Goal: Information Seeking & Learning: Learn about a topic

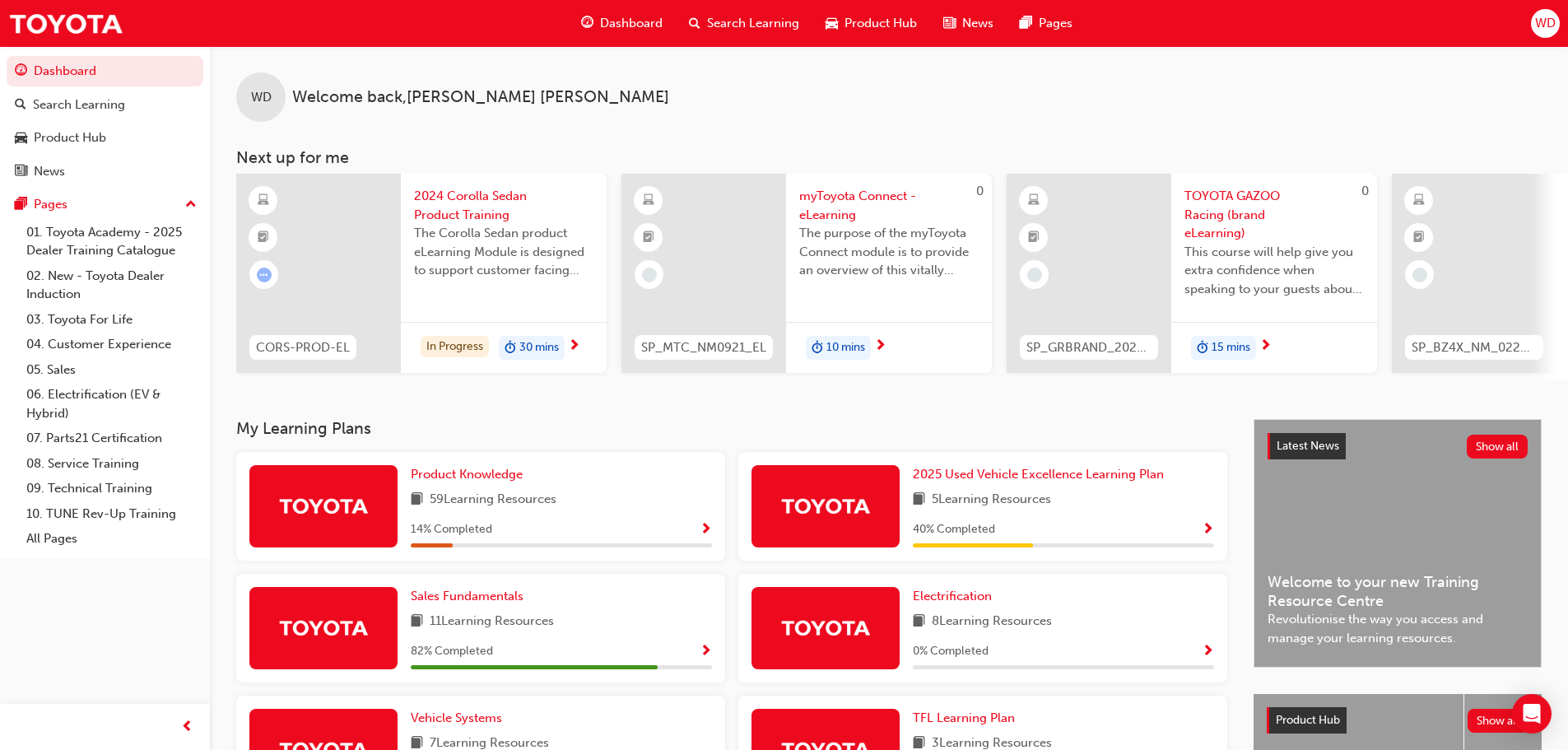
scroll to position [329, 0]
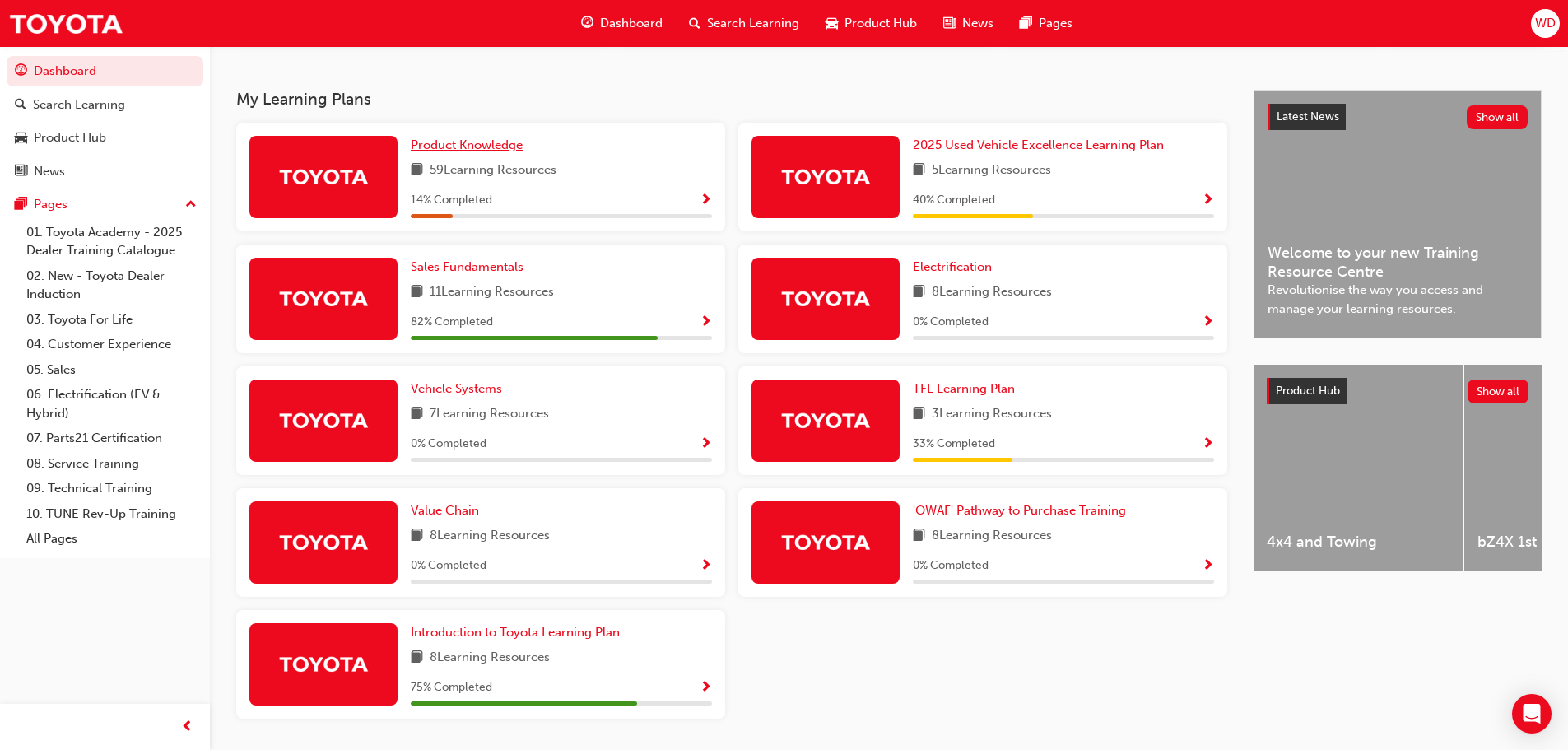
click at [470, 152] on span "Product Knowledge" at bounding box center [467, 144] width 112 height 14
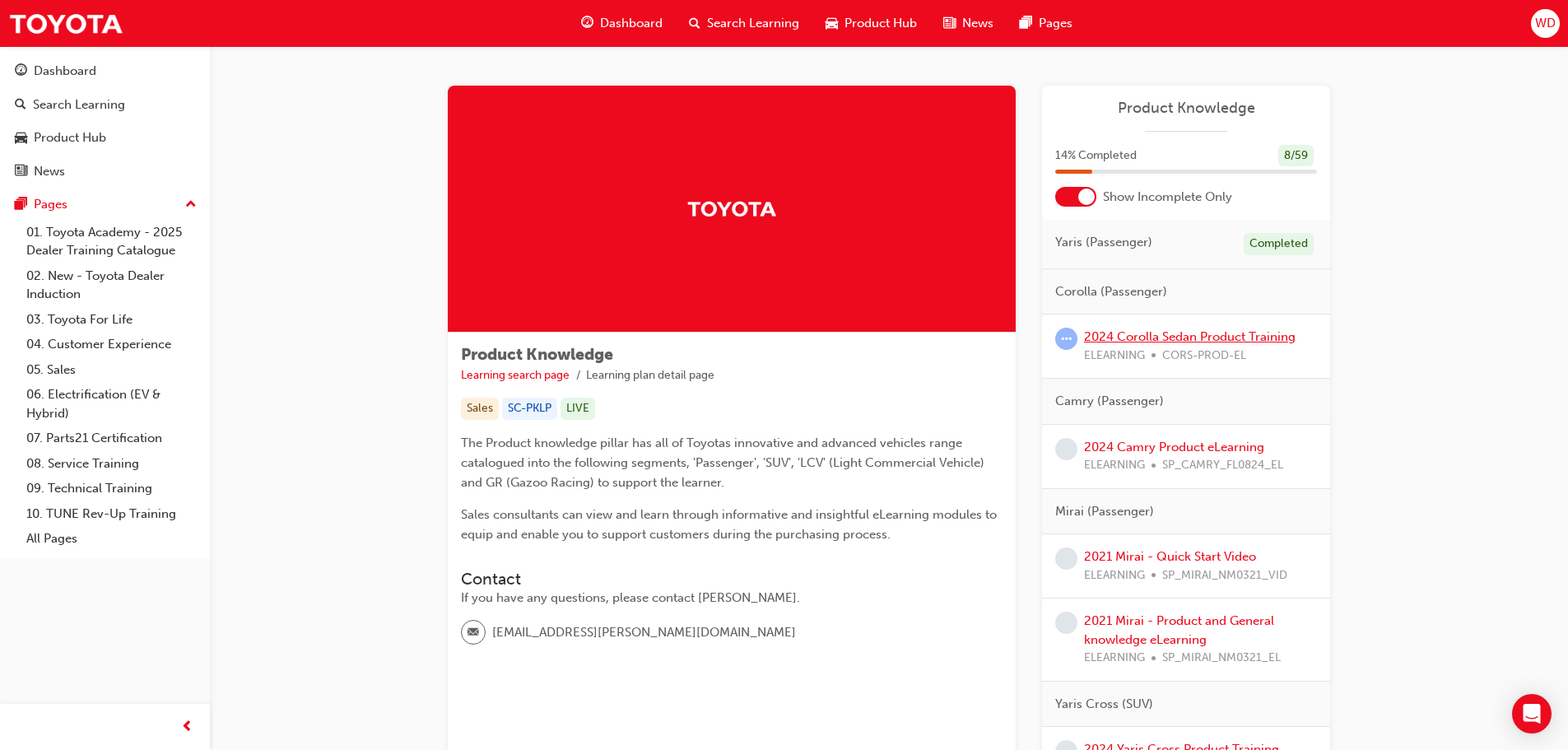
click at [1222, 340] on link "2024 Corolla Sedan Product Training" at bounding box center [1190, 336] width 211 height 14
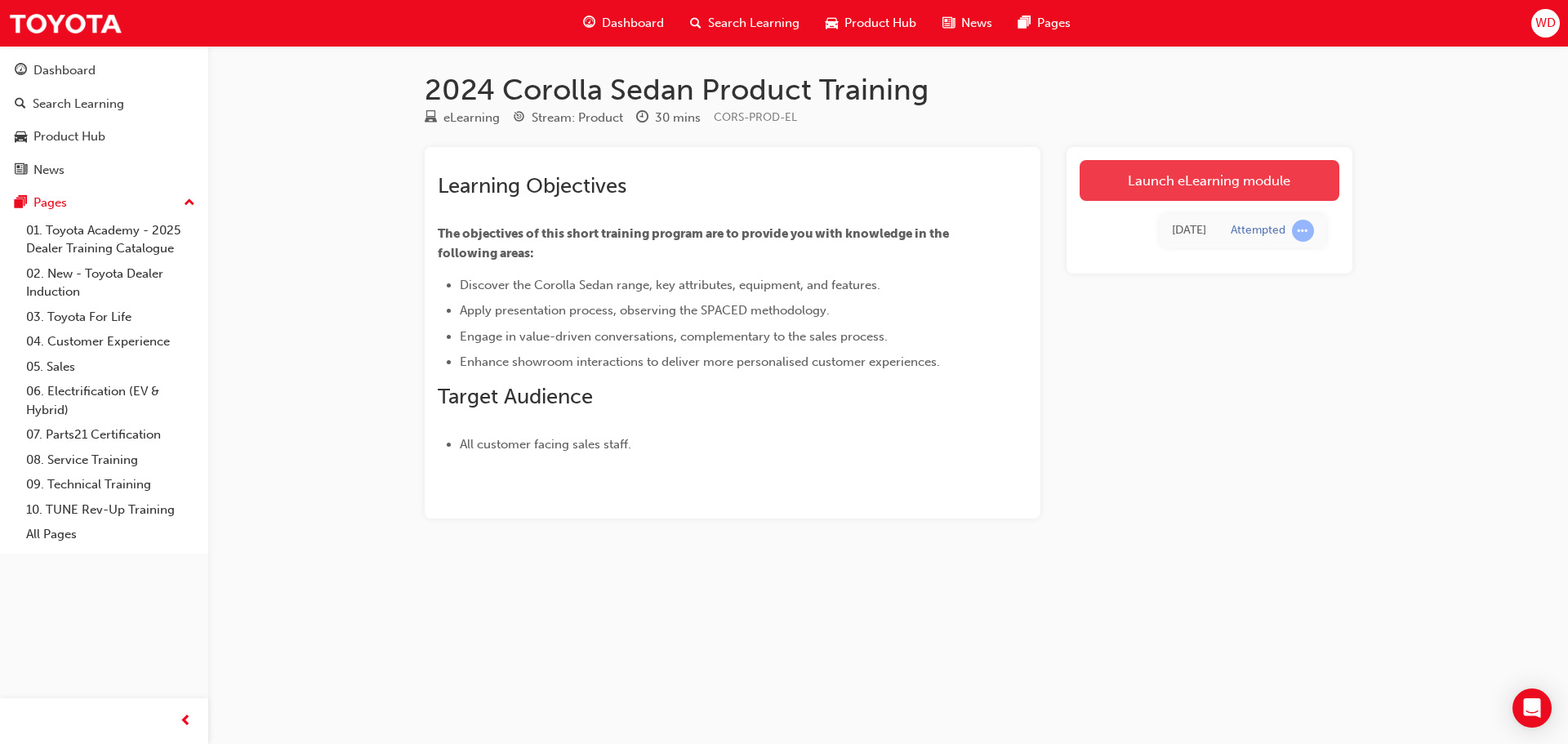
click at [1274, 175] on link "Launch eLearning module" at bounding box center [1209, 180] width 259 height 41
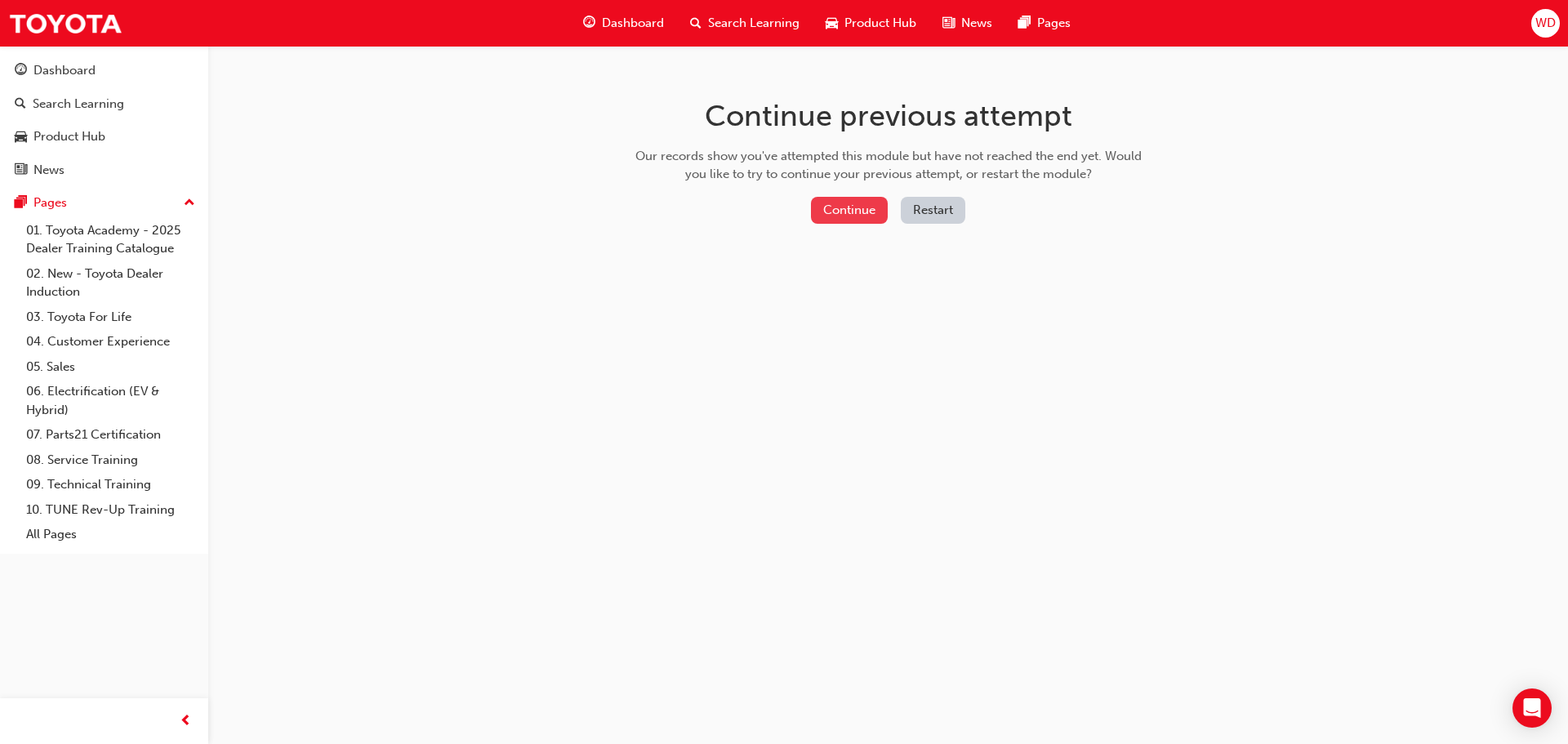
click at [853, 214] on button "Continue" at bounding box center [848, 210] width 77 height 27
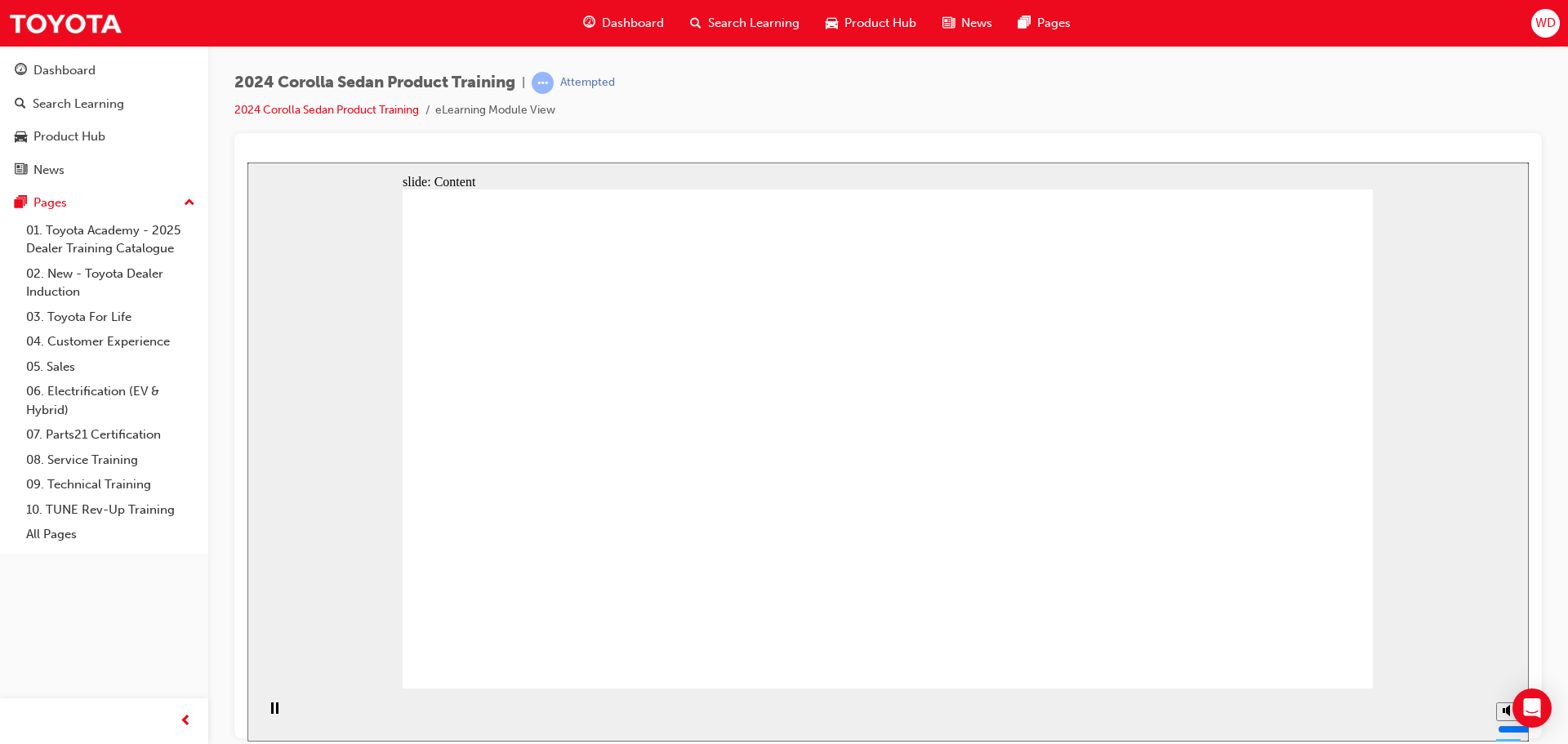
drag, startPoint x: 747, startPoint y: 412, endPoint x: 784, endPoint y: 416, distance: 37.2
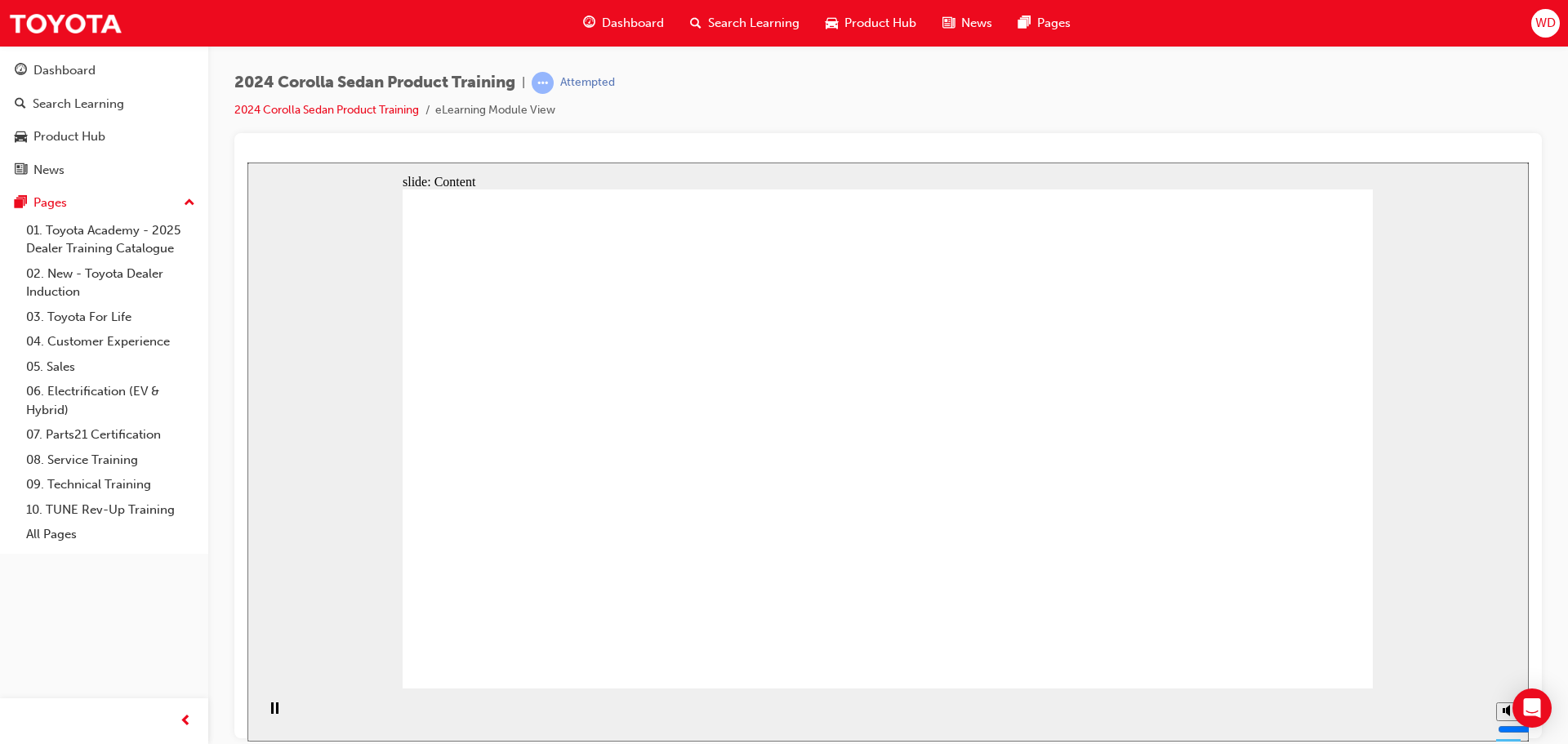
radio input "true"
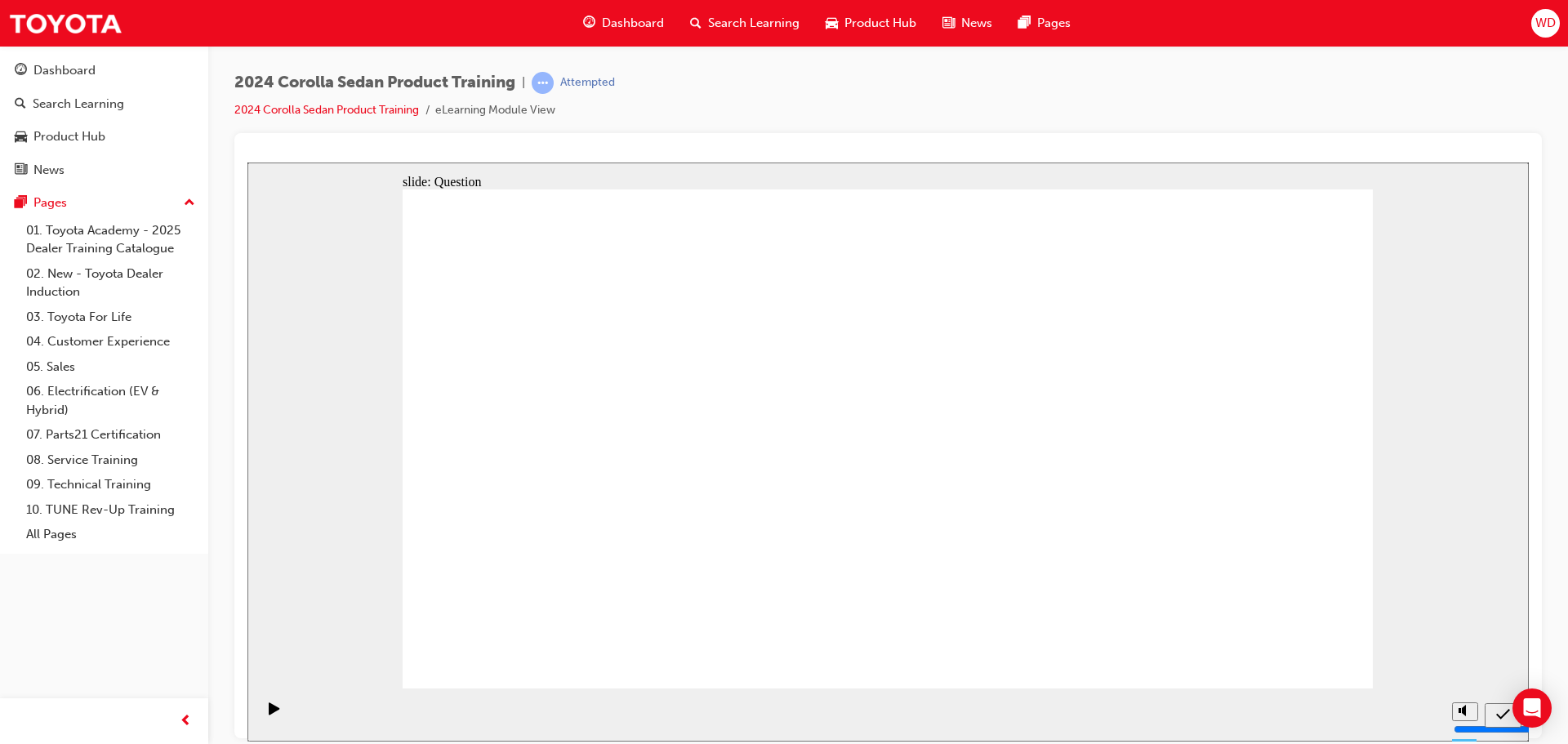
radio input "true"
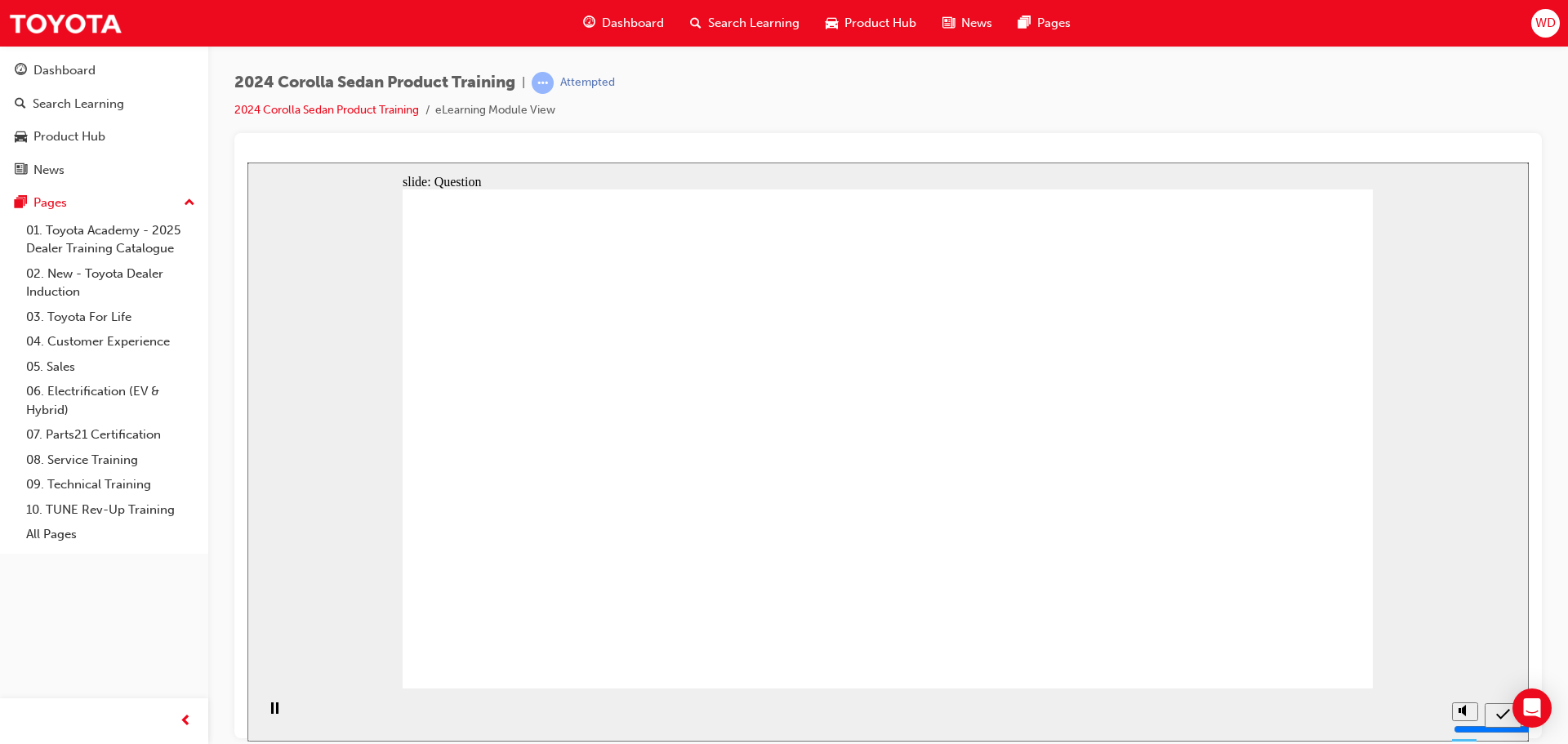
radio input "true"
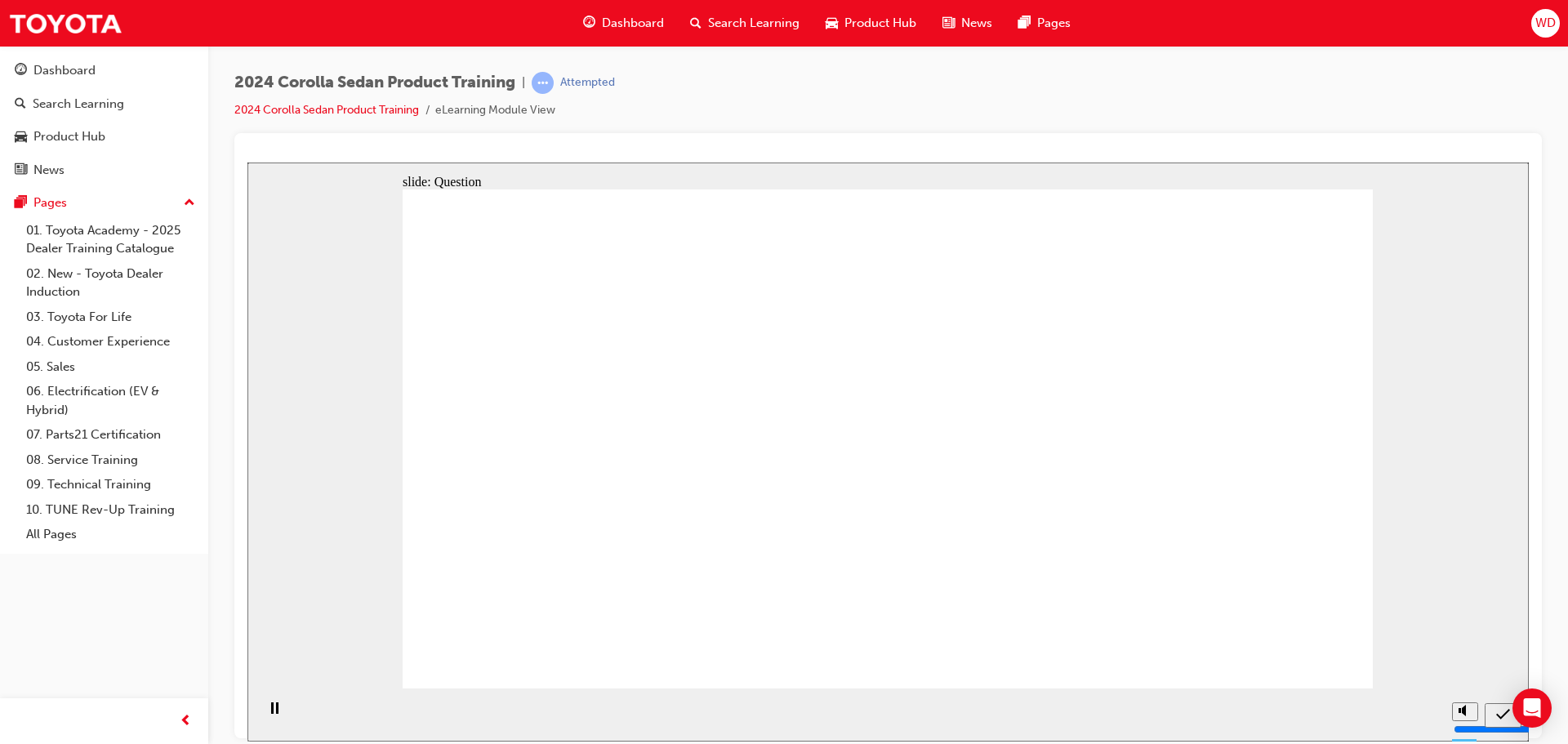
radio input "true"
drag, startPoint x: 657, startPoint y: 433, endPoint x: 711, endPoint y: 465, distance: 62.8
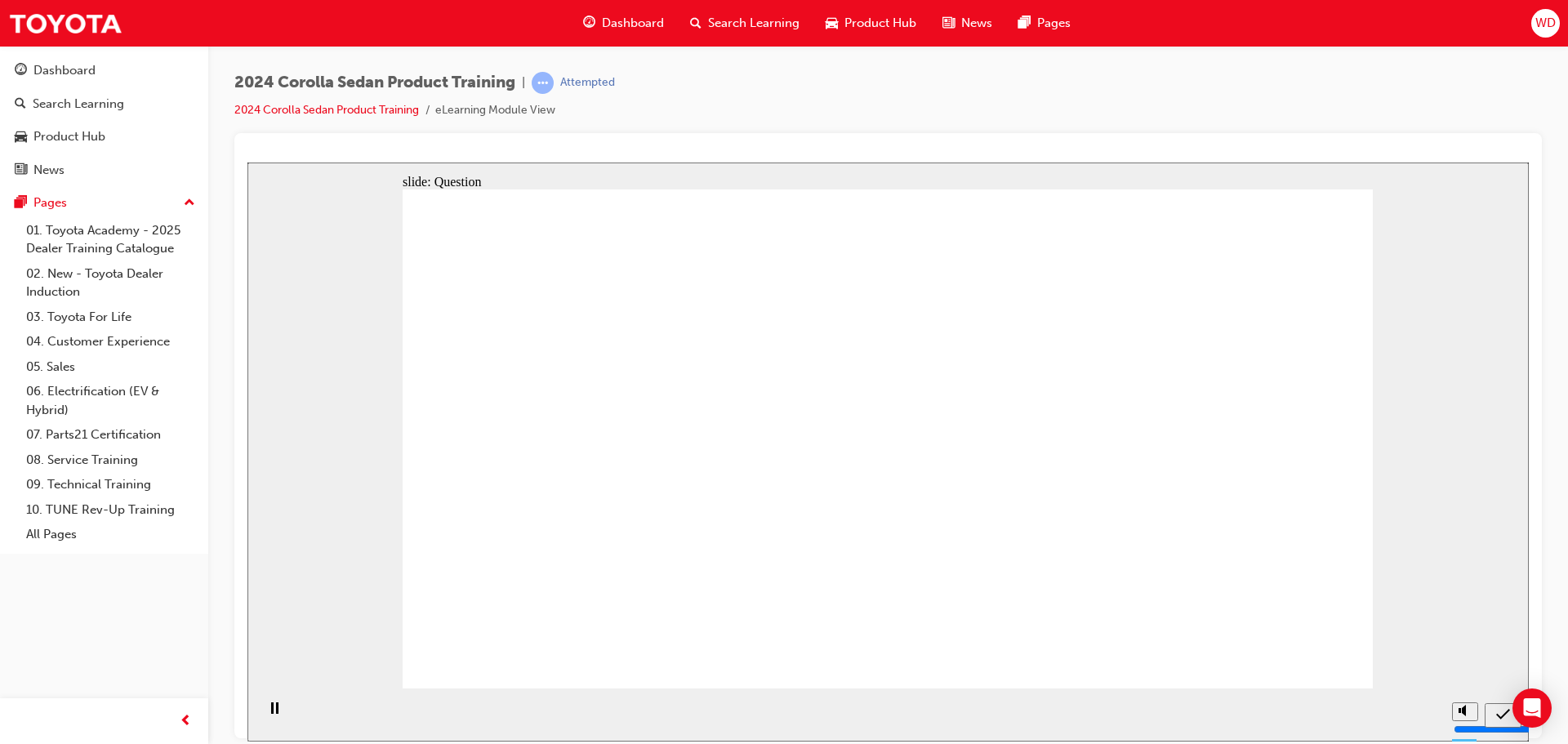
drag, startPoint x: 670, startPoint y: 544, endPoint x: 638, endPoint y: 414, distance: 133.9
drag, startPoint x: 630, startPoint y: 422, endPoint x: 1147, endPoint y: 539, distance: 530.1
drag, startPoint x: 812, startPoint y: 399, endPoint x: 970, endPoint y: 511, distance: 193.7
drag, startPoint x: 954, startPoint y: 420, endPoint x: 1018, endPoint y: 365, distance: 84.4
drag, startPoint x: 1145, startPoint y: 382, endPoint x: 929, endPoint y: 544, distance: 270.0
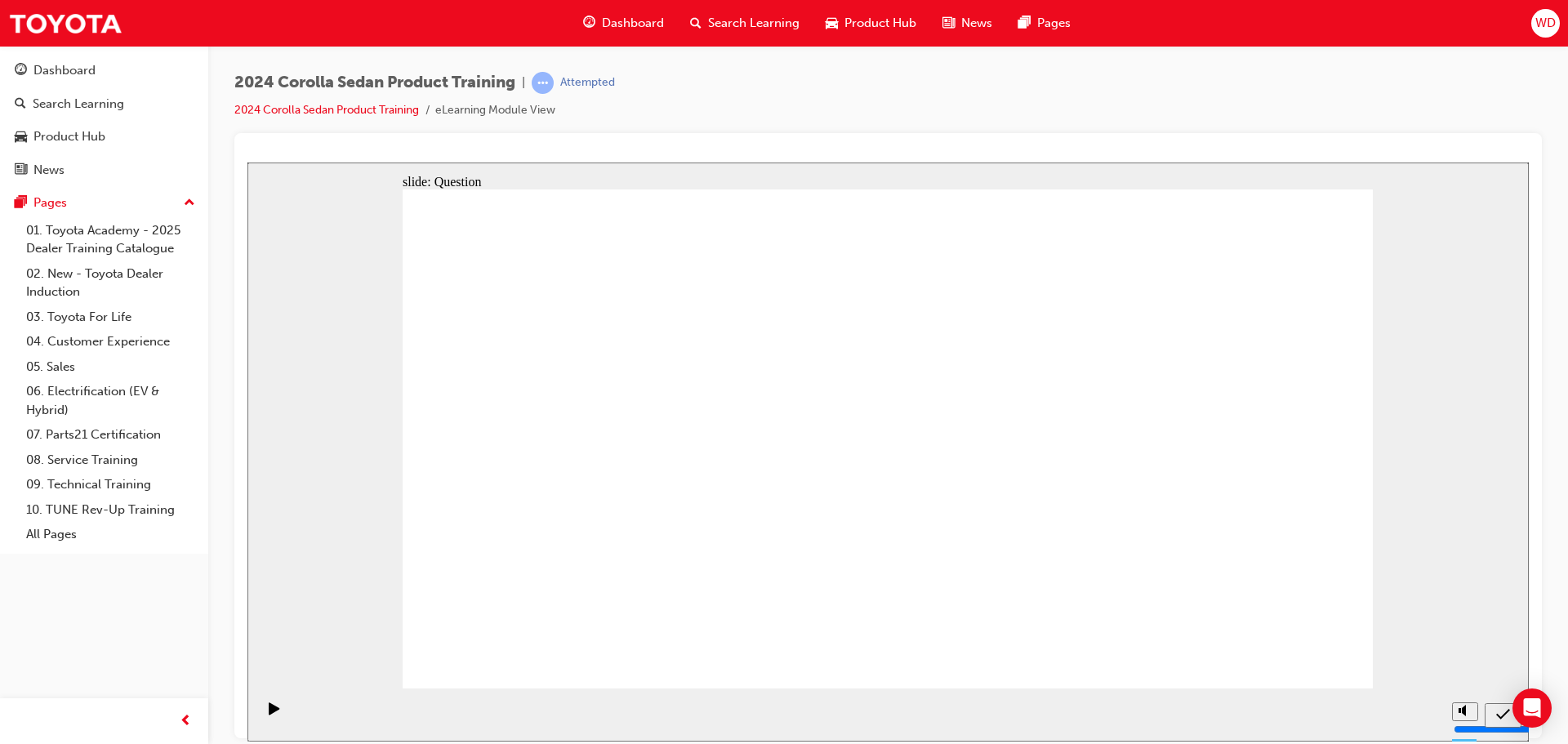
radio input "true"
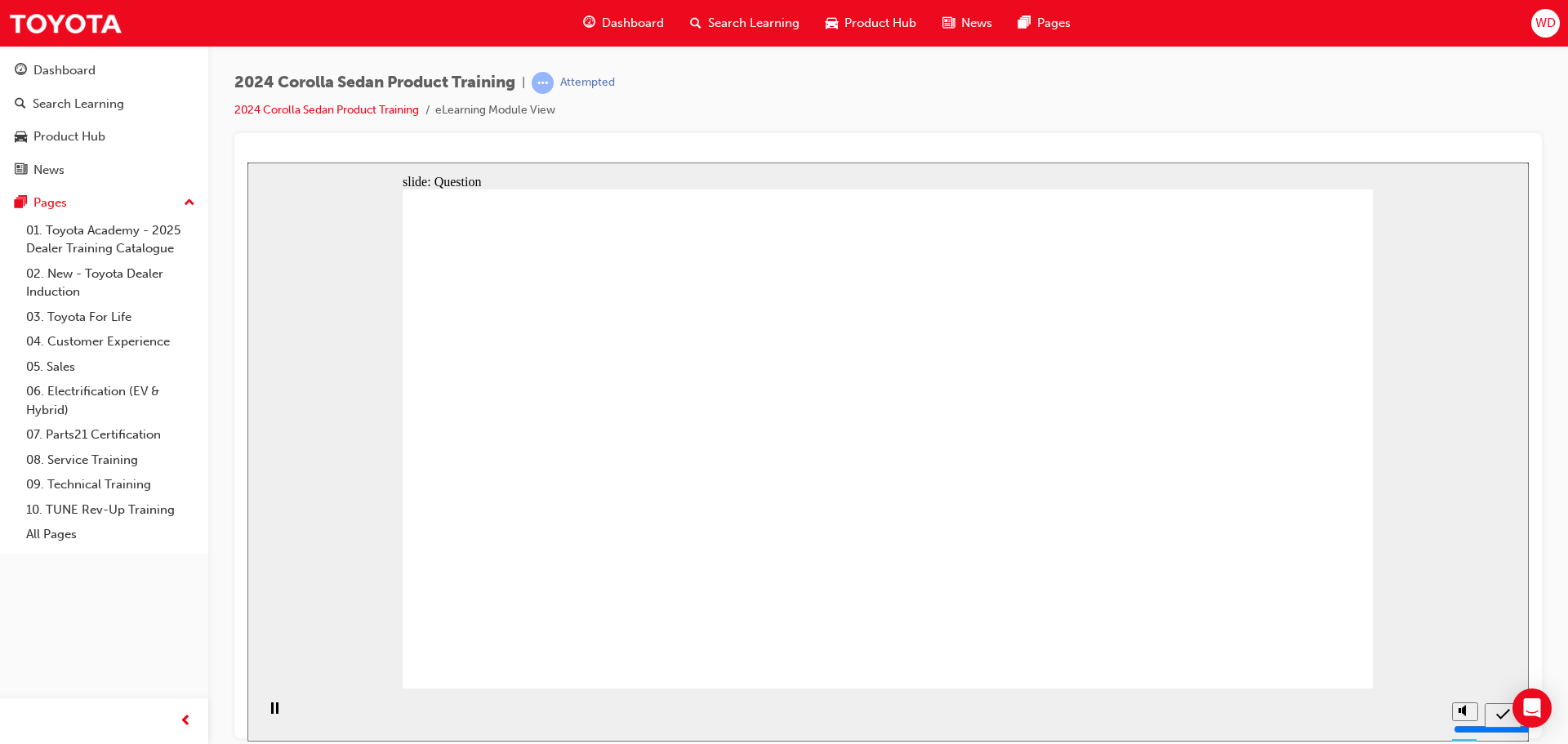
radio input "true"
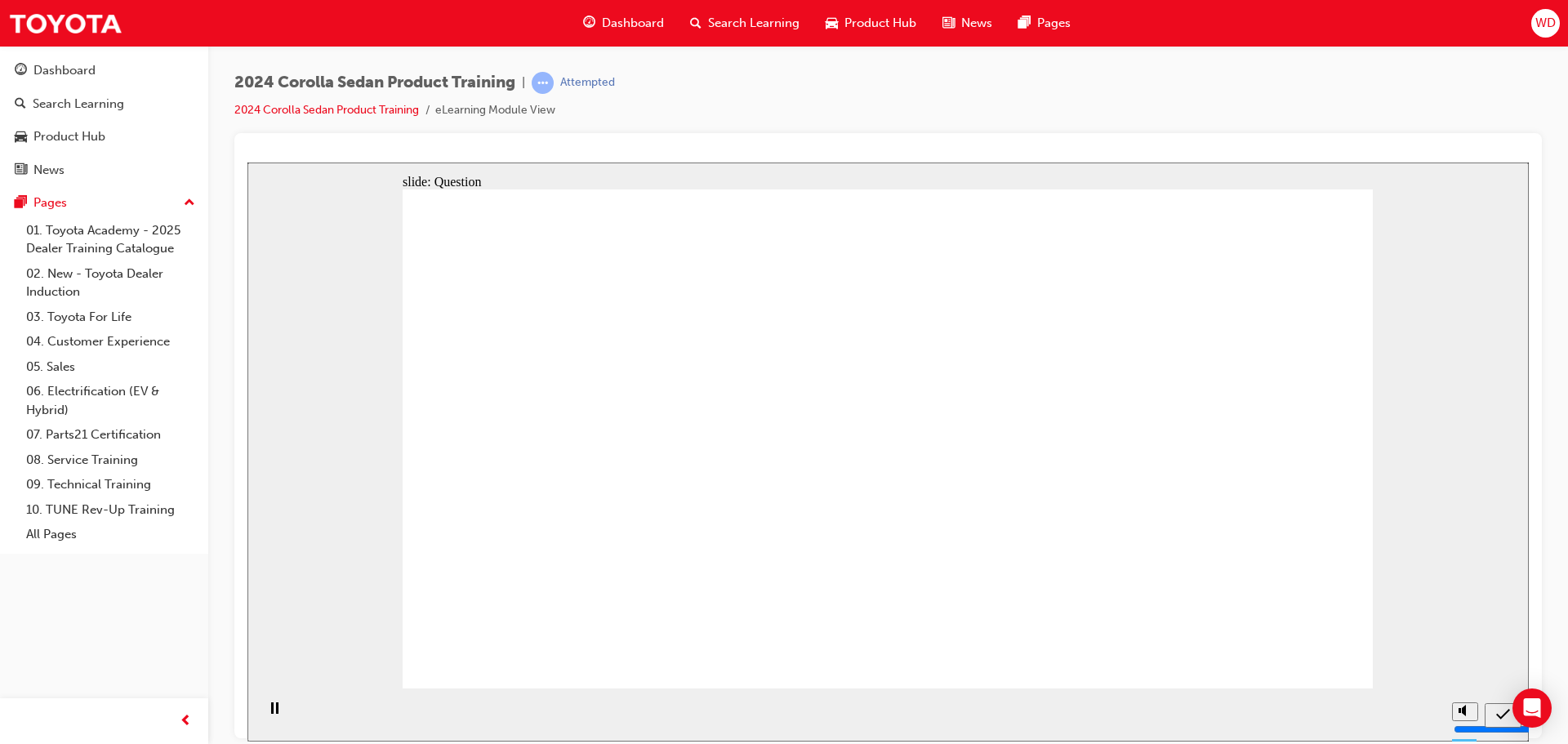
radio input "true"
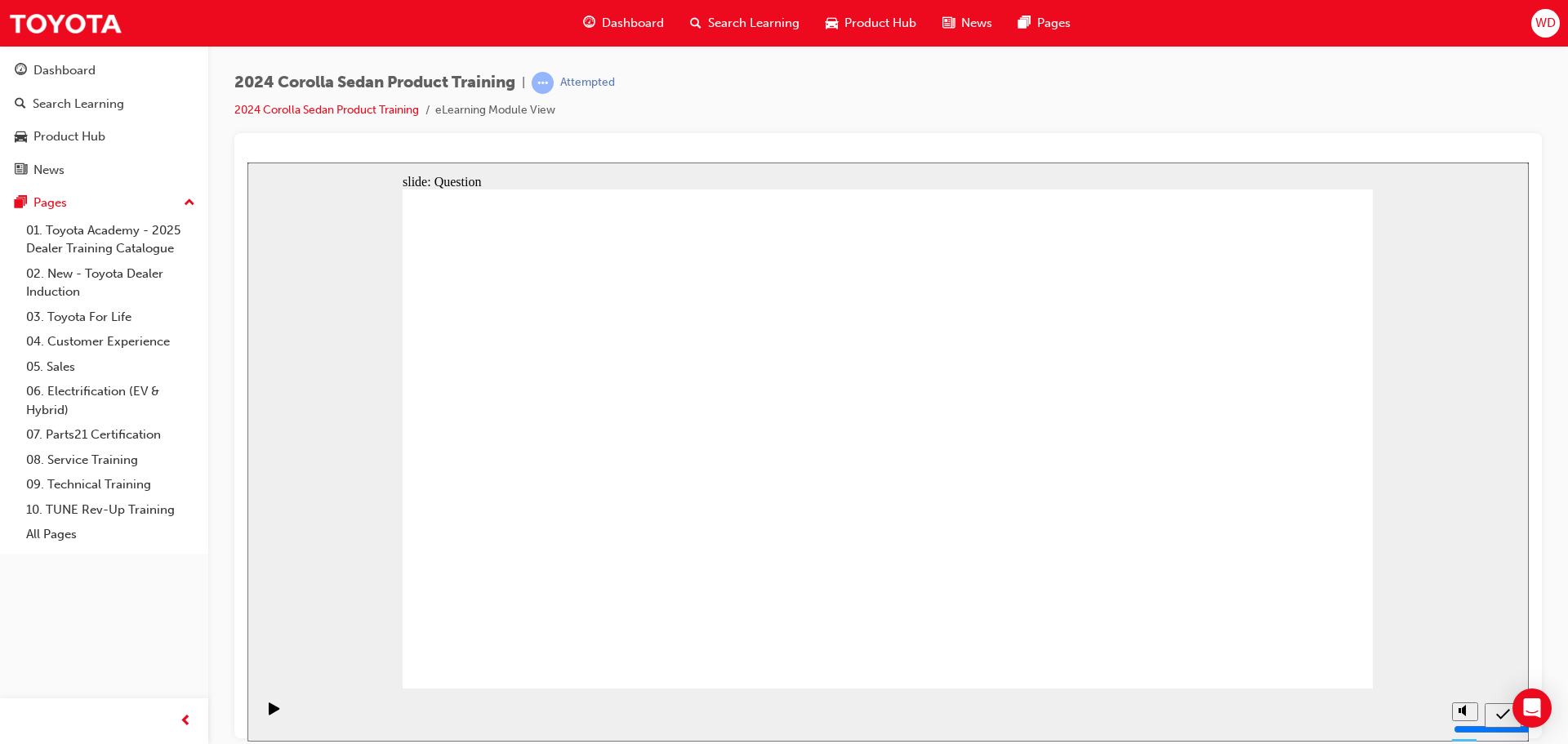
drag, startPoint x: 648, startPoint y: 417, endPoint x: 925, endPoint y: 424, distance: 277.1
drag, startPoint x: 957, startPoint y: 410, endPoint x: 672, endPoint y: 520, distance: 305.5
drag, startPoint x: 822, startPoint y: 425, endPoint x: 821, endPoint y: 408, distance: 17.0
drag, startPoint x: 832, startPoint y: 396, endPoint x: 827, endPoint y: 403, distance: 8.6
drag, startPoint x: 720, startPoint y: 533, endPoint x: 796, endPoint y: 497, distance: 84.1
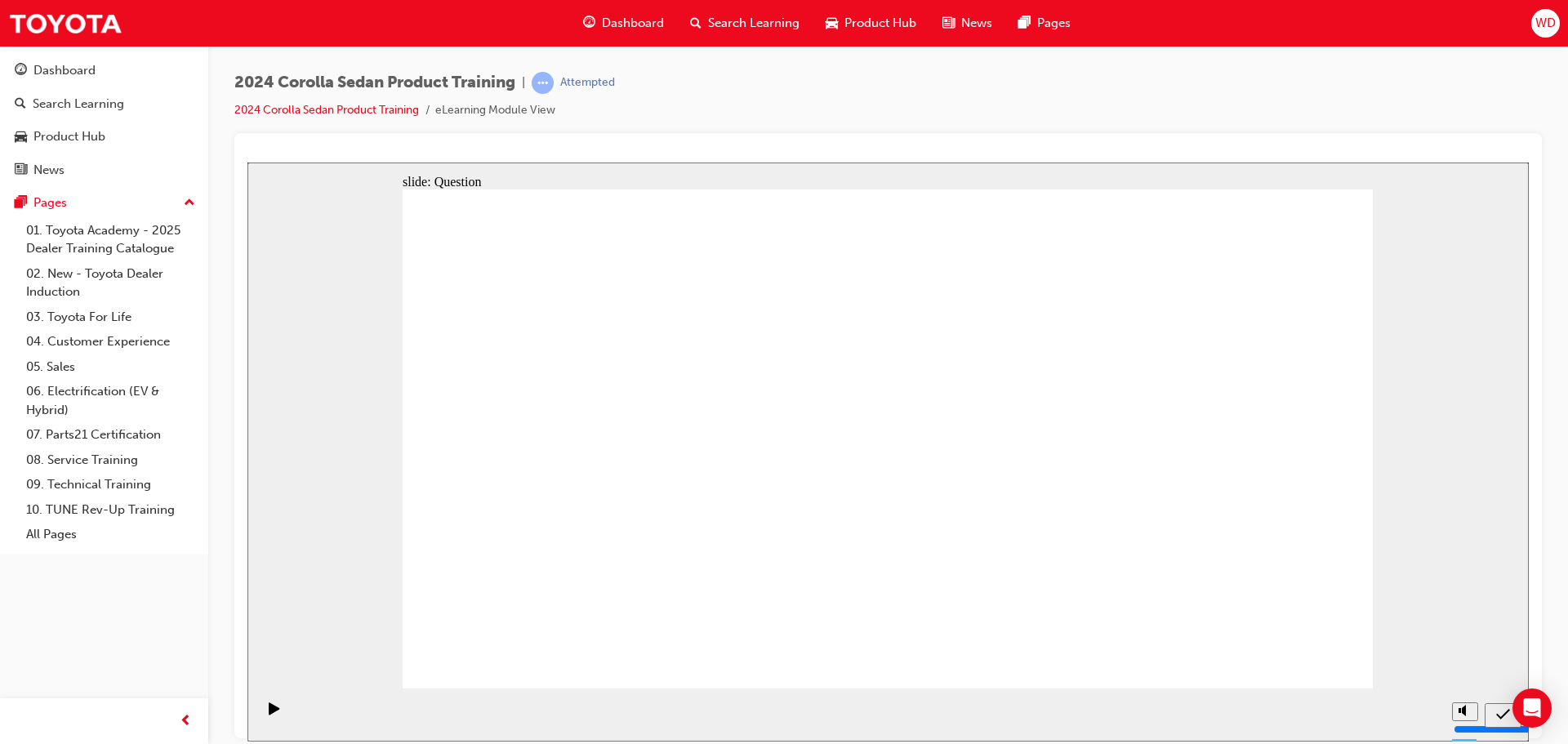
drag, startPoint x: 880, startPoint y: 497, endPoint x: 969, endPoint y: 565, distance: 112.0
drag, startPoint x: 653, startPoint y: 430, endPoint x: 1151, endPoint y: 454, distance: 498.6
drag, startPoint x: 1135, startPoint y: 430, endPoint x: 1081, endPoint y: 611, distance: 188.9
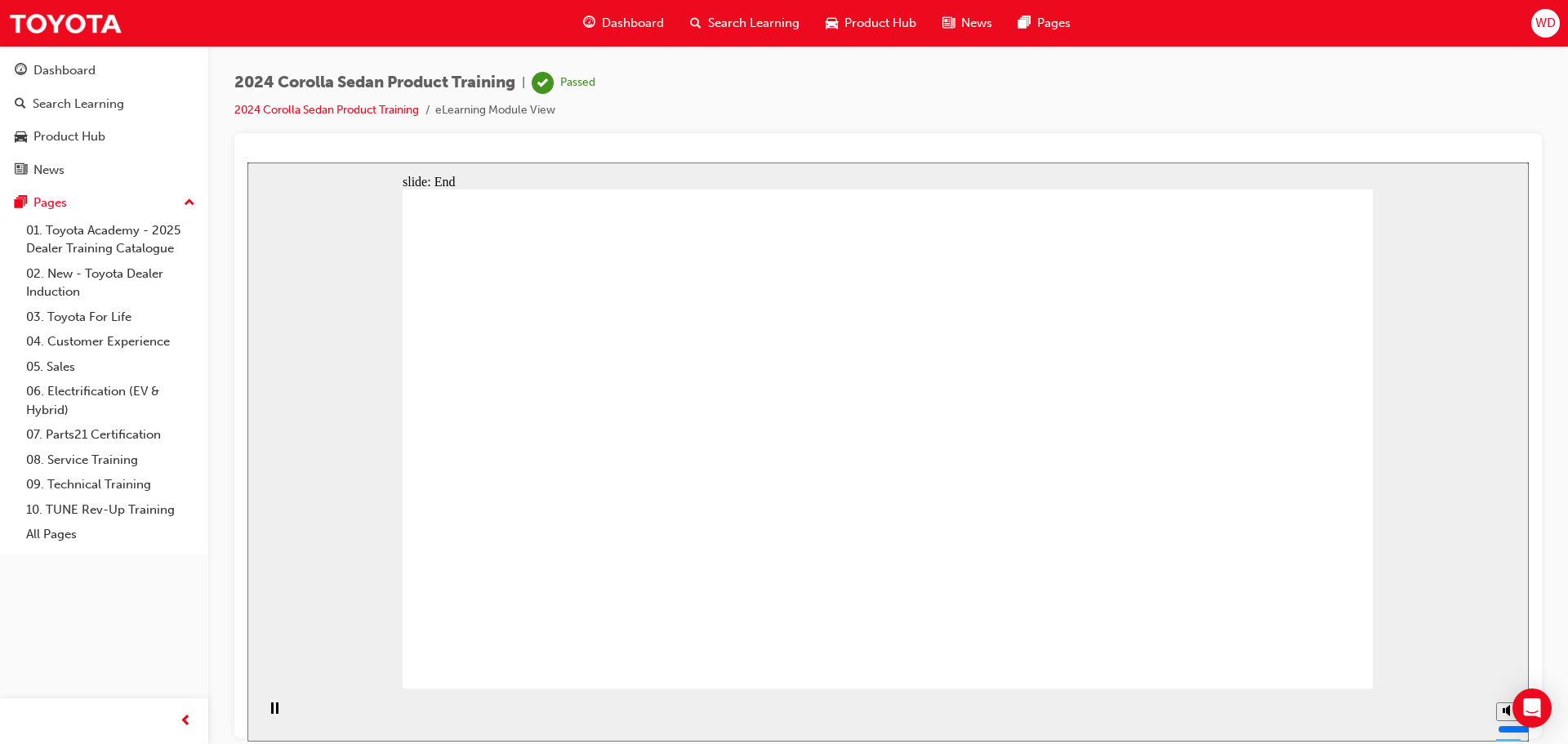
drag, startPoint x: 695, startPoint y: 571, endPoint x: 704, endPoint y: 578, distance: 11.4
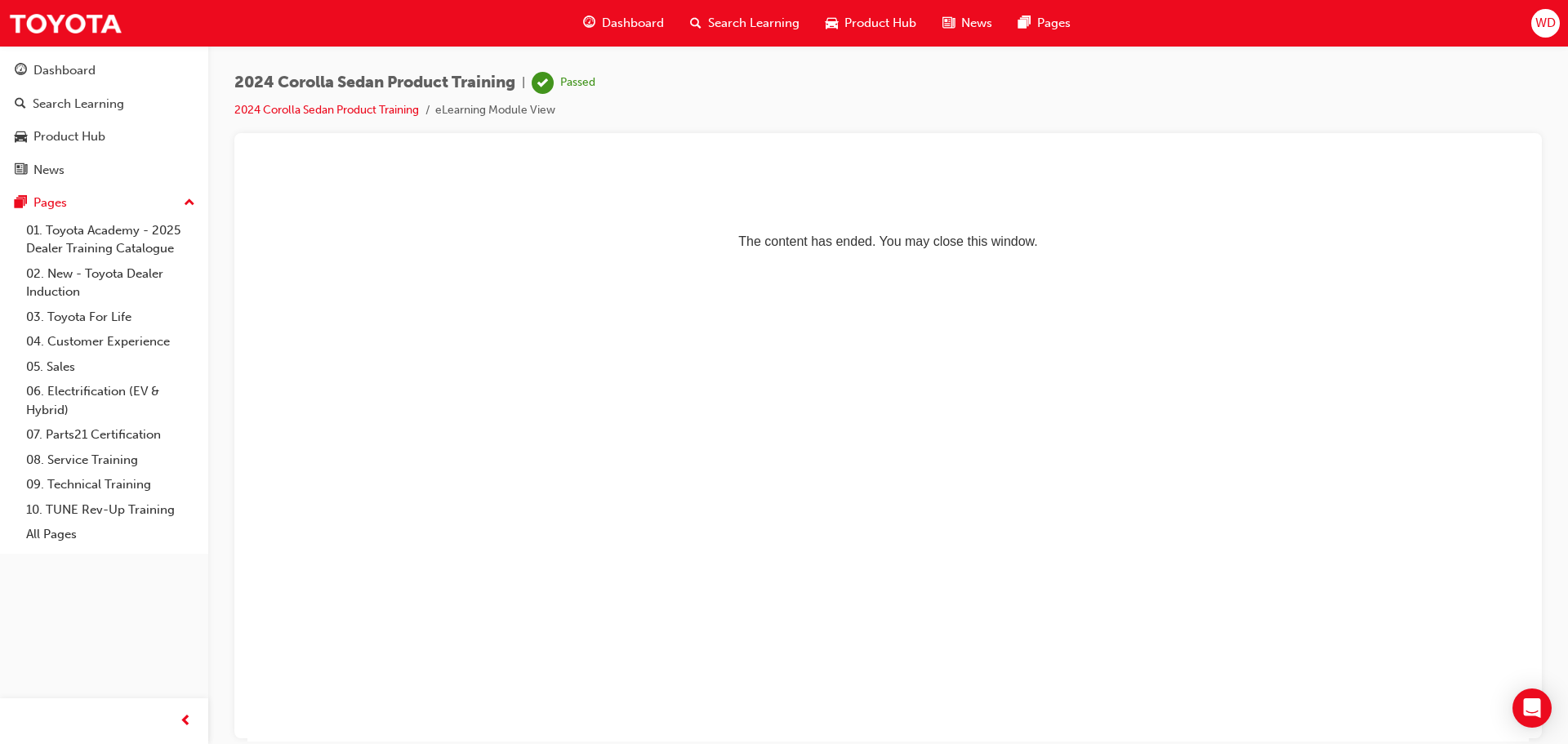
click at [638, 24] on span "Dashboard" at bounding box center [633, 23] width 62 height 19
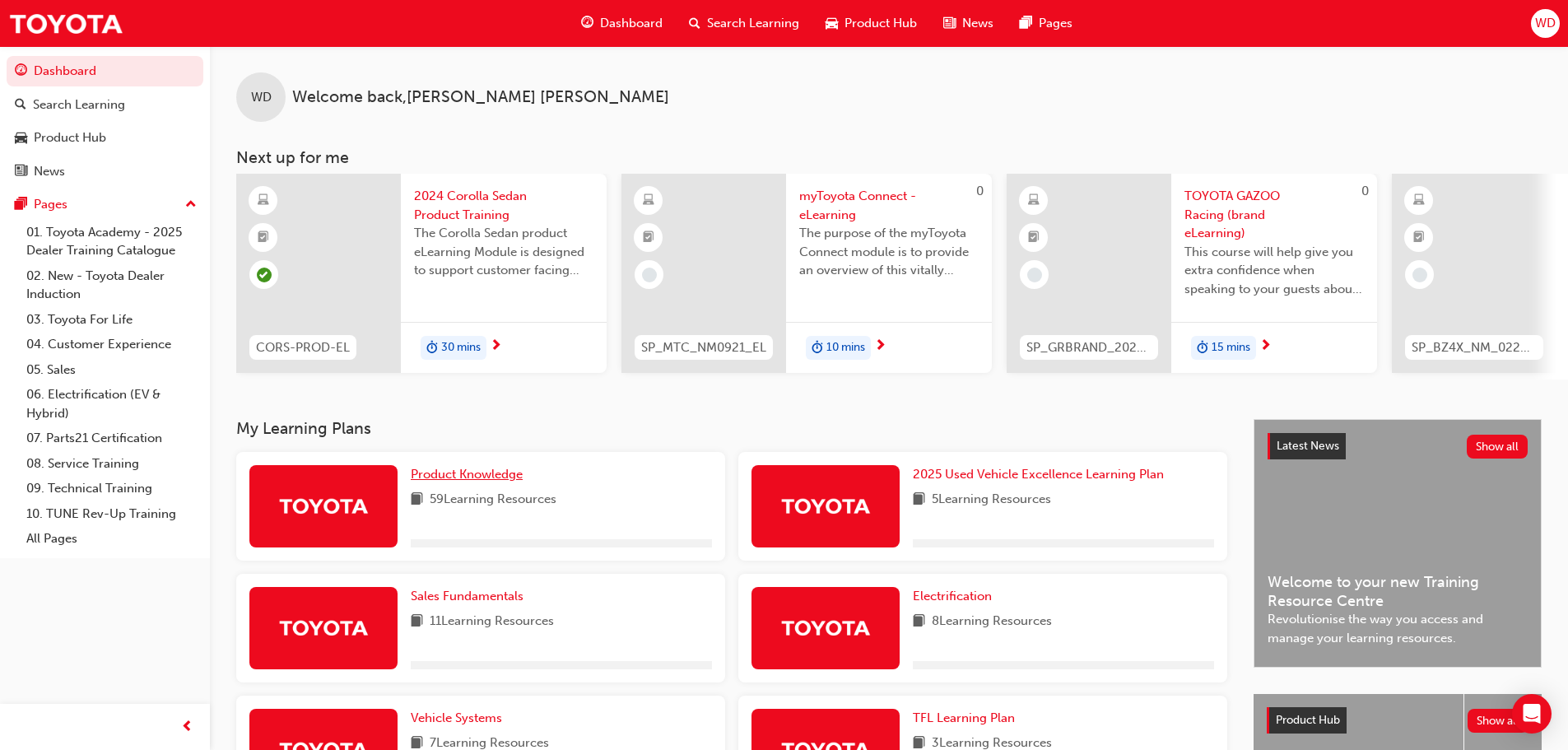
click at [456, 479] on span "Product Knowledge" at bounding box center [467, 473] width 112 height 14
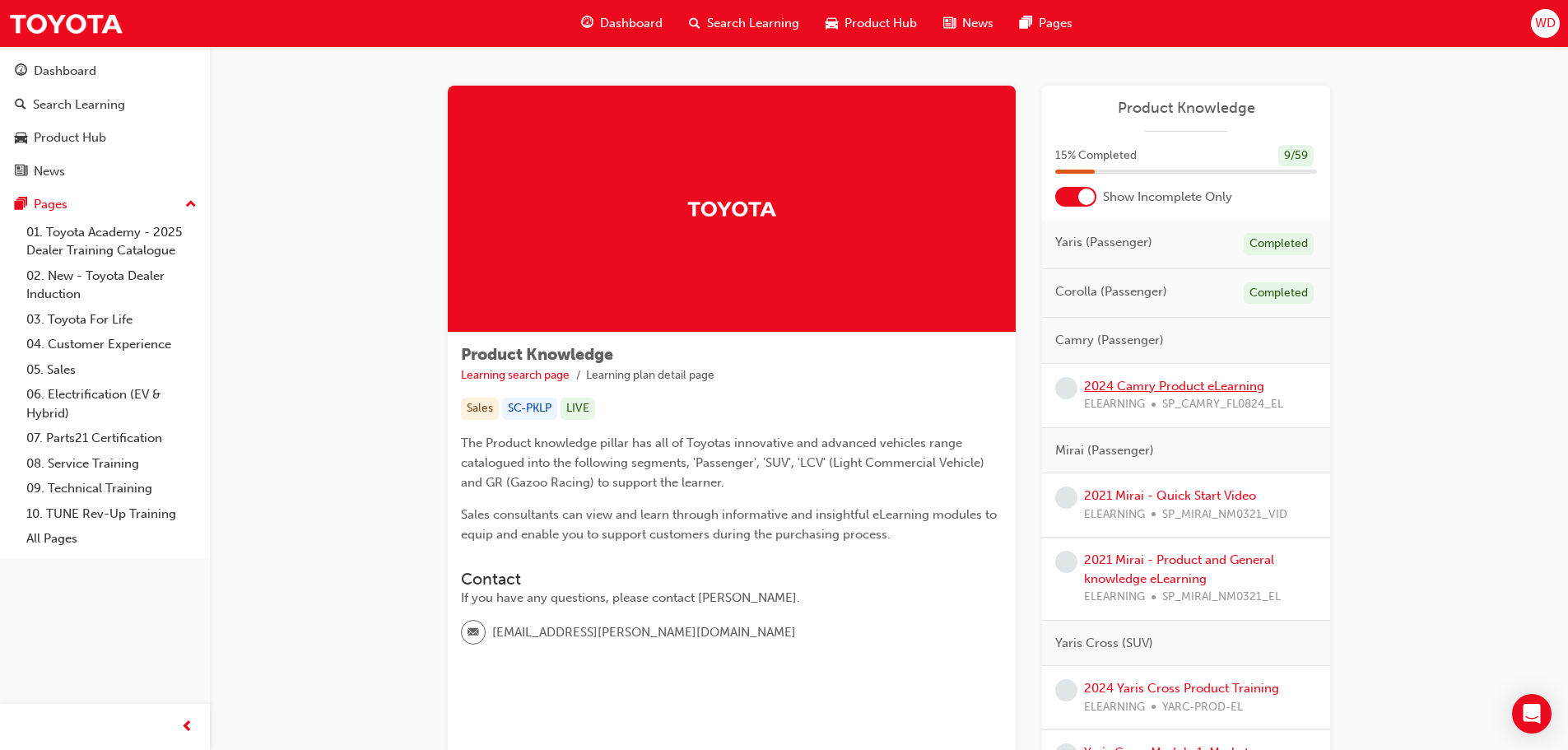
click at [1201, 383] on link "2024 Camry Product eLearning" at bounding box center [1174, 385] width 180 height 14
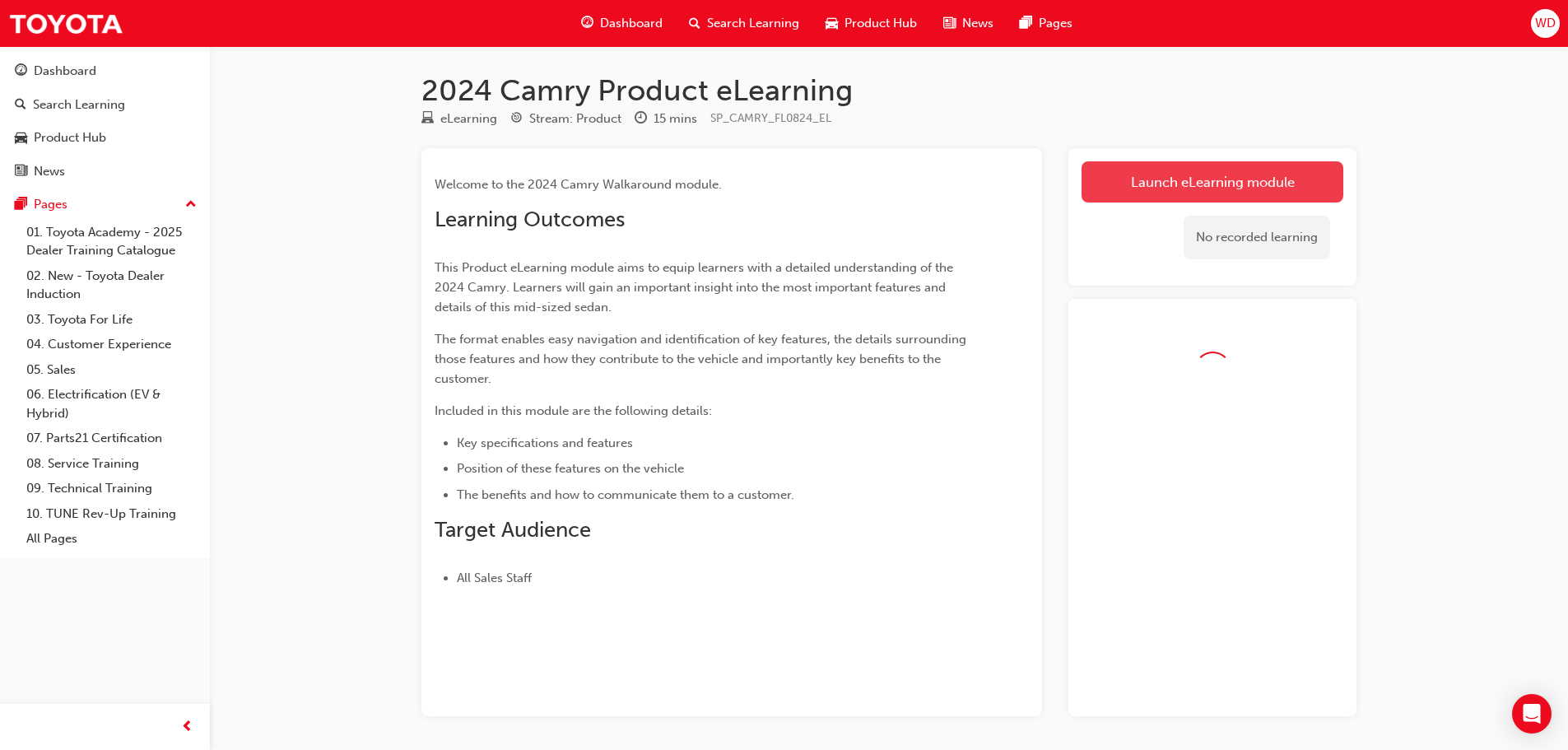
click at [1148, 188] on link "Launch eLearning module" at bounding box center [1212, 182] width 261 height 42
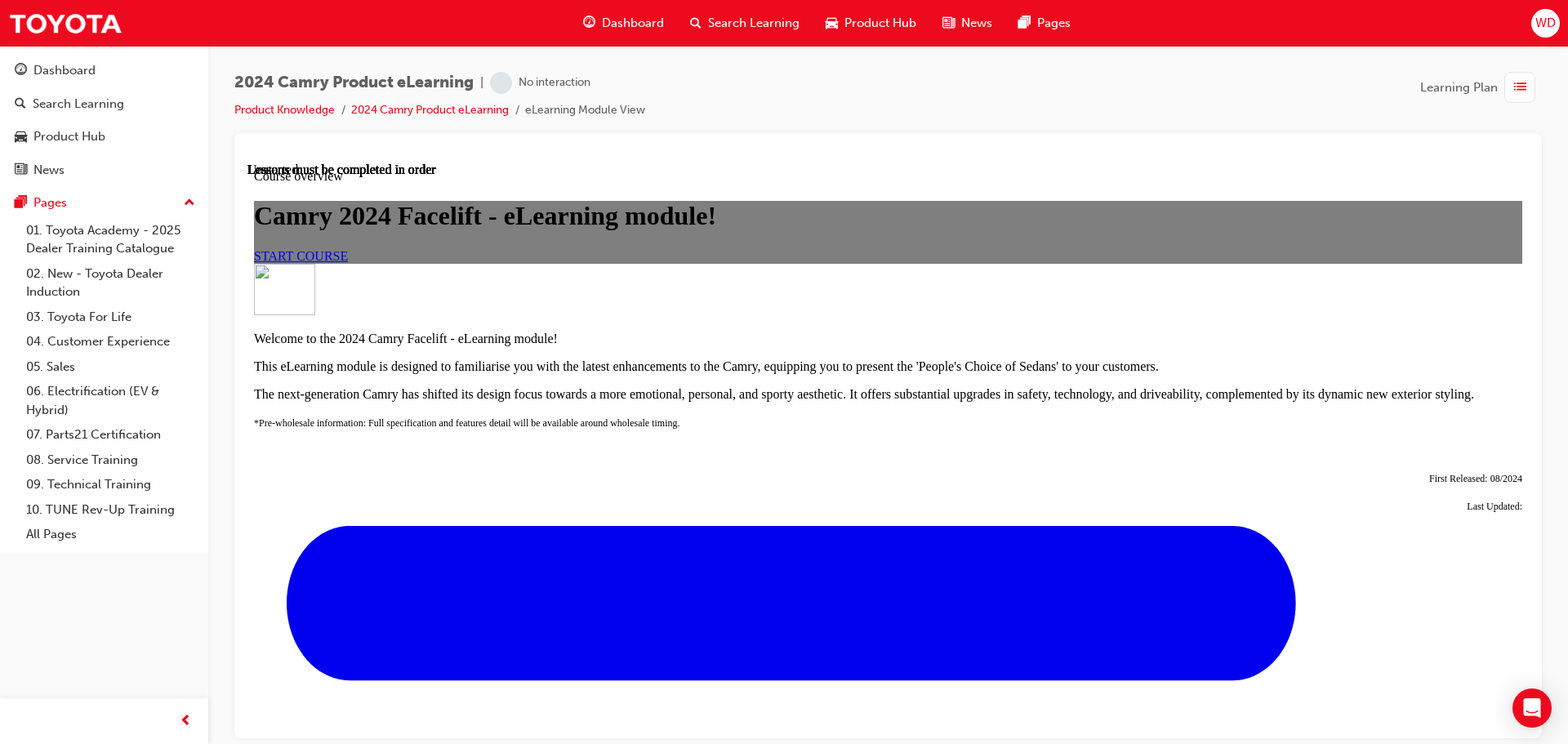
click at [348, 262] on link "START COURSE" at bounding box center [301, 255] width 94 height 13
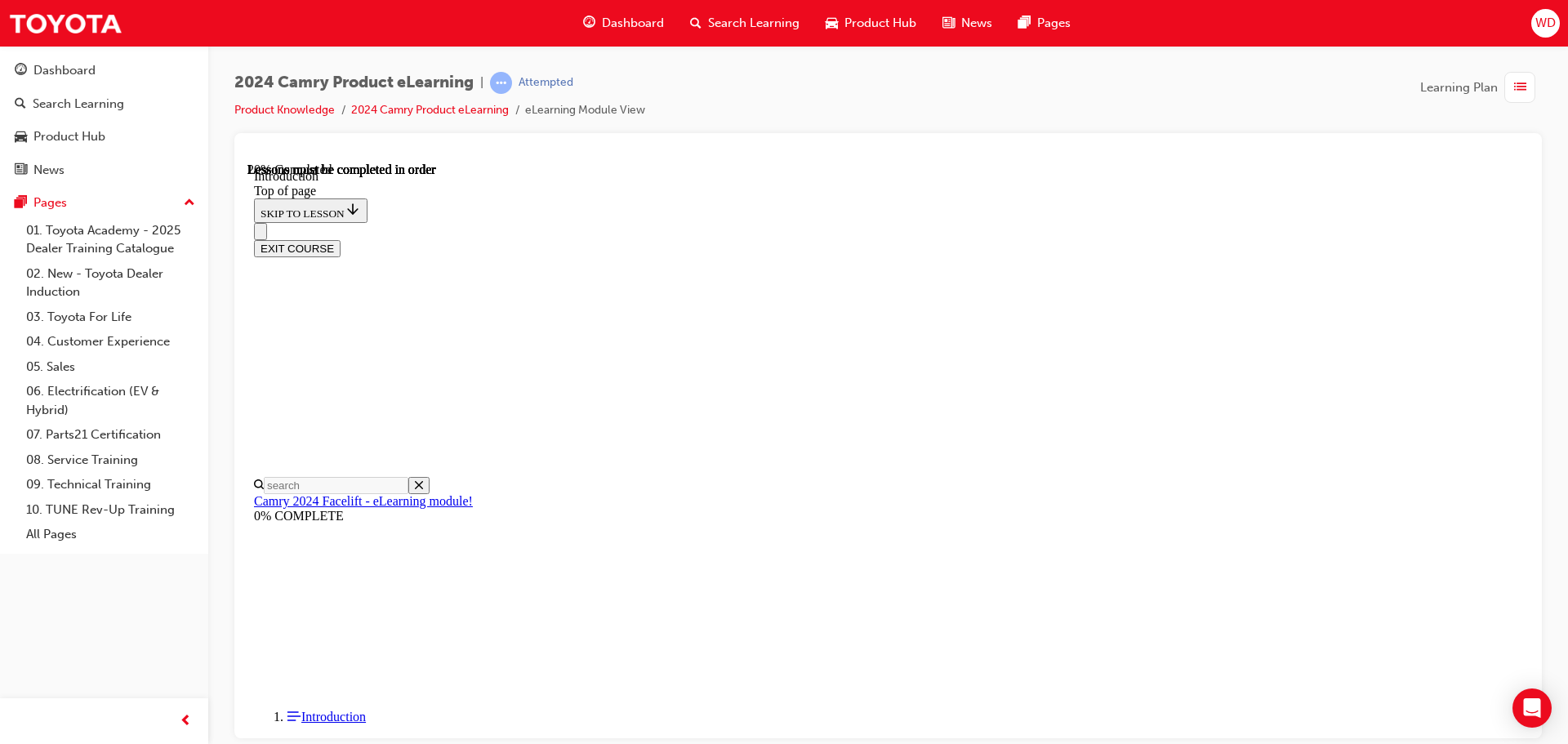
scroll to position [495, 0]
drag, startPoint x: 913, startPoint y: 353, endPoint x: 922, endPoint y: 428, distance: 75.5
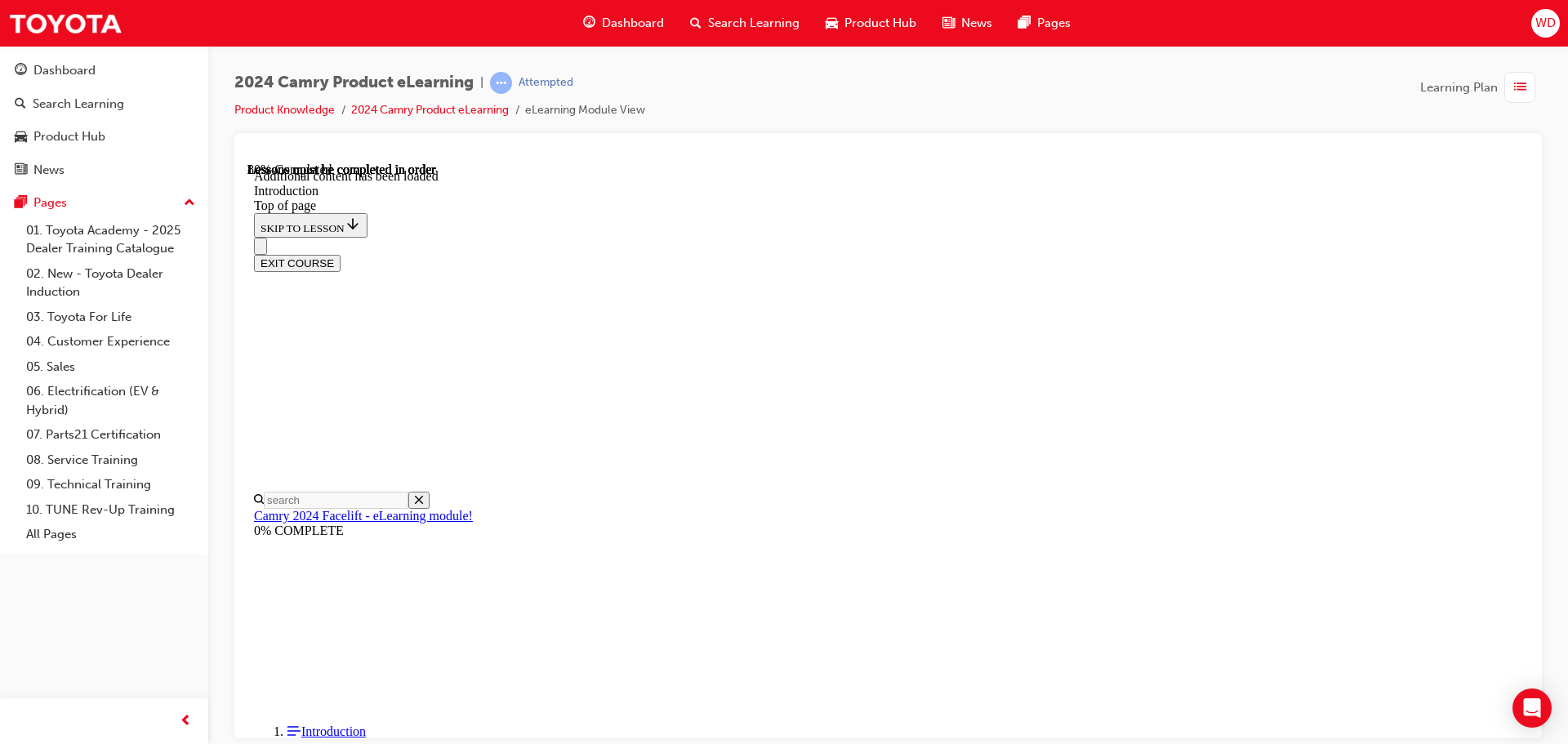
scroll to position [2026, 0]
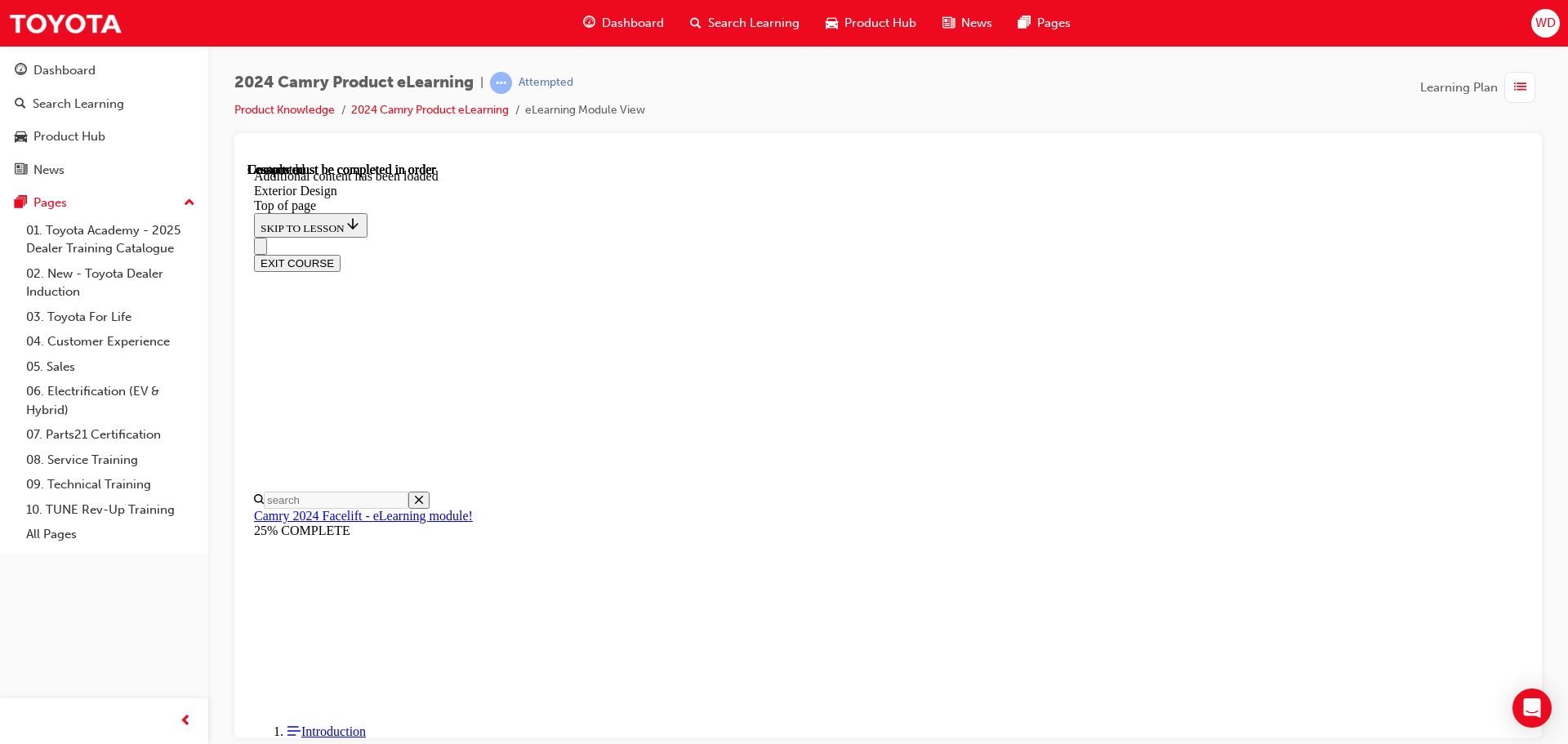
scroll to position [1569, 0]
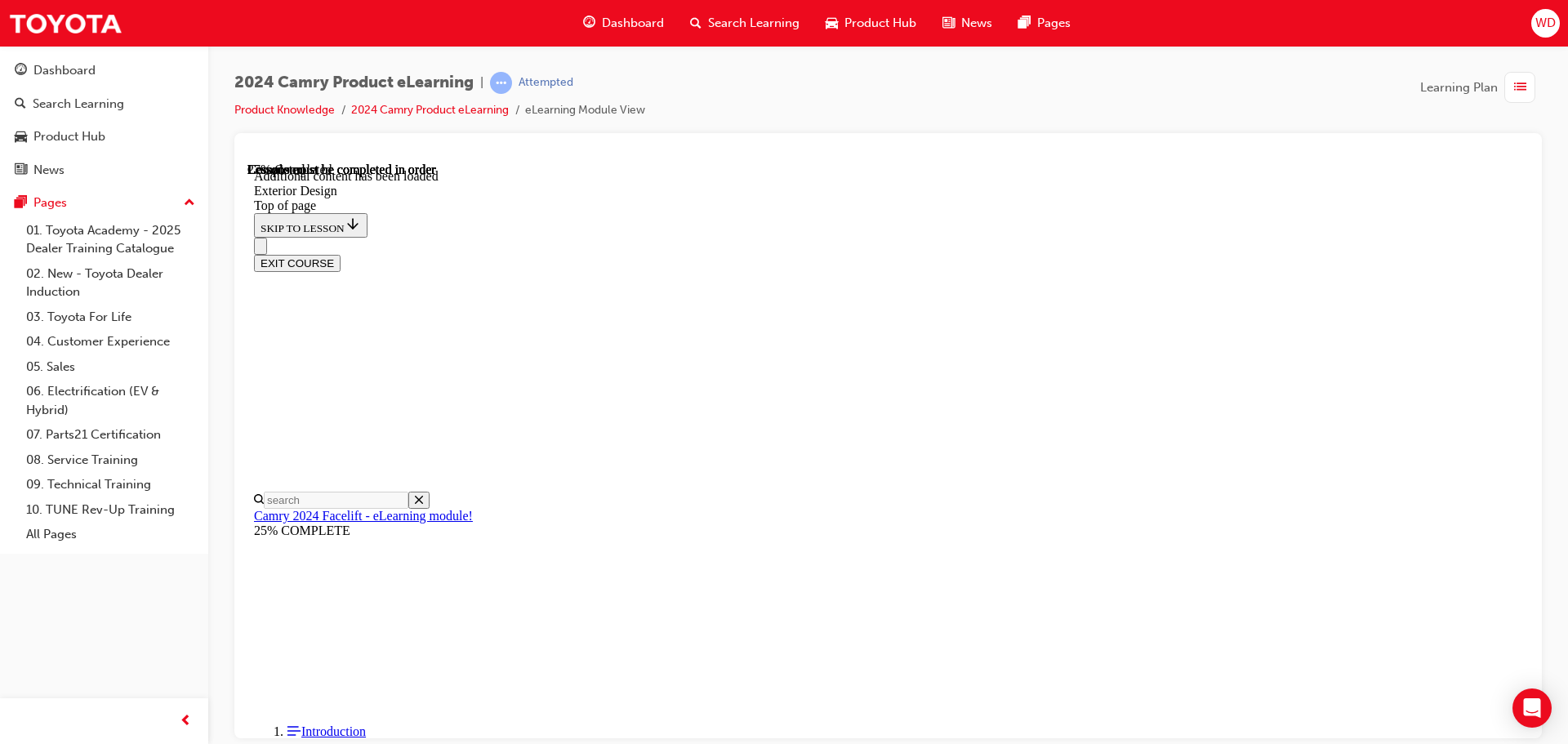
drag, startPoint x: 1105, startPoint y: 689, endPoint x: 1106, endPoint y: 699, distance: 10.0
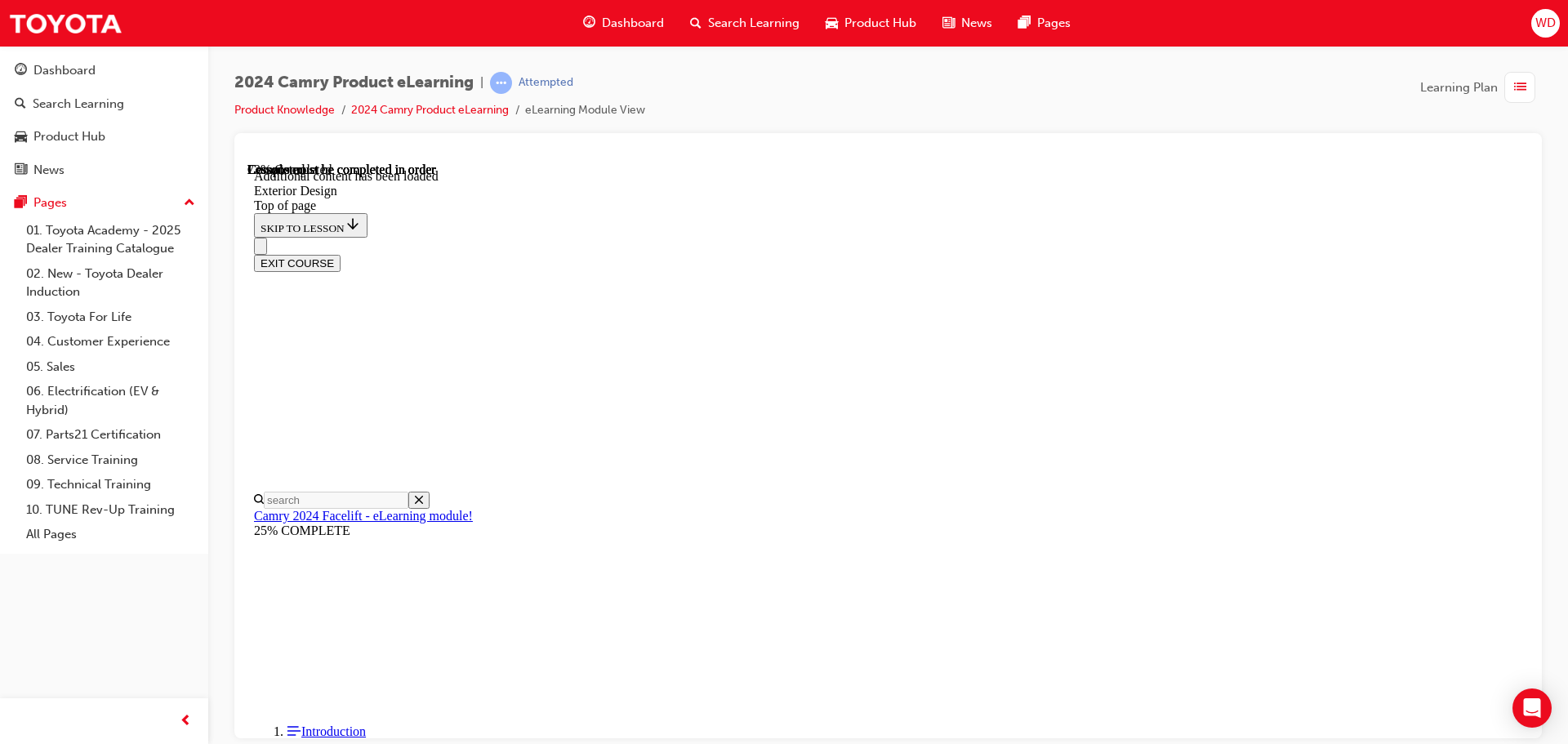
scroll to position [2825, 0]
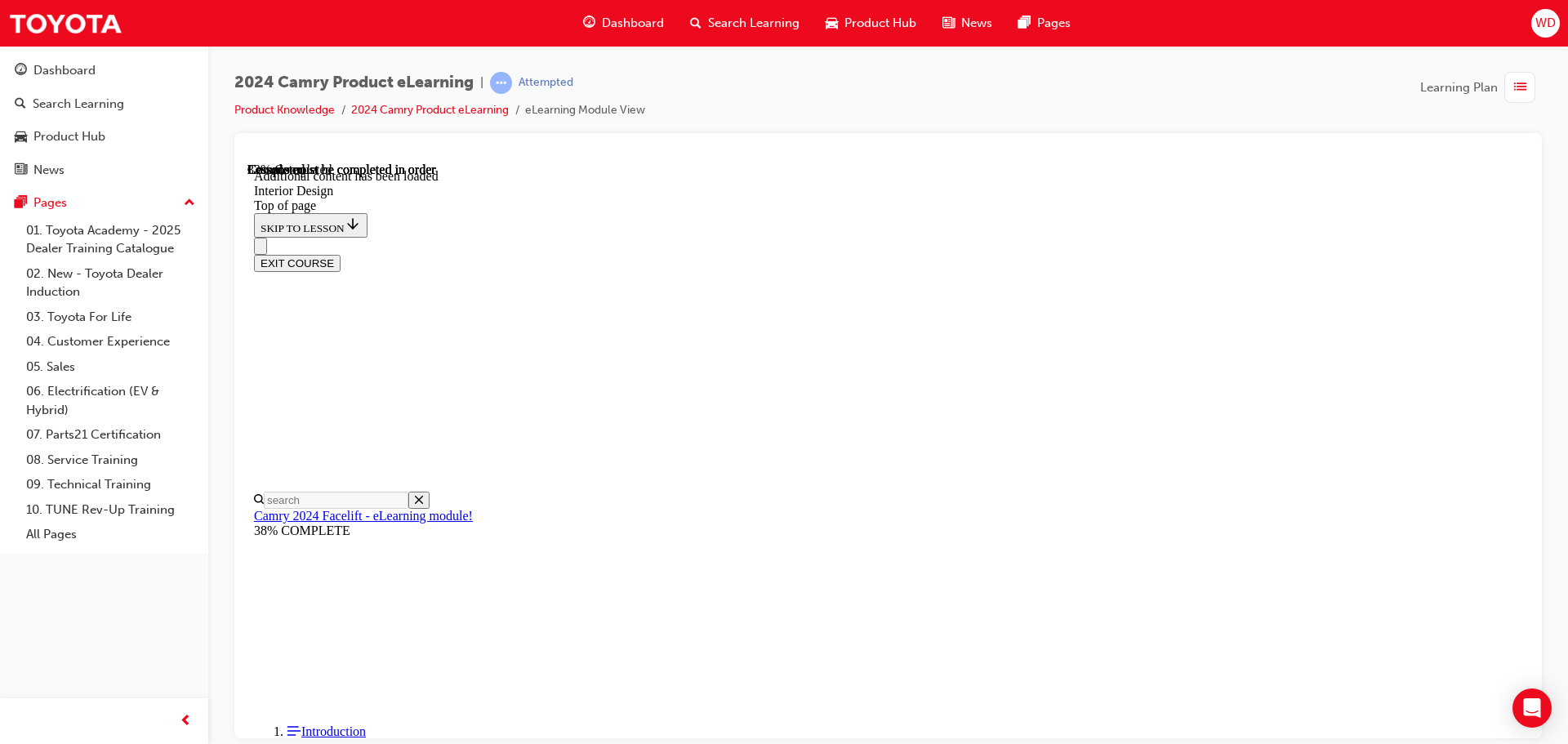
click at [866, 236] on div "EXIT COURSE" at bounding box center [882, 253] width 1256 height 35
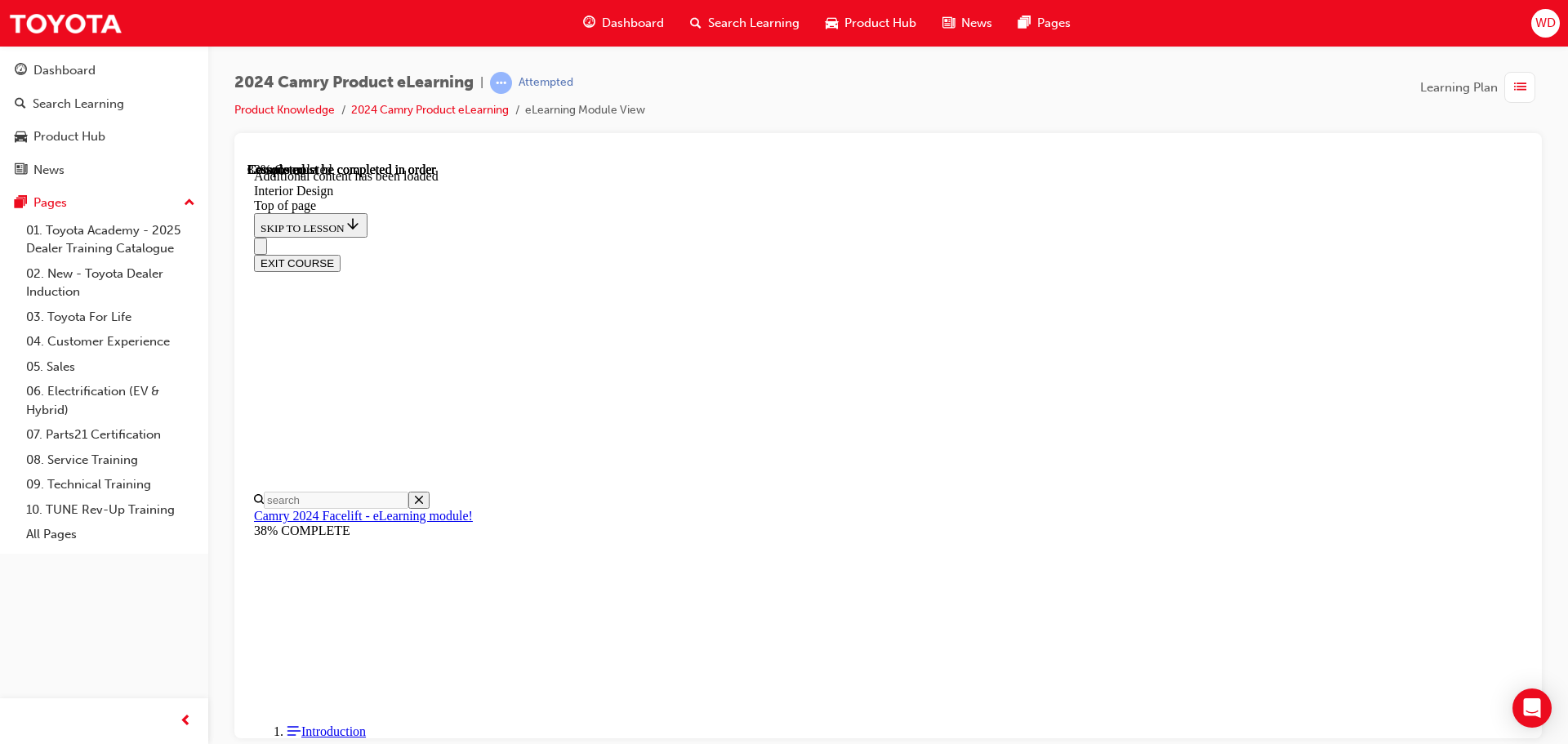
click at [861, 236] on div "EXIT COURSE" at bounding box center [882, 253] width 1256 height 35
click at [856, 236] on div "EXIT COURSE" at bounding box center [882, 253] width 1256 height 35
click at [851, 236] on div "EXIT COURSE" at bounding box center [882, 253] width 1256 height 35
click at [849, 236] on div "EXIT COURSE" at bounding box center [882, 253] width 1256 height 35
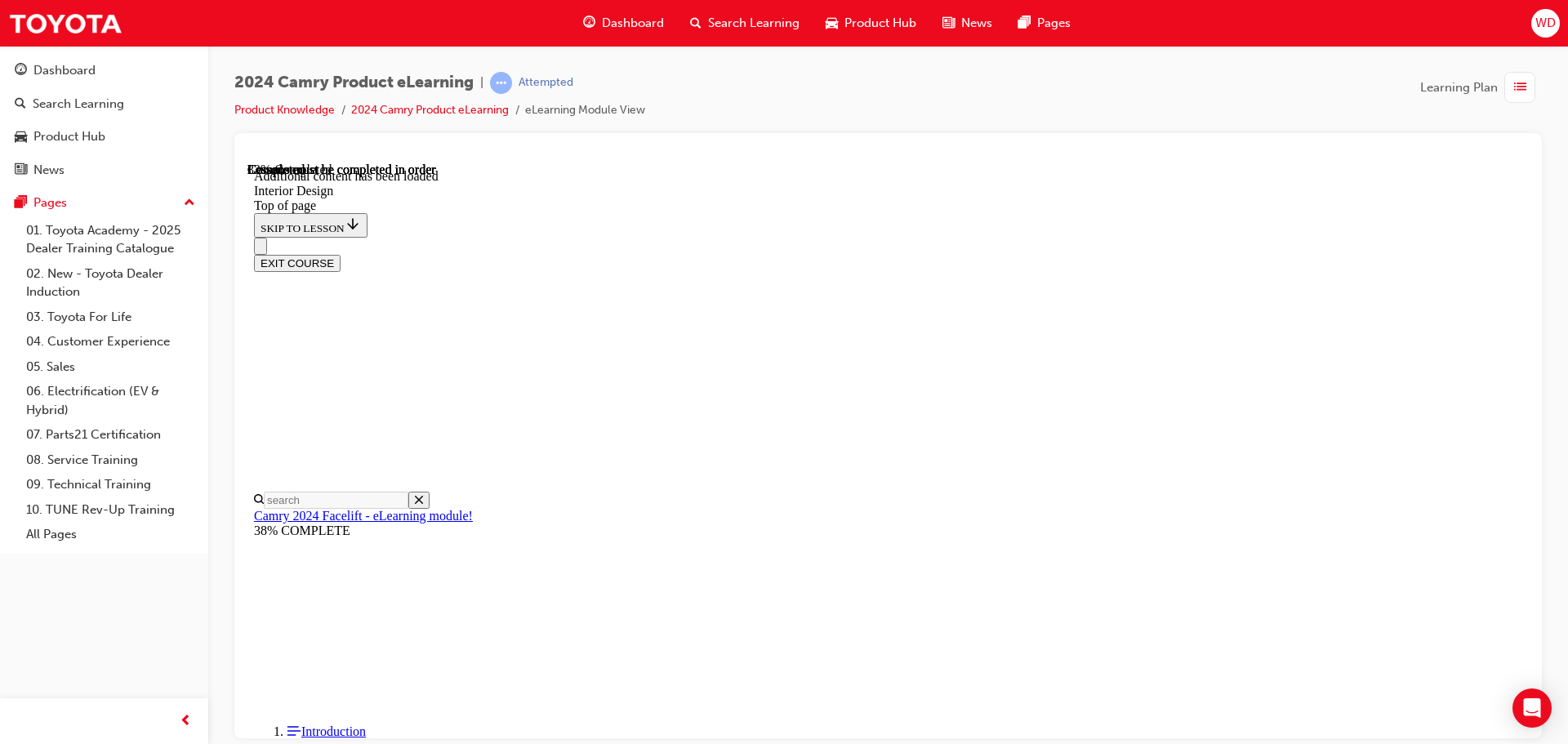
scroll to position [459, 0]
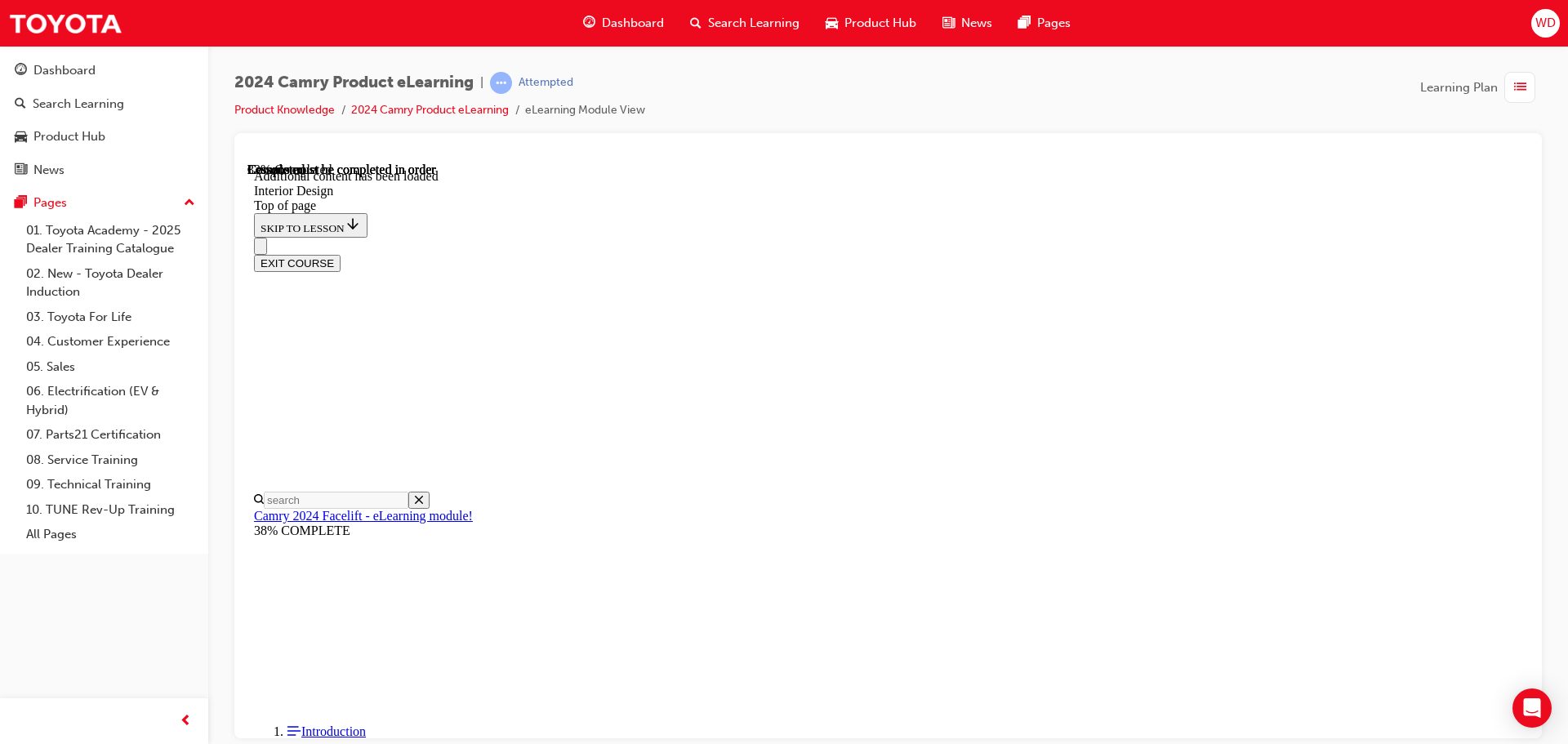
scroll to position [563, 0]
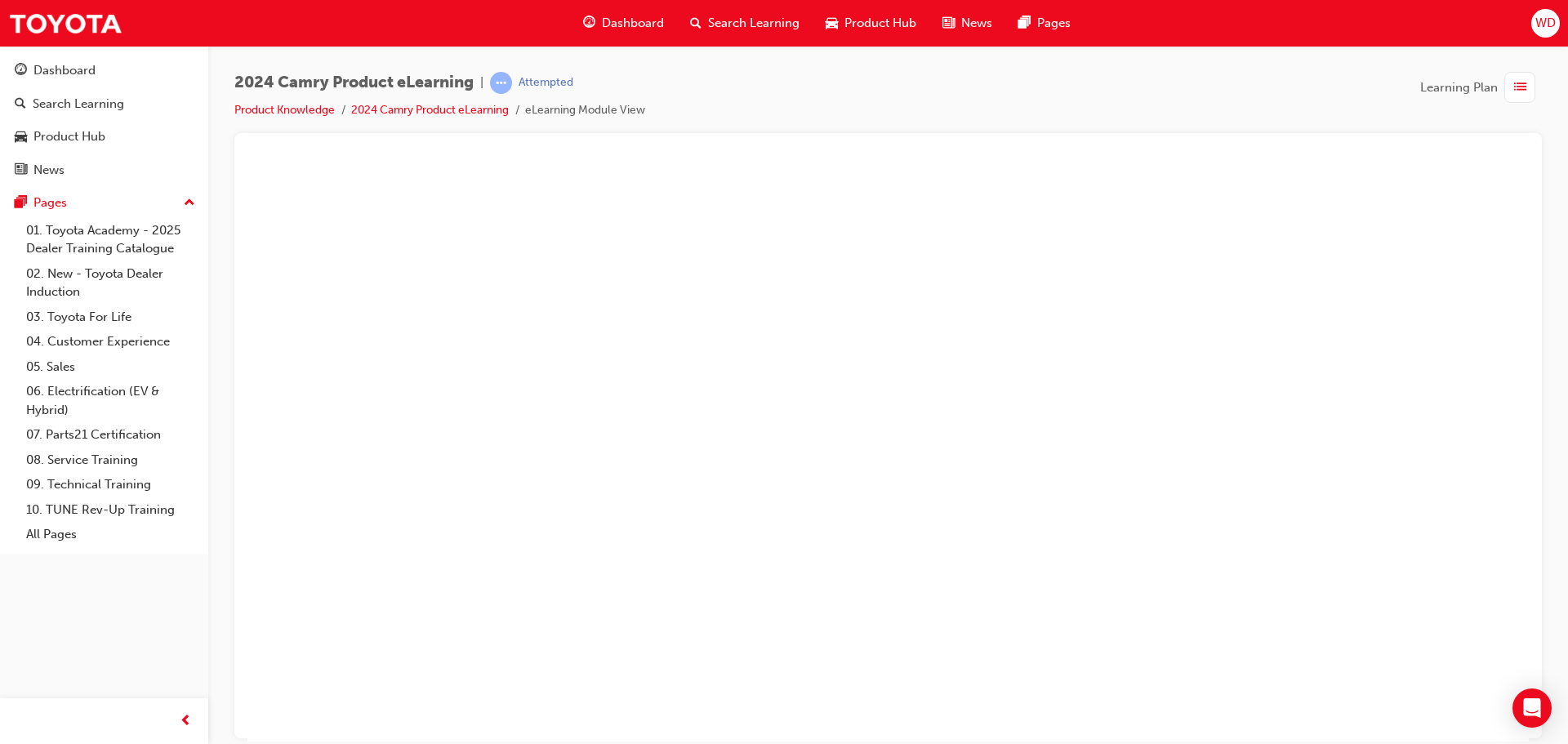
click at [1170, 450] on button "Unzoom image" at bounding box center [888, 451] width 1281 height 579
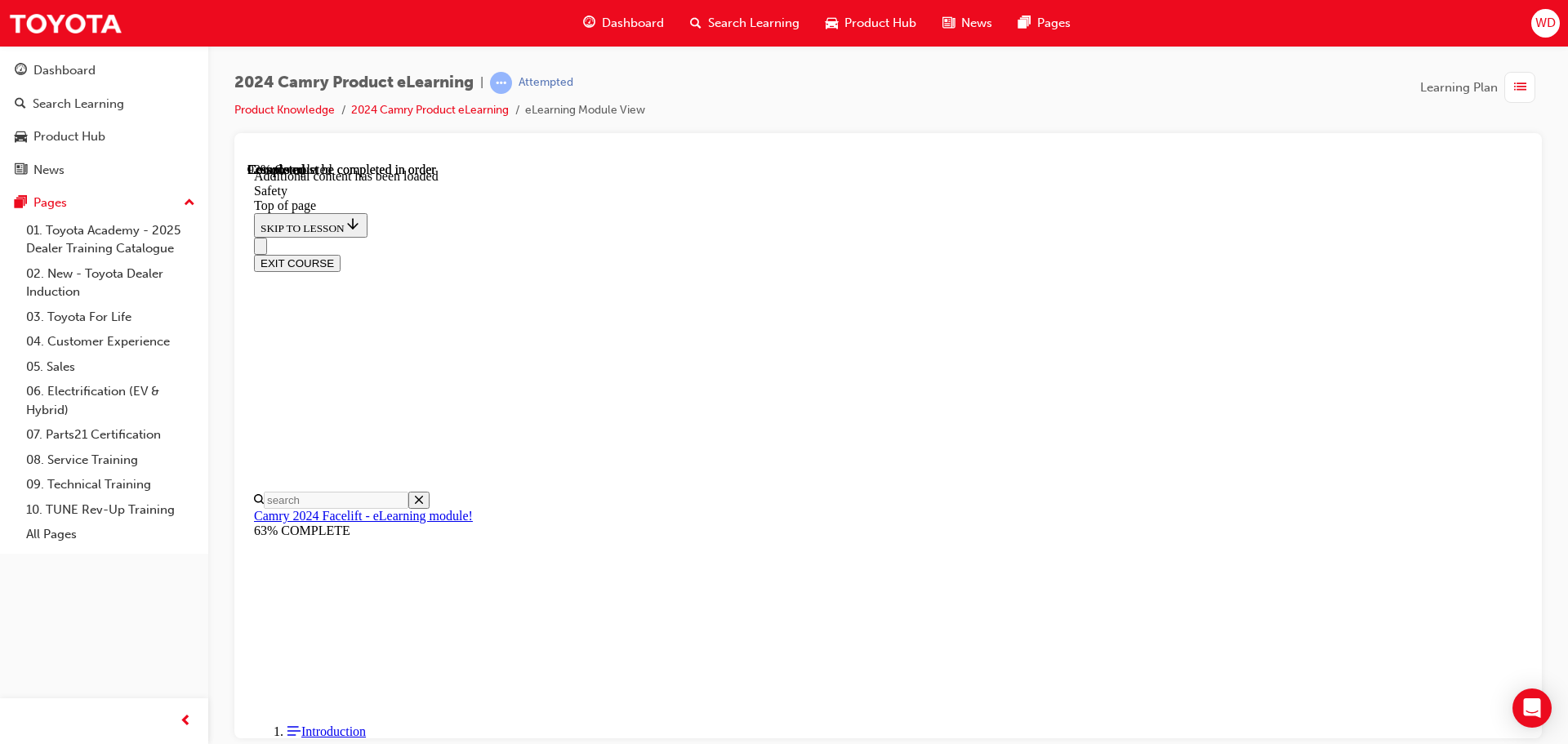
scroll to position [0, 0]
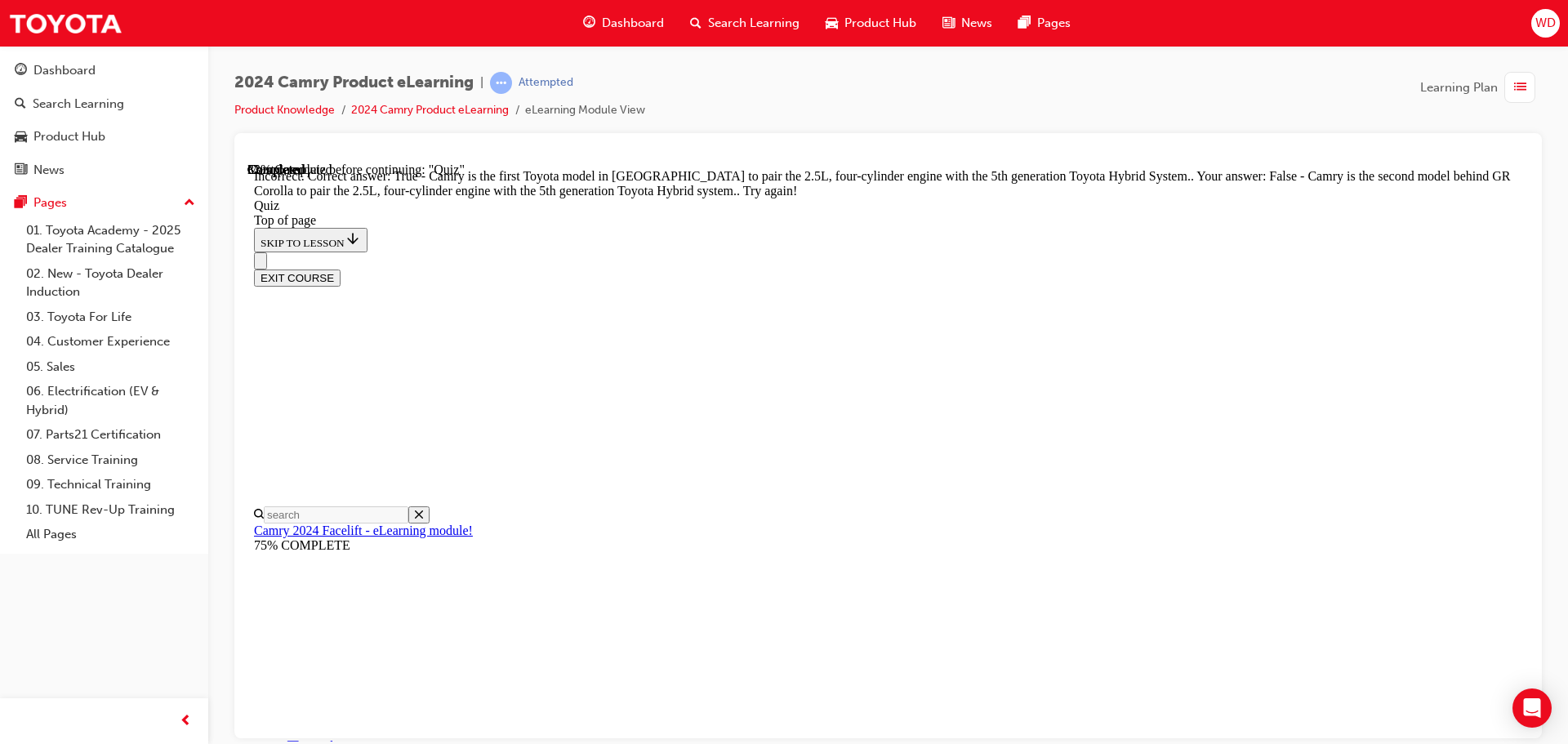
scroll to position [291, 0]
drag, startPoint x: 852, startPoint y: 433, endPoint x: 836, endPoint y: 407, distance: 30.5
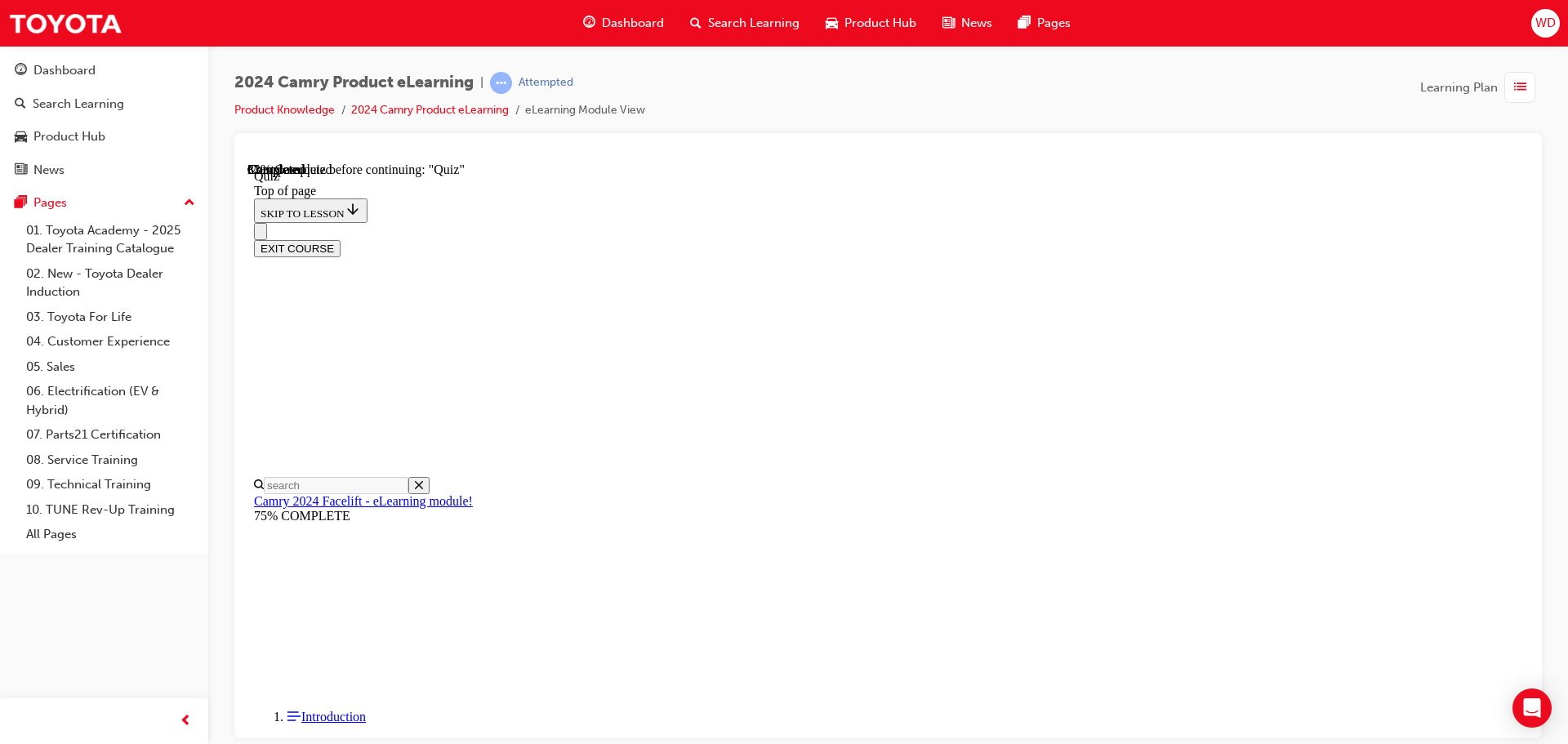
scroll to position [50, 0]
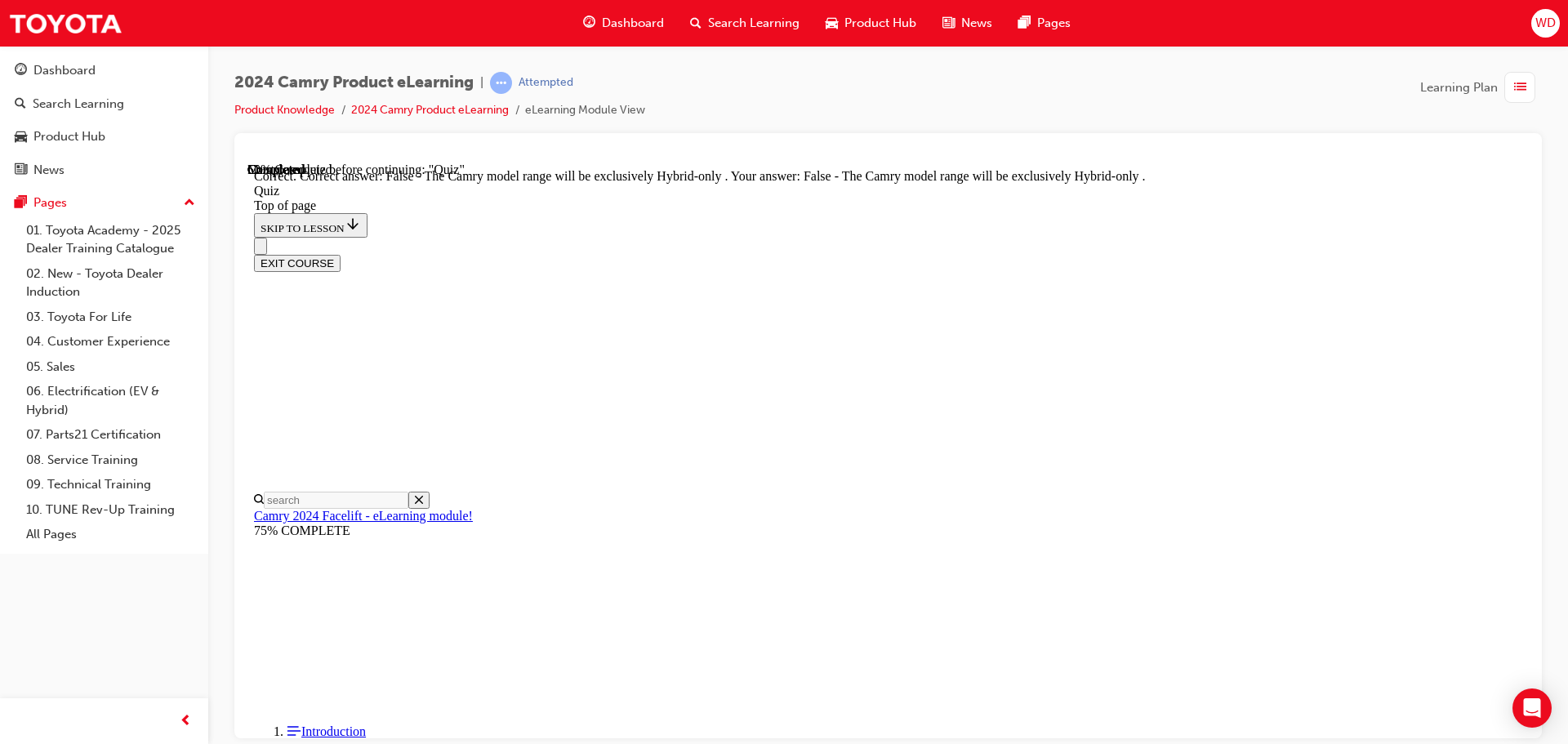
scroll to position [215, 0]
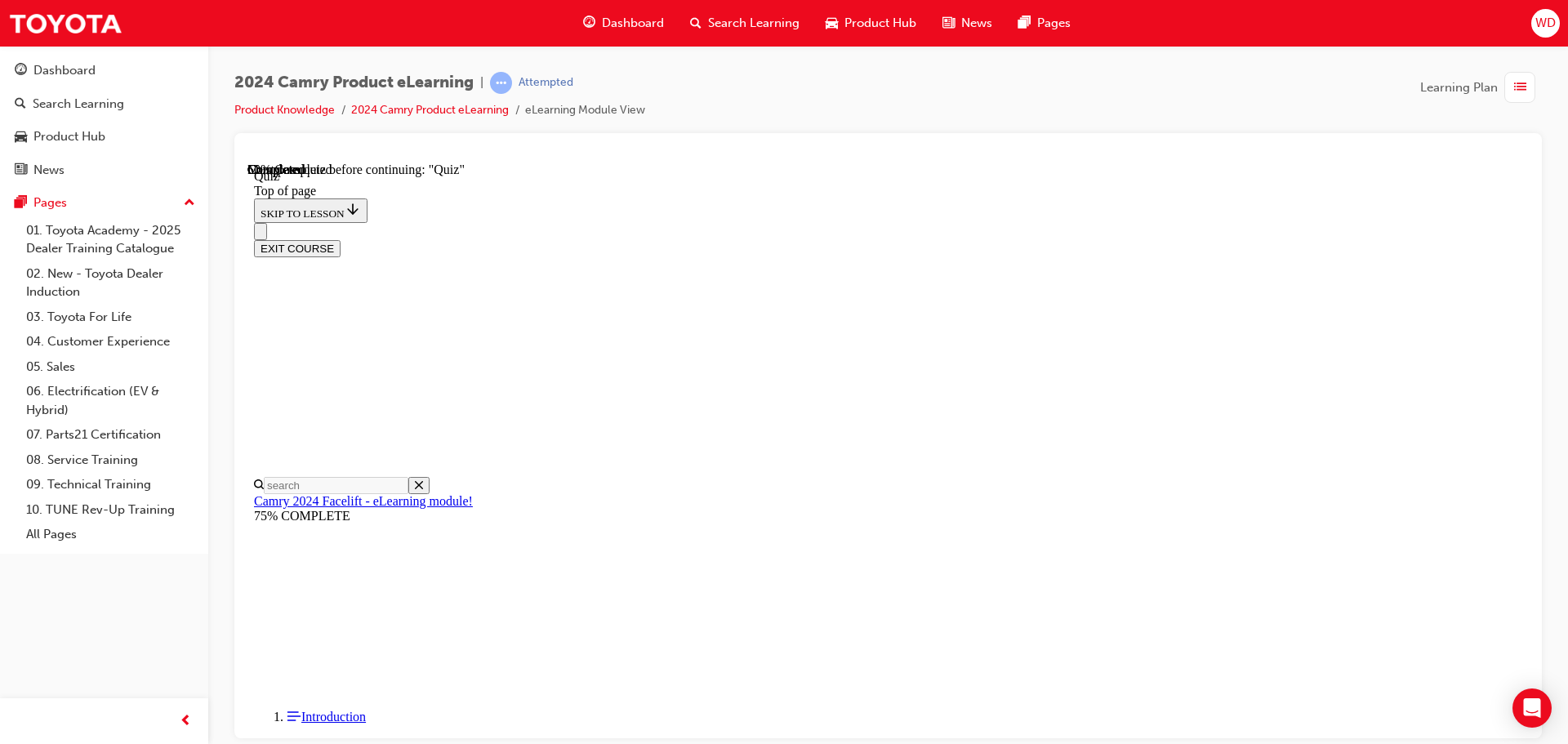
scroll to position [131, 0]
drag, startPoint x: 715, startPoint y: 328, endPoint x: 979, endPoint y: 336, distance: 264.1
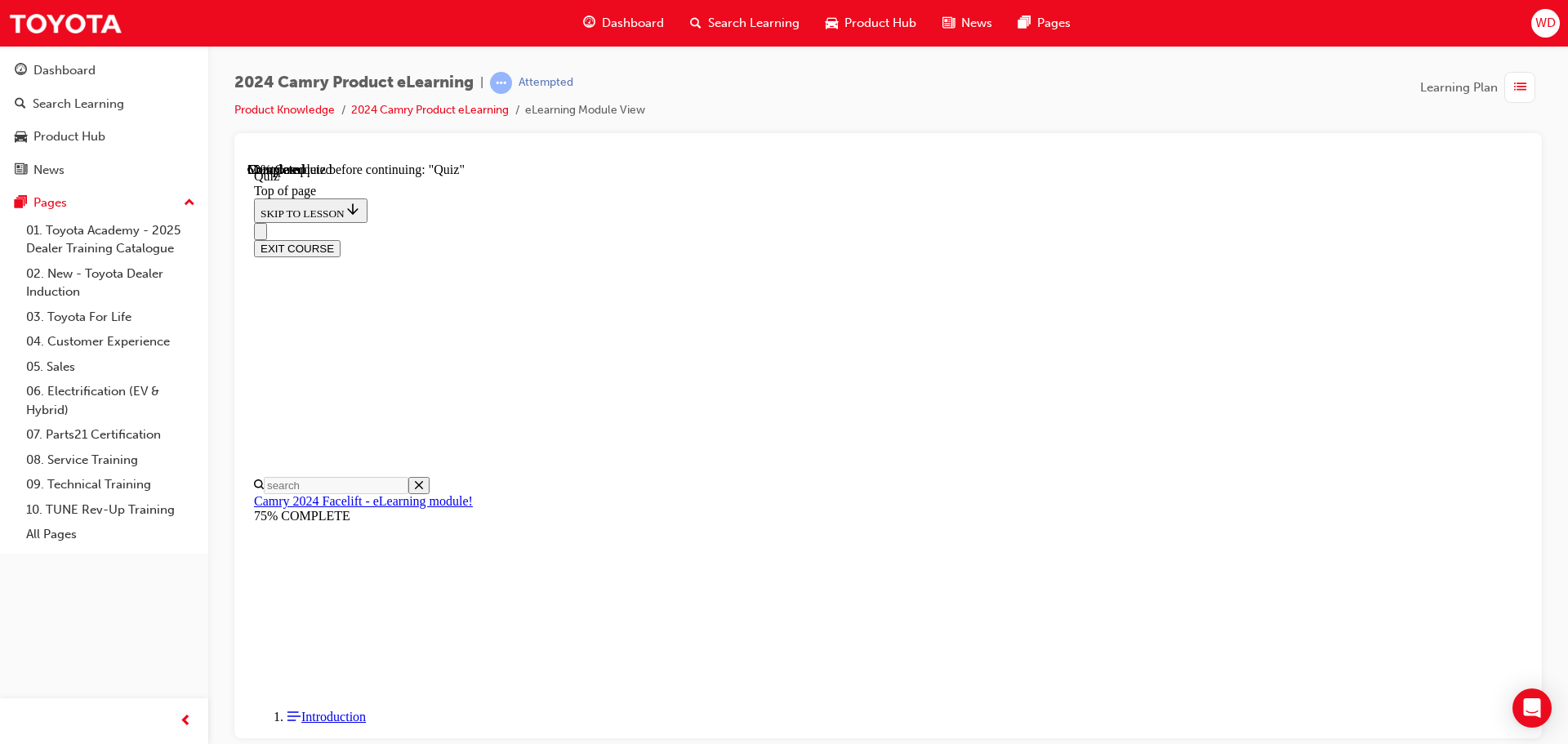
drag, startPoint x: 845, startPoint y: 576, endPoint x: 894, endPoint y: 615, distance: 62.6
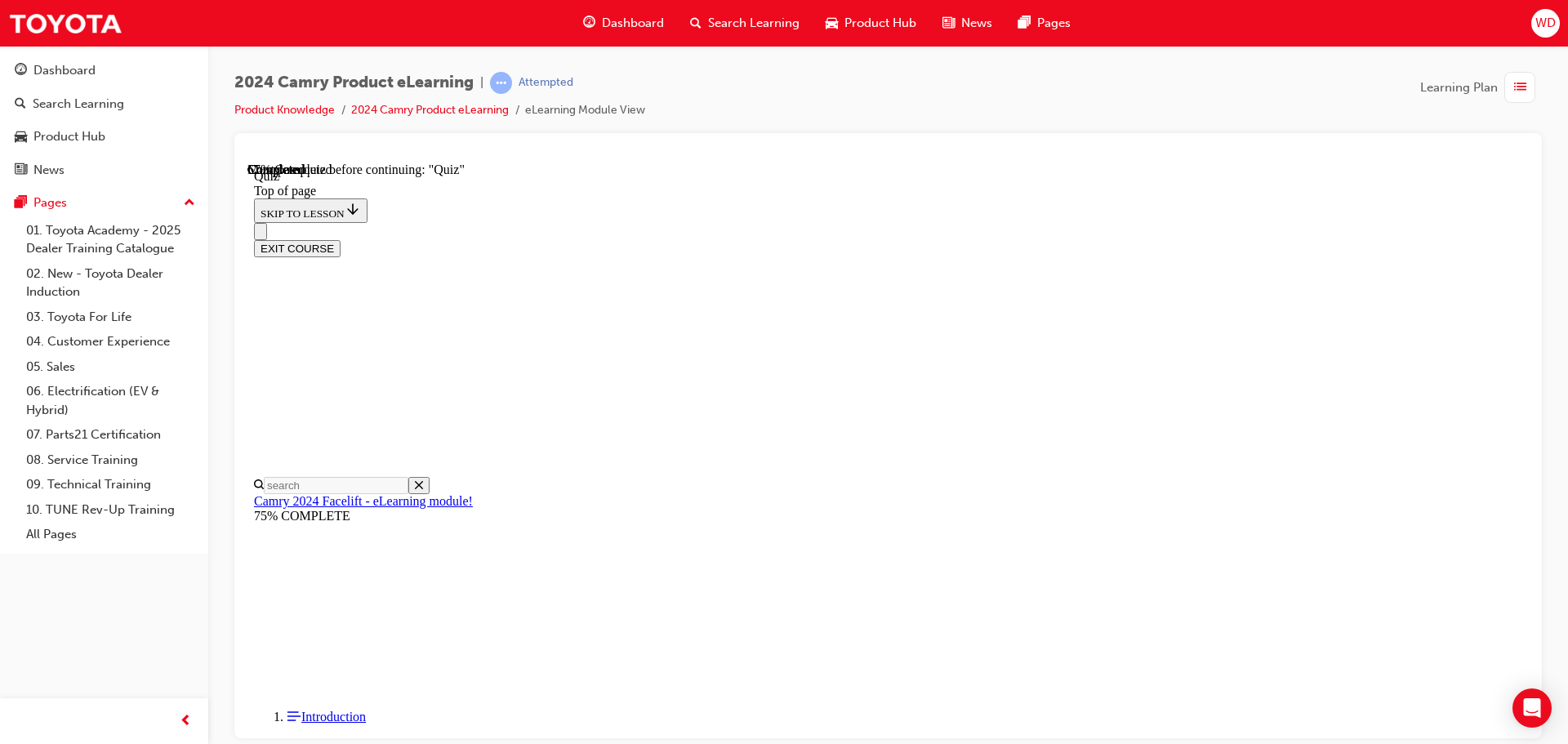
scroll to position [50, 0]
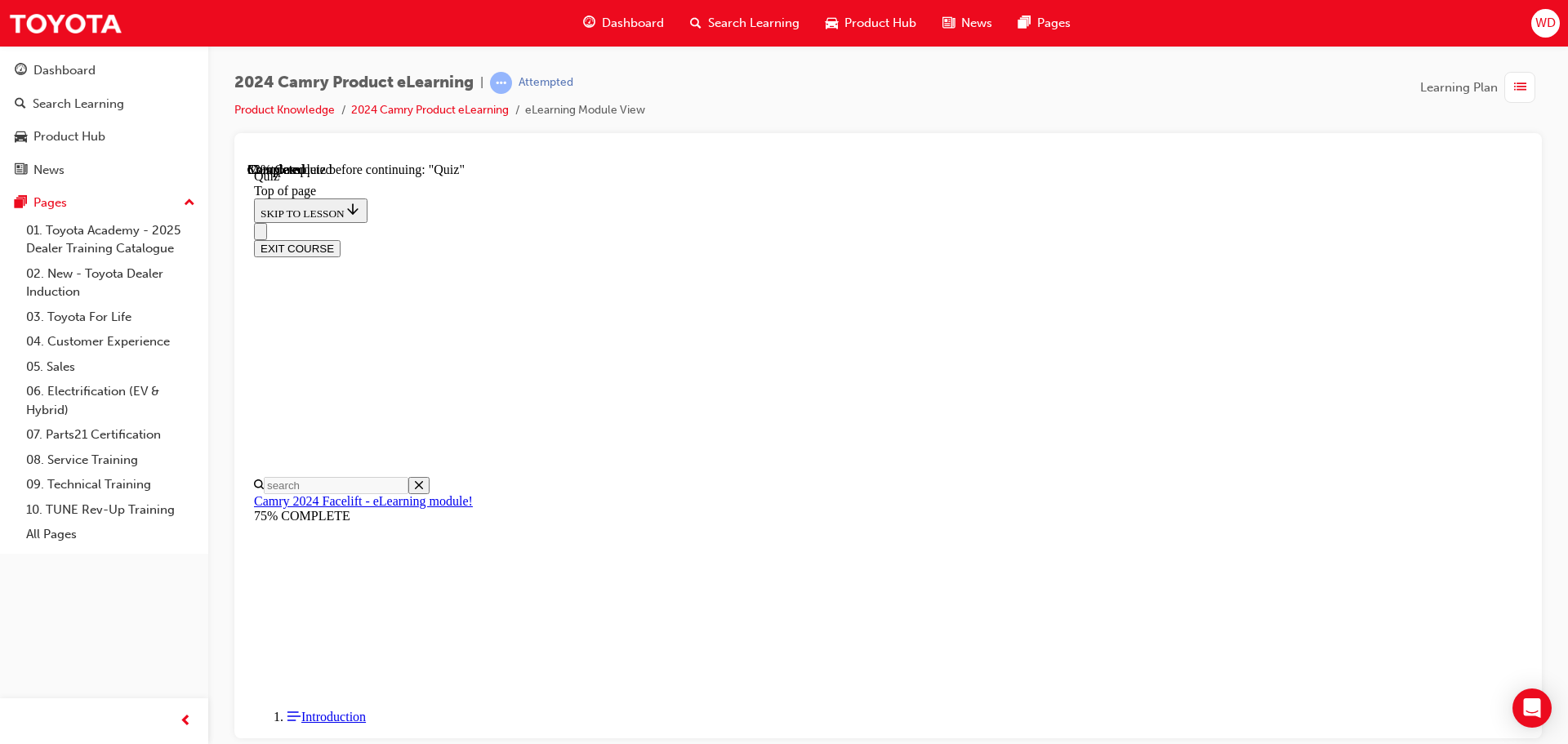
scroll to position [131, 0]
drag, startPoint x: 726, startPoint y: 328, endPoint x: 1246, endPoint y: 331, distance: 520.0
drag, startPoint x: 748, startPoint y: 368, endPoint x: 1255, endPoint y: 368, distance: 507.0
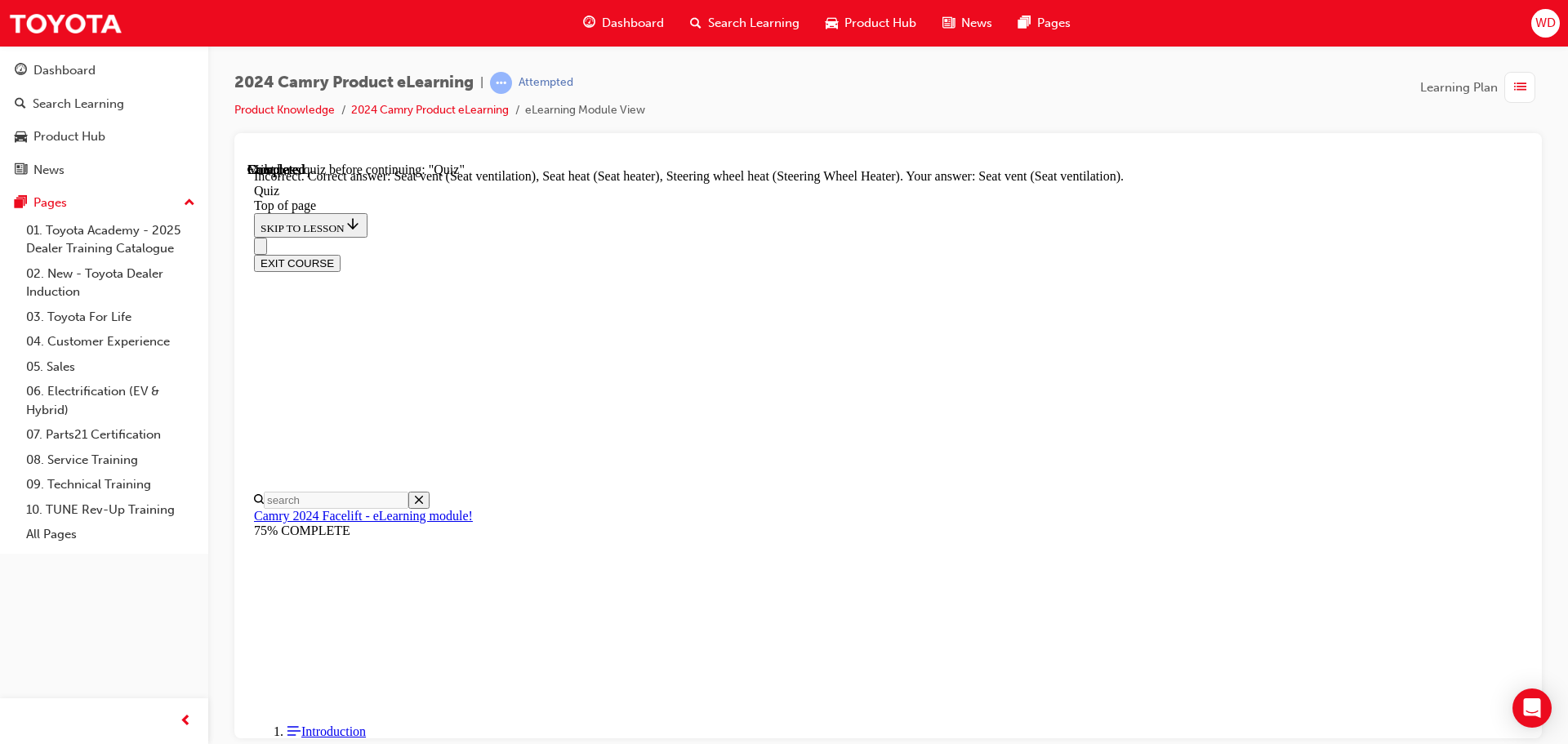
scroll to position [357, 0]
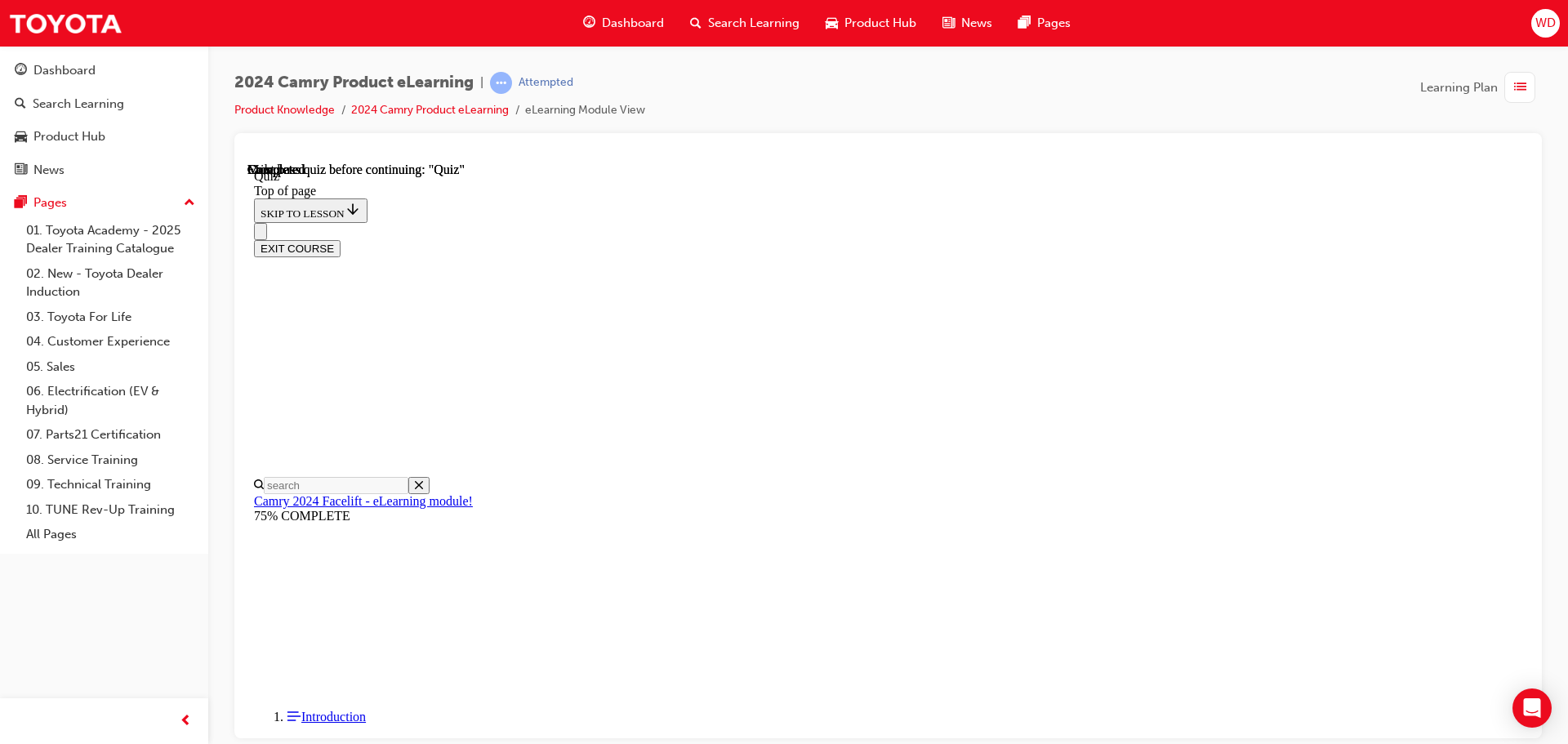
scroll to position [245, 0]
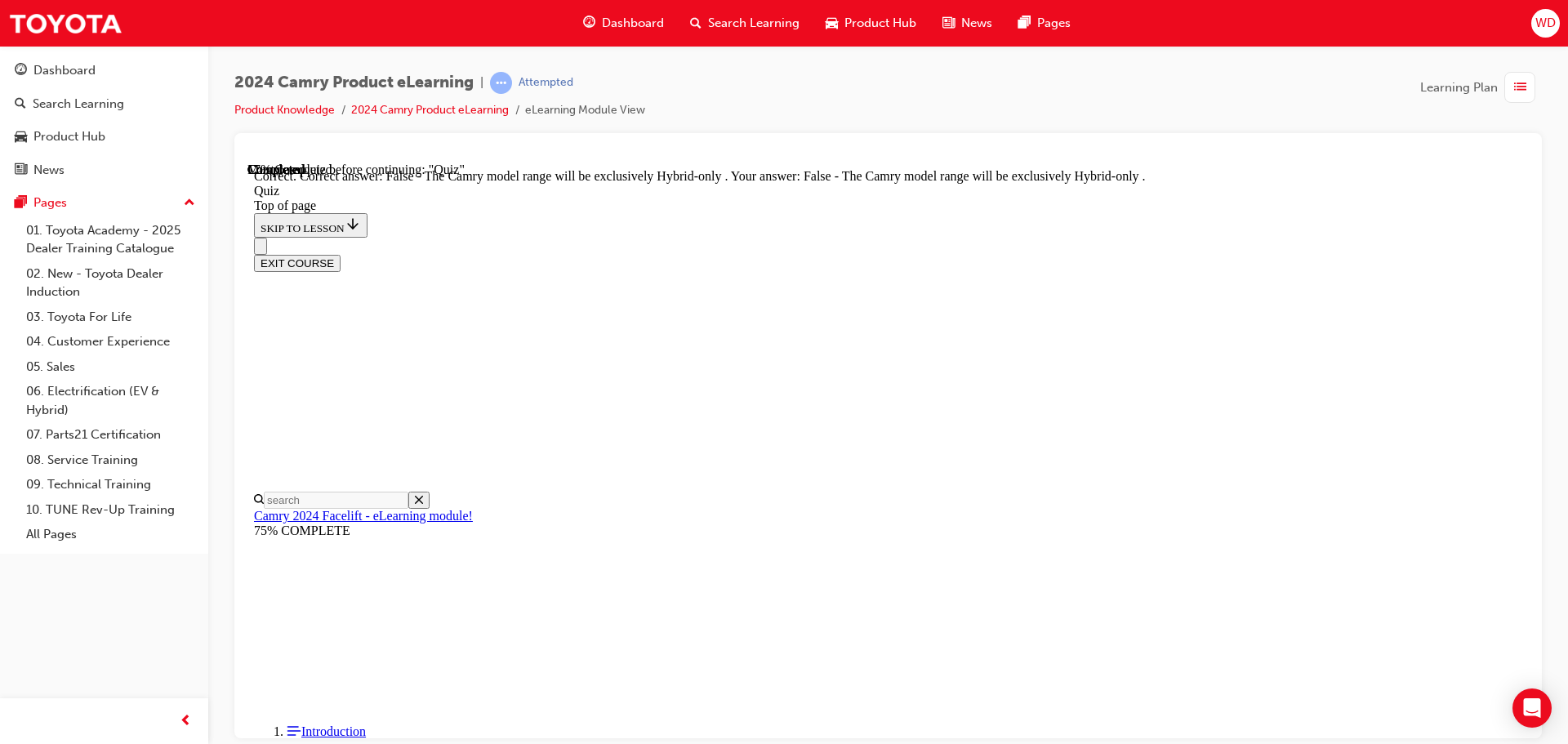
drag, startPoint x: 930, startPoint y: 589, endPoint x: 957, endPoint y: 630, distance: 49.1
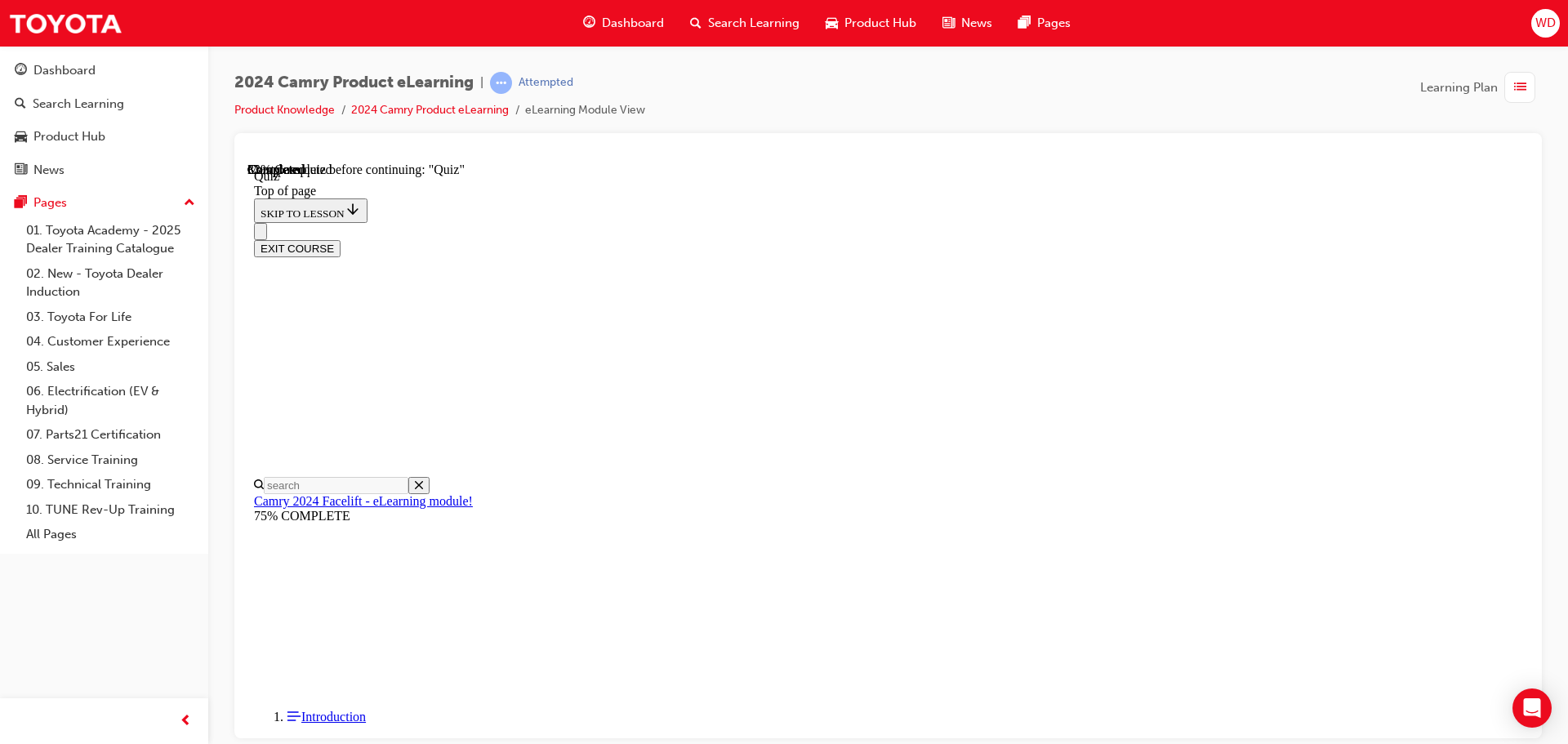
drag, startPoint x: 857, startPoint y: 670, endPoint x: 865, endPoint y: 679, distance: 12.0
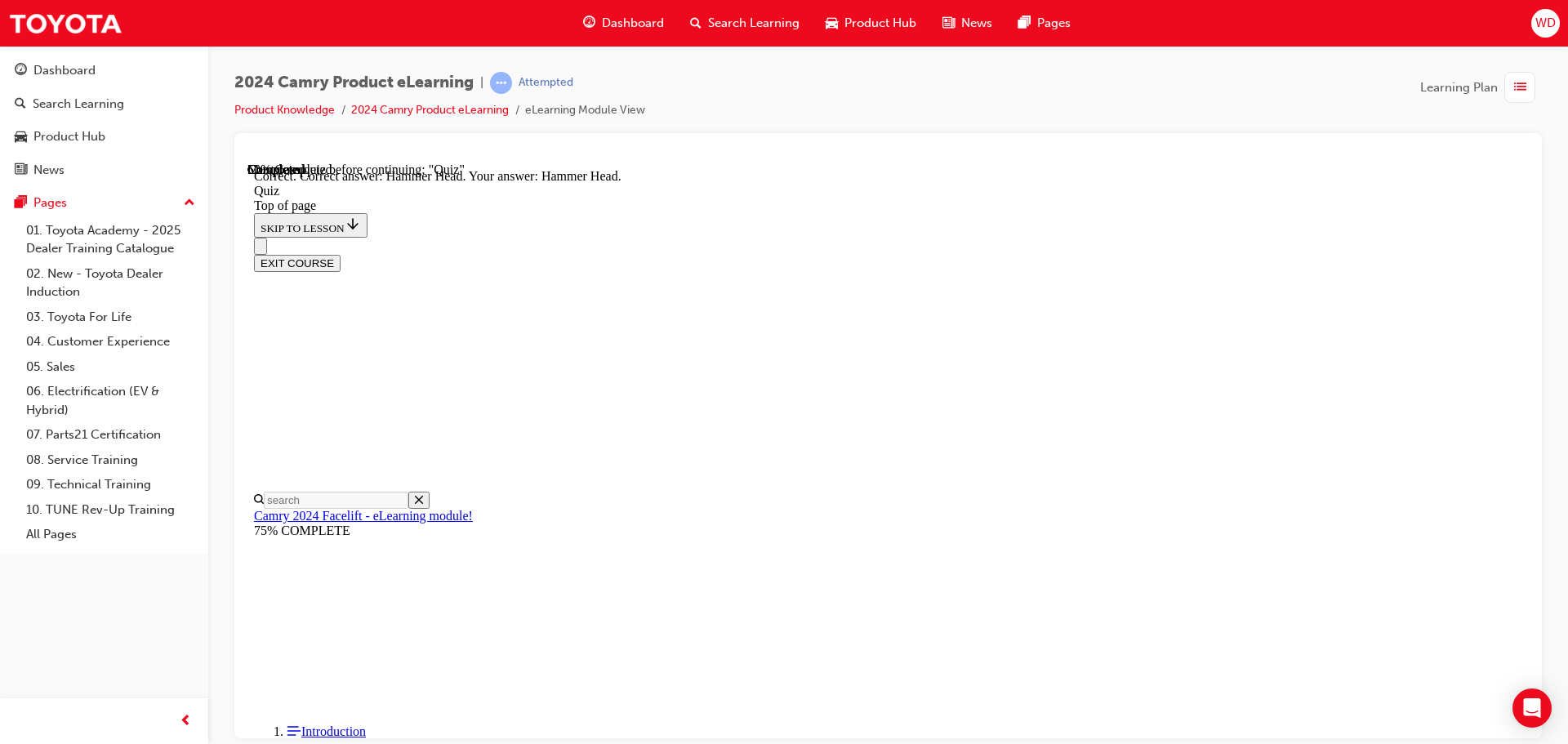
scroll to position [329, 0]
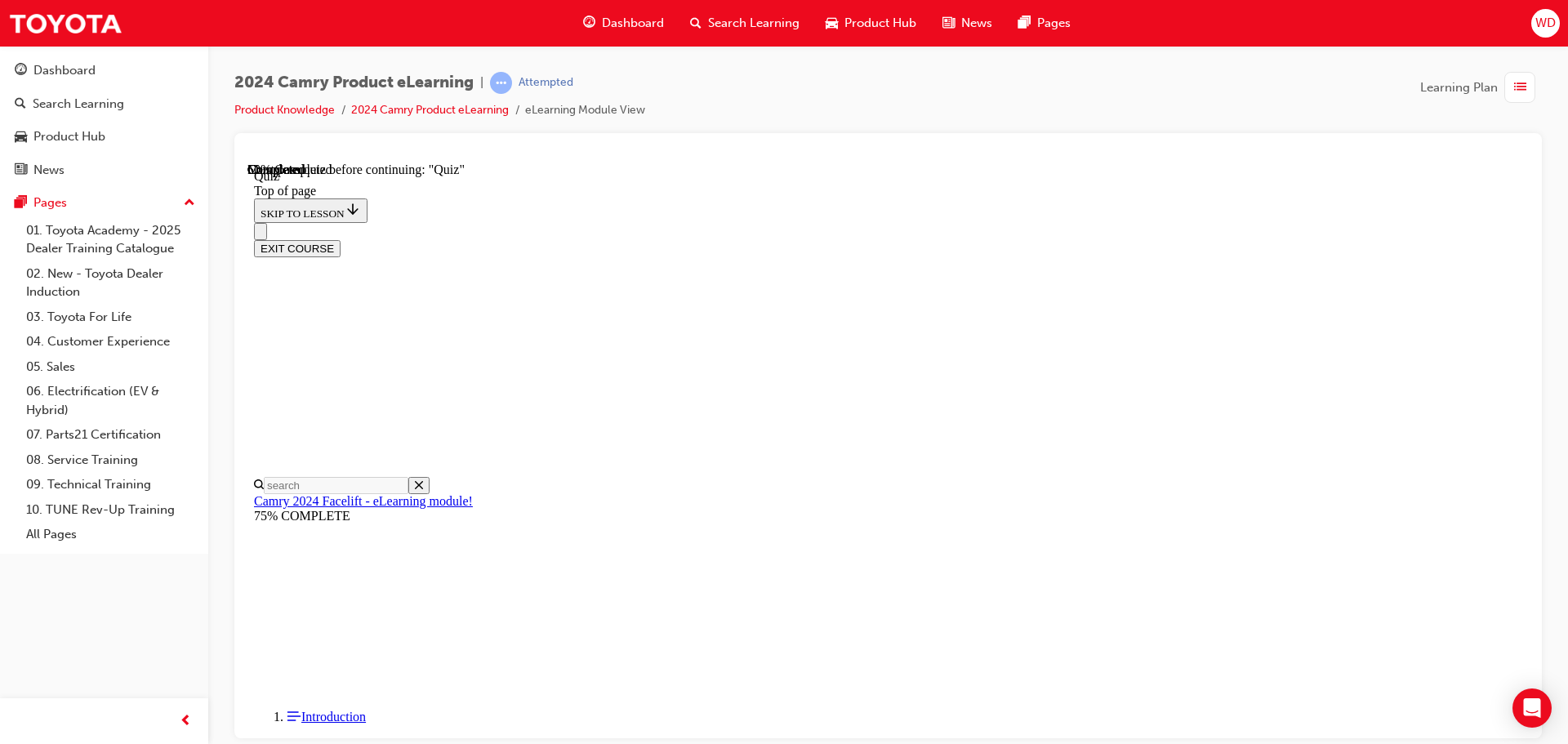
scroll to position [131, 0]
drag, startPoint x: 943, startPoint y: 585, endPoint x: 944, endPoint y: 606, distance: 21.0
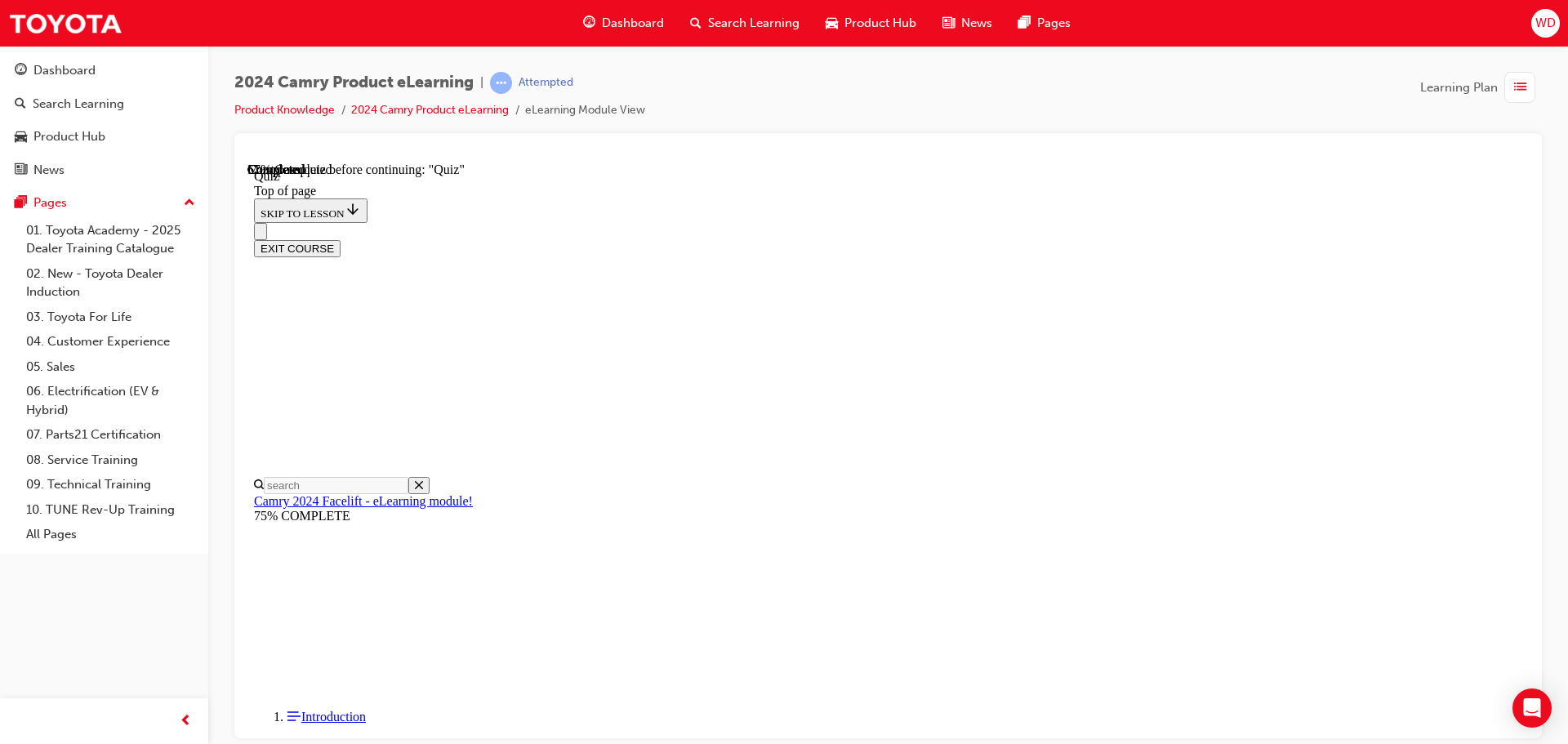
scroll to position [295, 0]
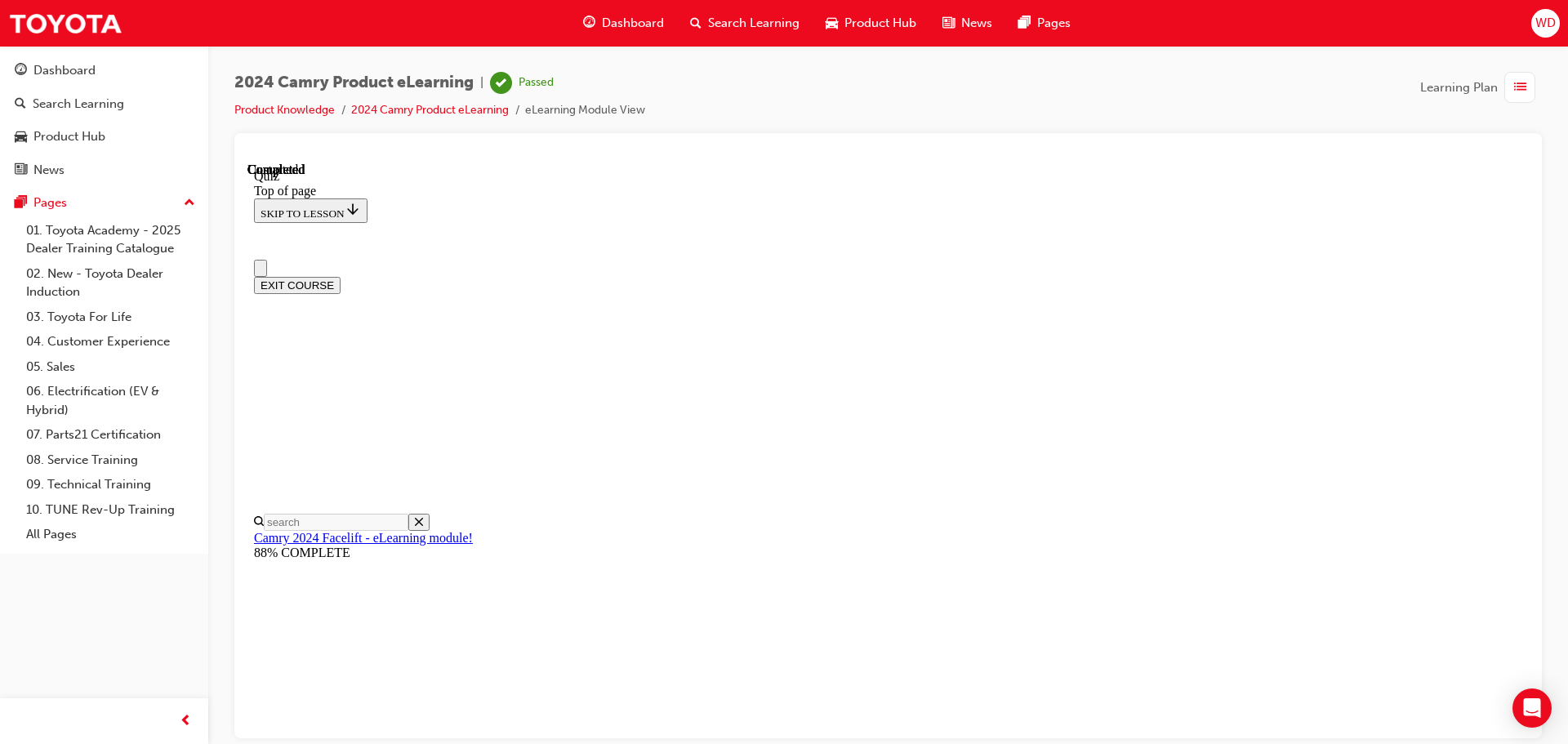
scroll to position [308, 0]
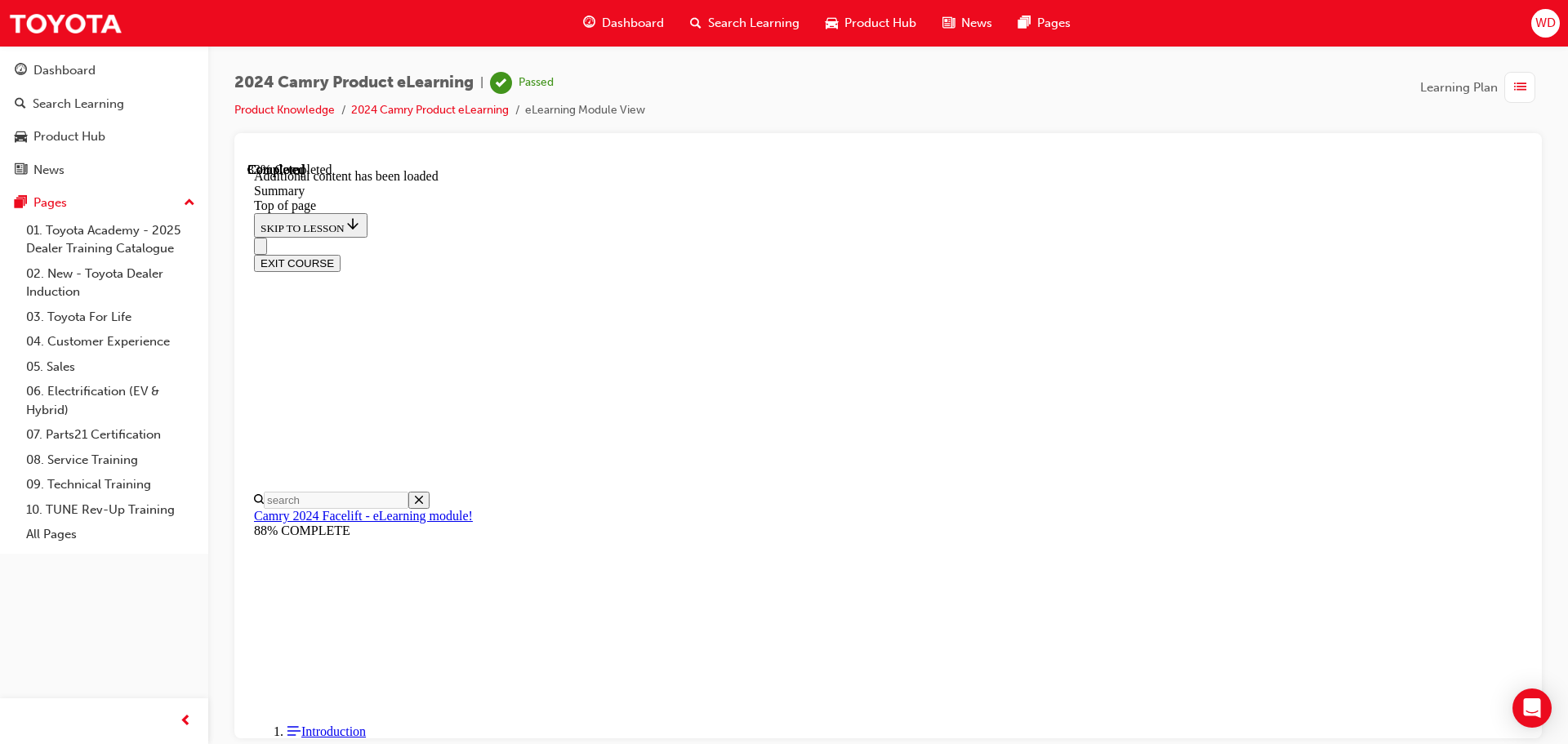
click at [341, 254] on button "EXIT COURSE" at bounding box center [297, 263] width 87 height 17
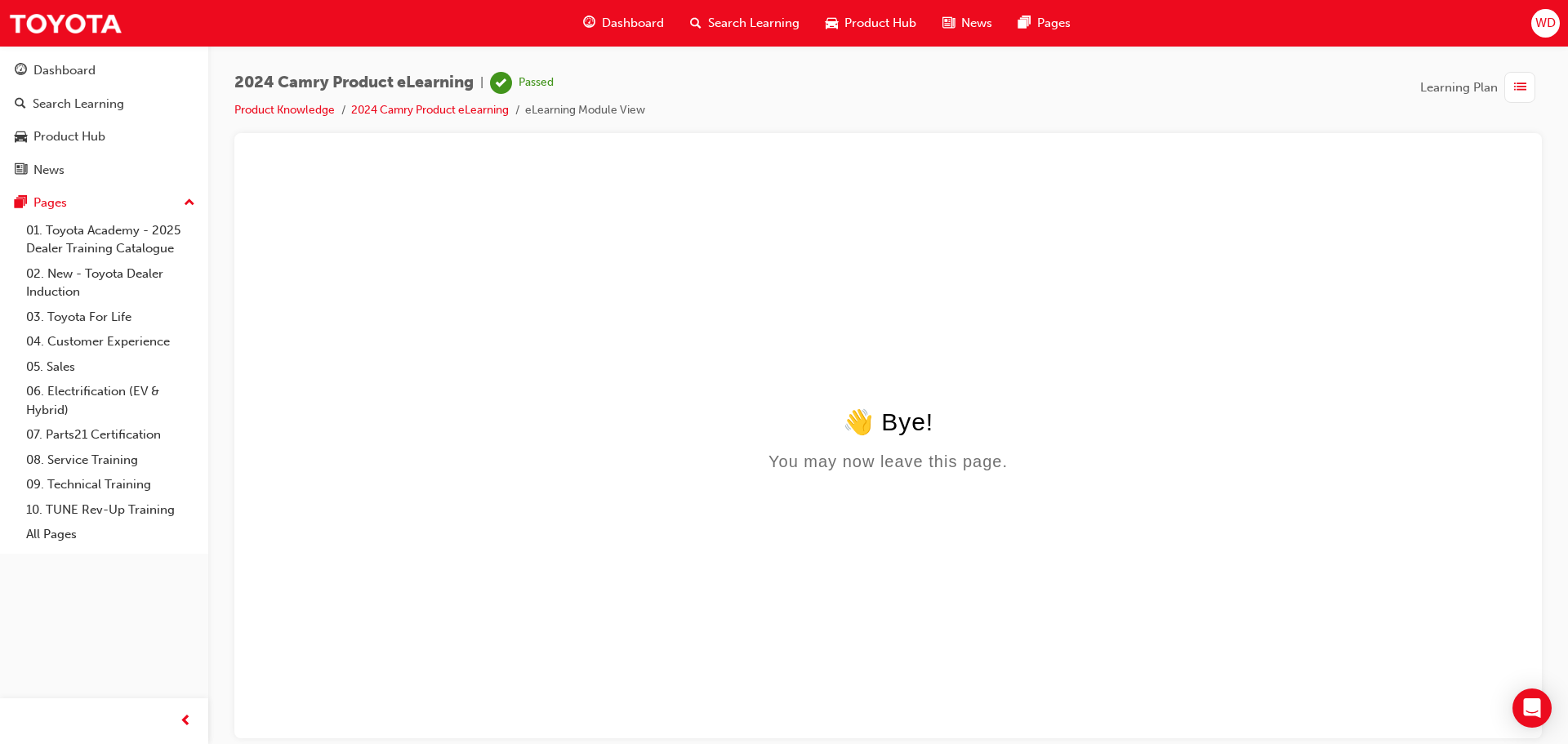
scroll to position [0, 0]
click at [312, 109] on link "Product Knowledge" at bounding box center [284, 109] width 100 height 13
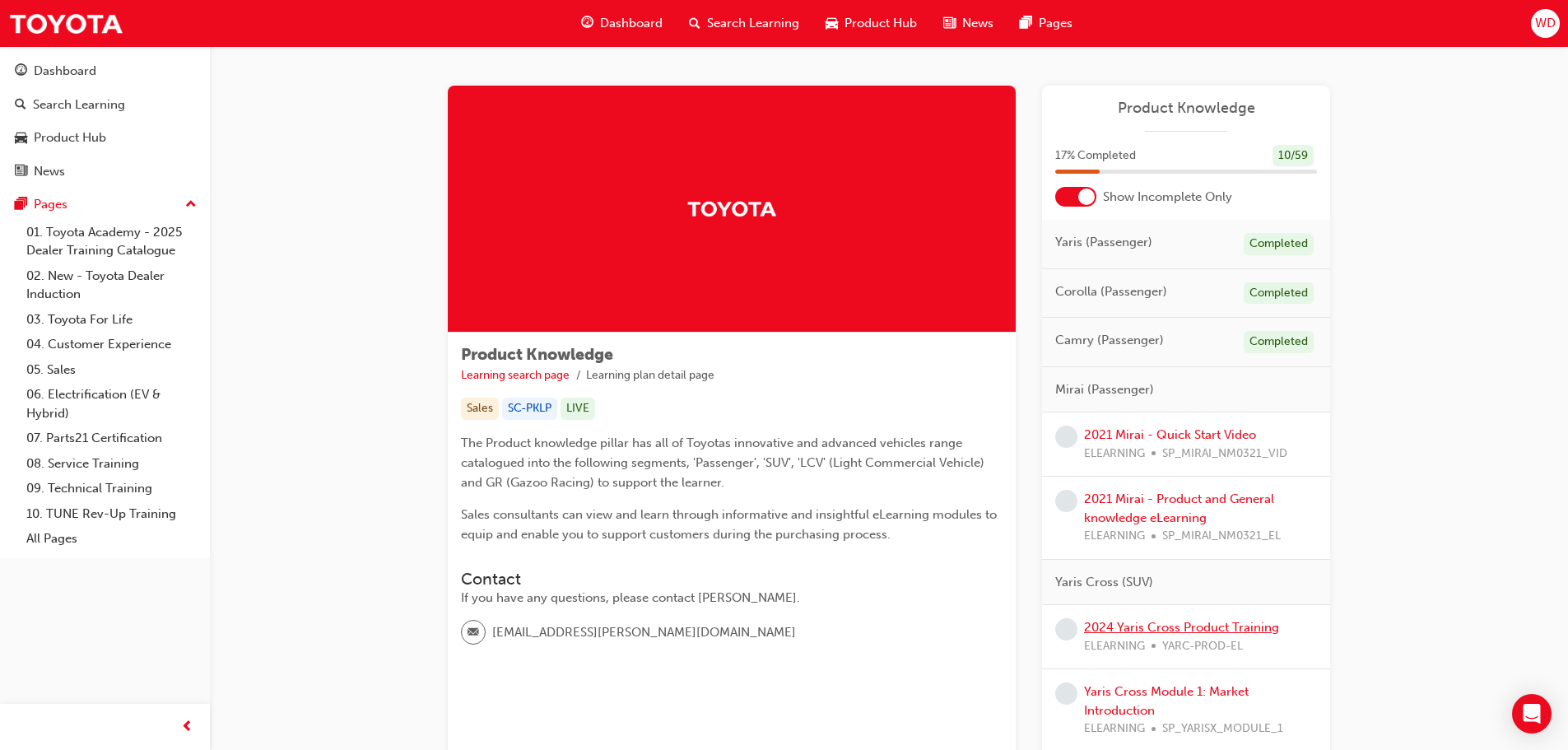
click at [1162, 621] on link "2024 Yaris Cross Product Training" at bounding box center [1182, 627] width 195 height 14
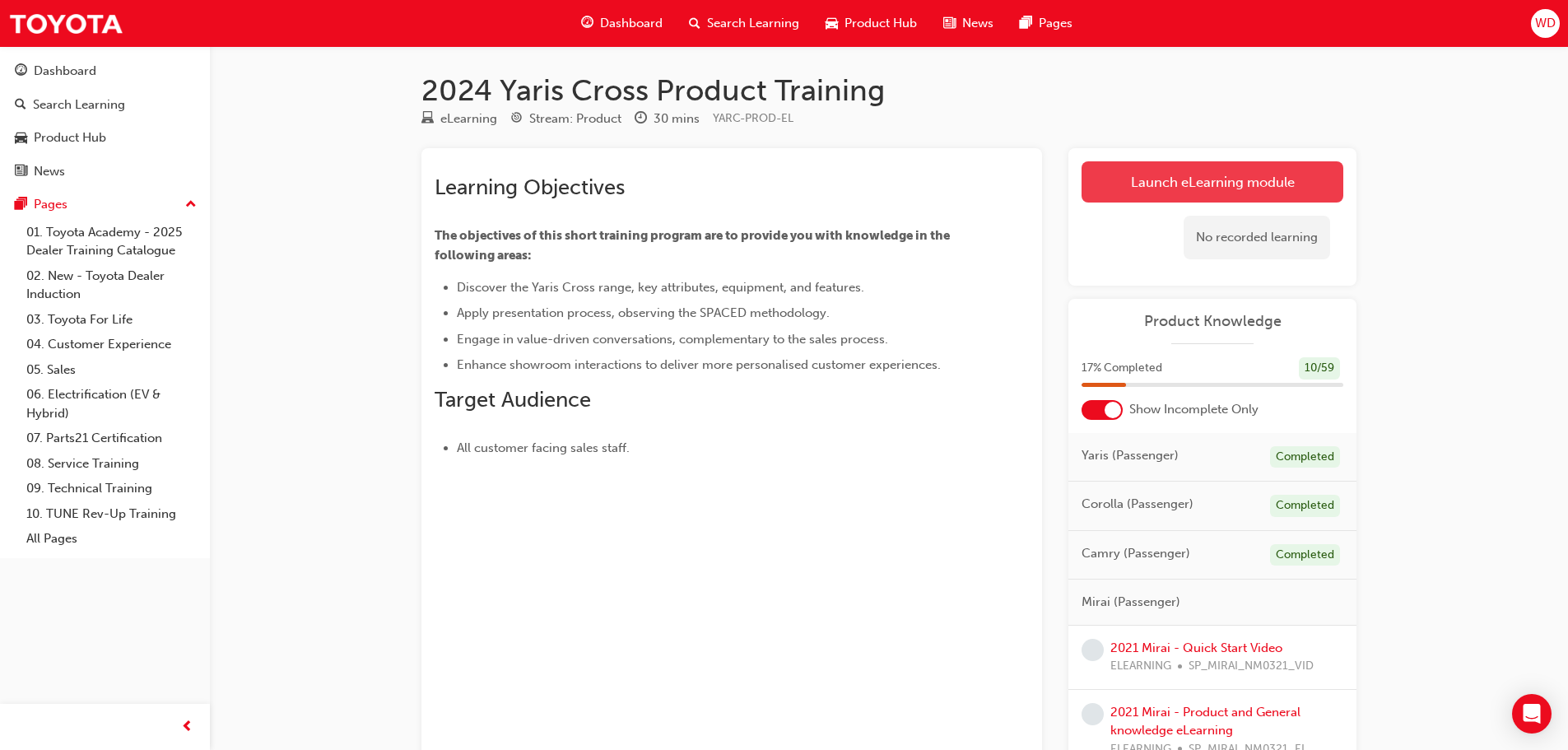
click at [1197, 173] on link "Launch eLearning module" at bounding box center [1212, 182] width 261 height 42
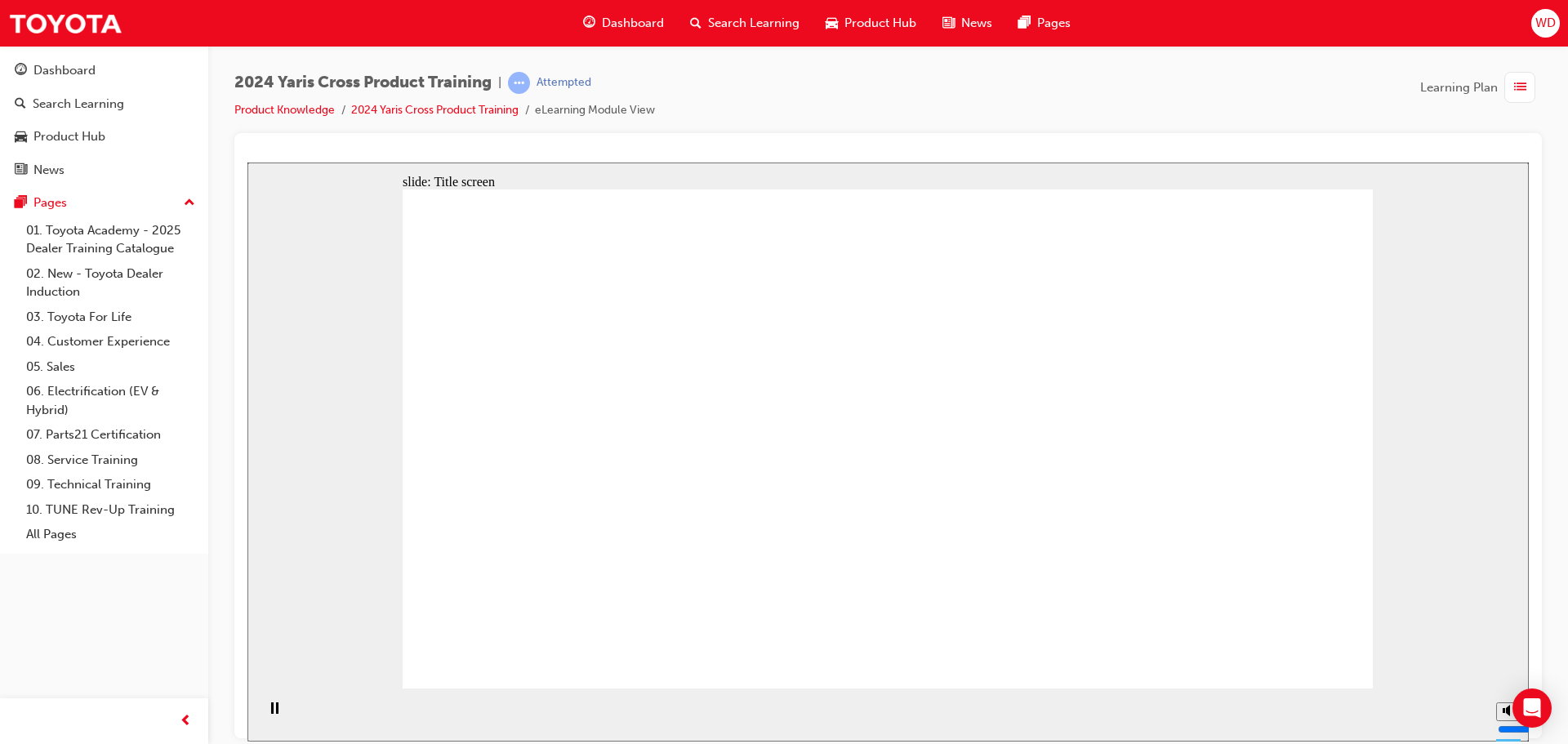
drag, startPoint x: 842, startPoint y: 624, endPoint x: 872, endPoint y: 641, distance: 34.5
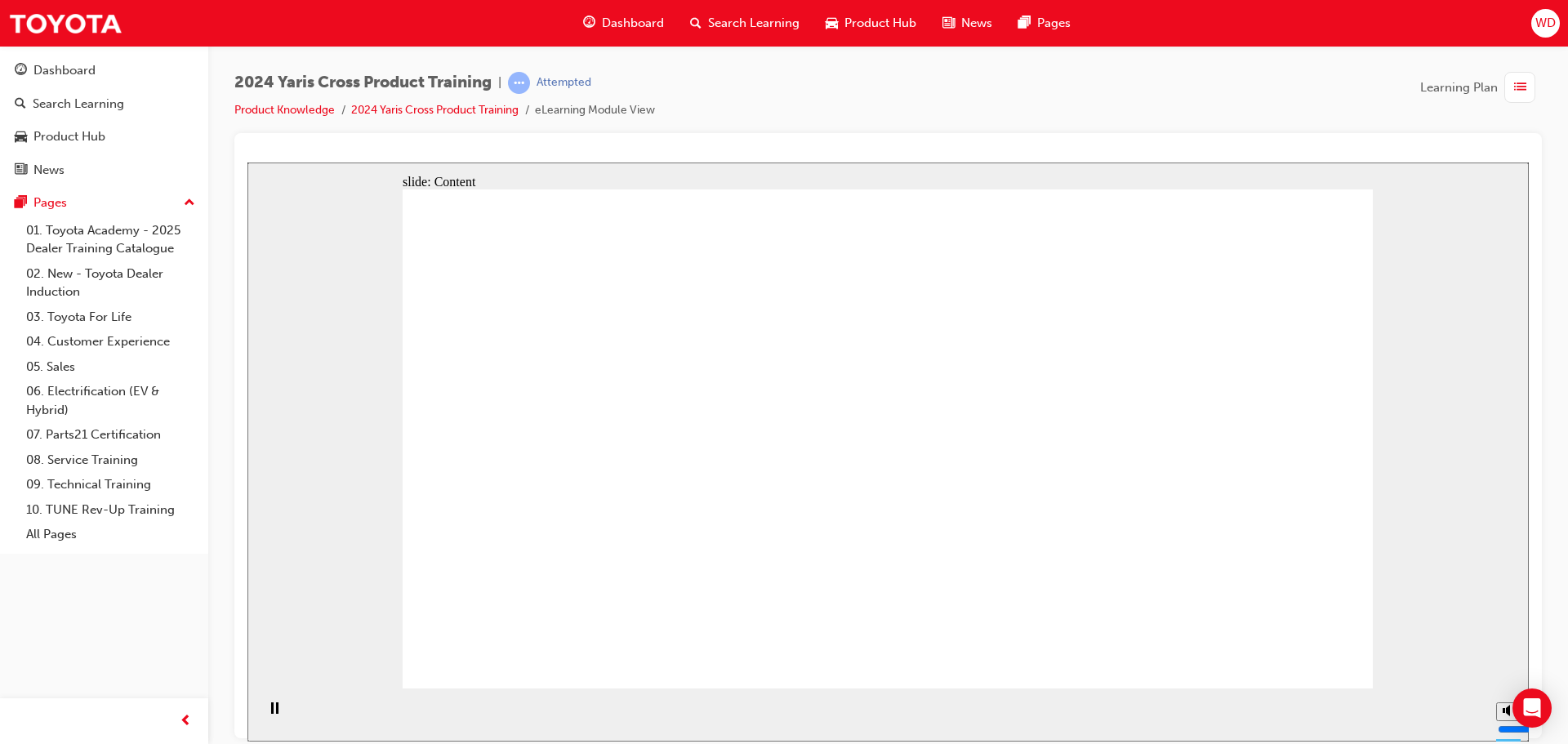
drag, startPoint x: 579, startPoint y: 454, endPoint x: 598, endPoint y: 449, distance: 19.6
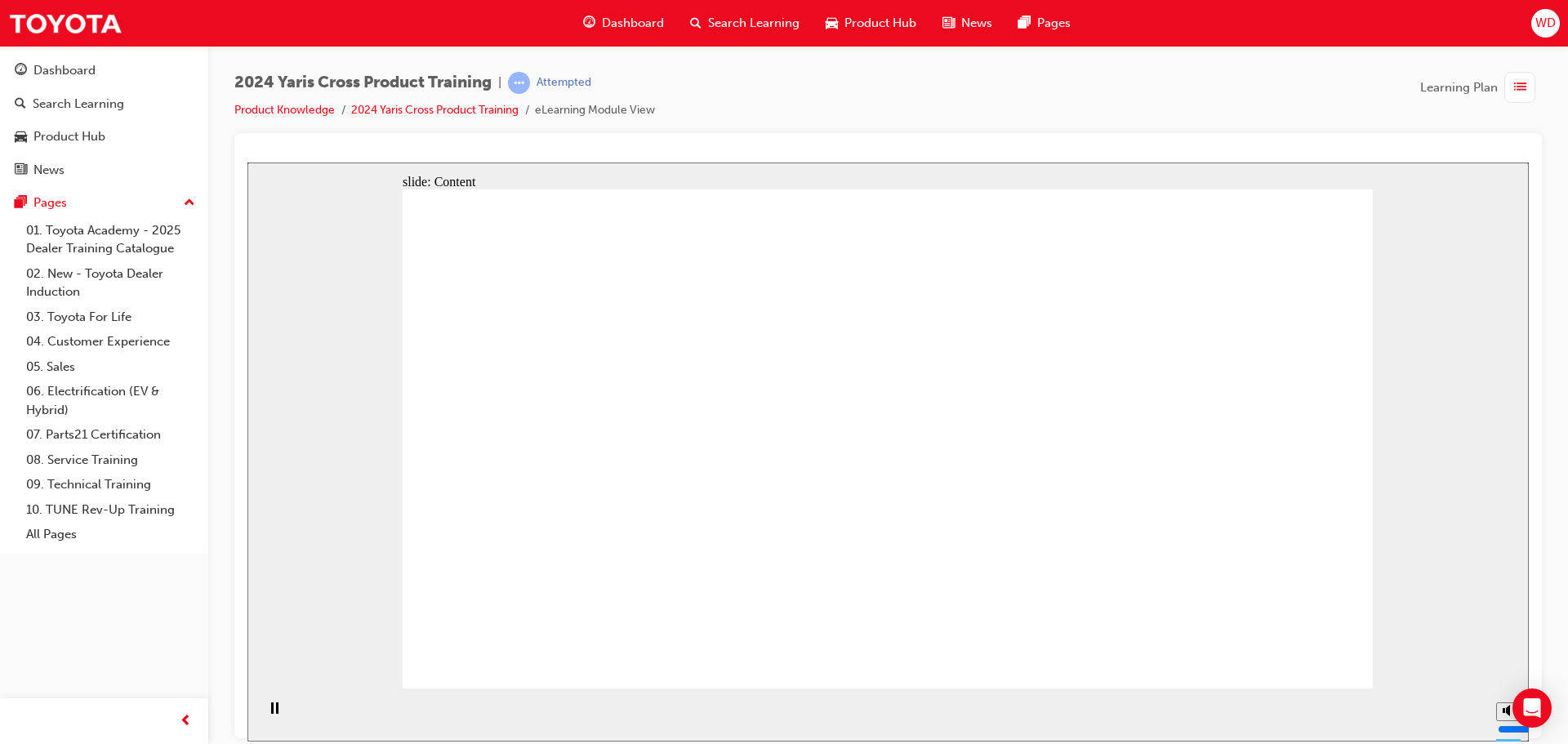
drag, startPoint x: 1070, startPoint y: 232, endPoint x: 1068, endPoint y: 261, distance: 29.1
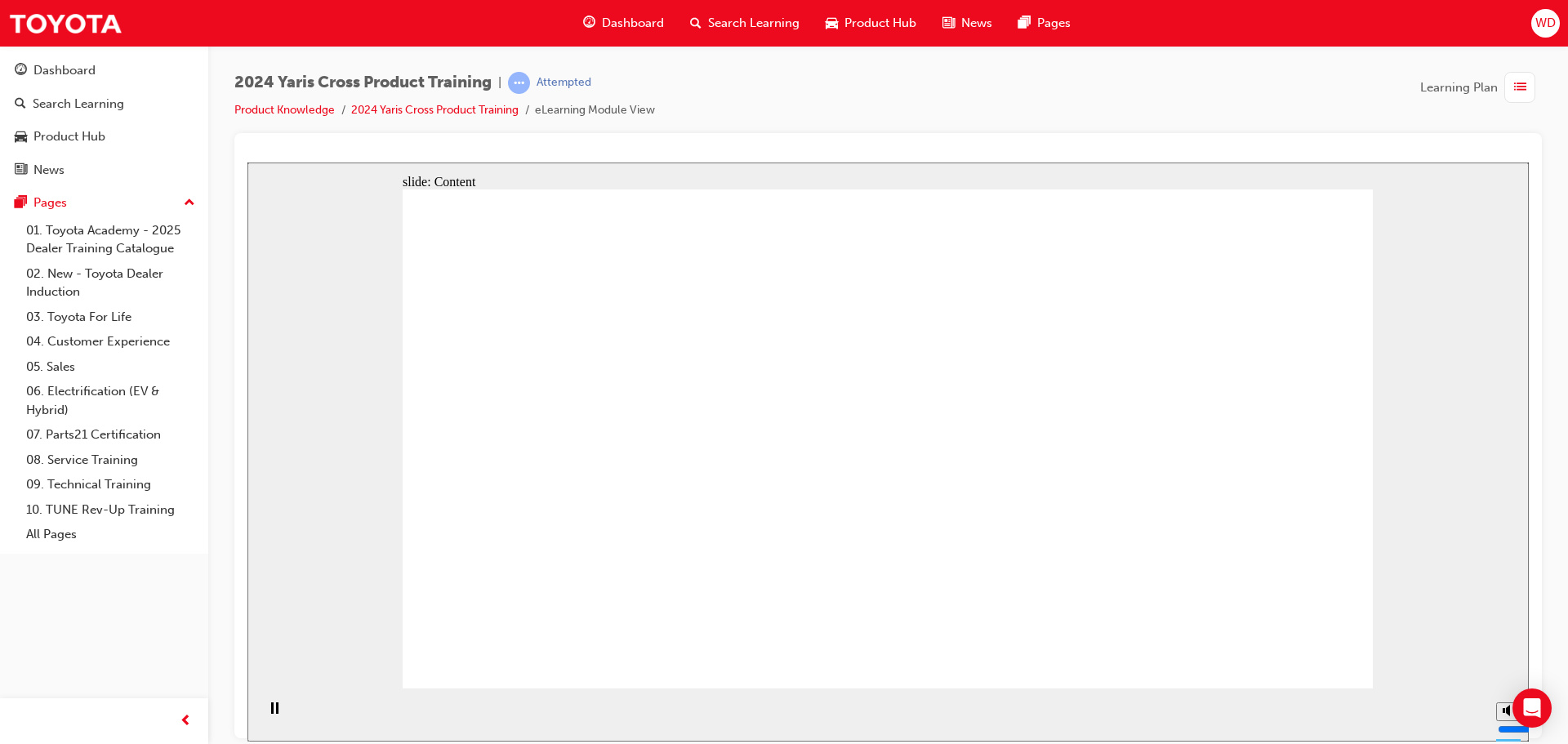
drag, startPoint x: 832, startPoint y: 594, endPoint x: 744, endPoint y: 598, distance: 88.1
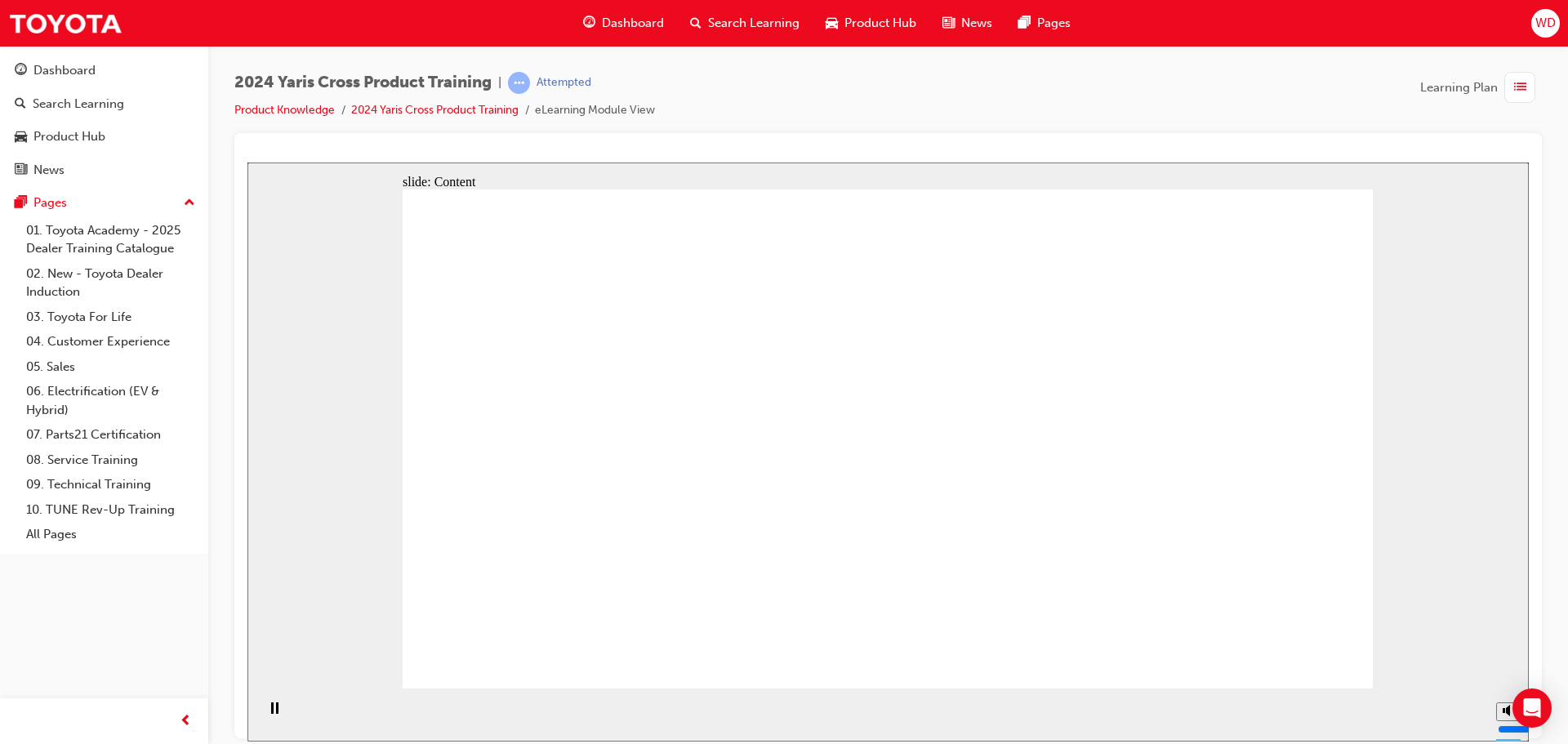
drag, startPoint x: 561, startPoint y: 465, endPoint x: 553, endPoint y: 506, distance: 41.8
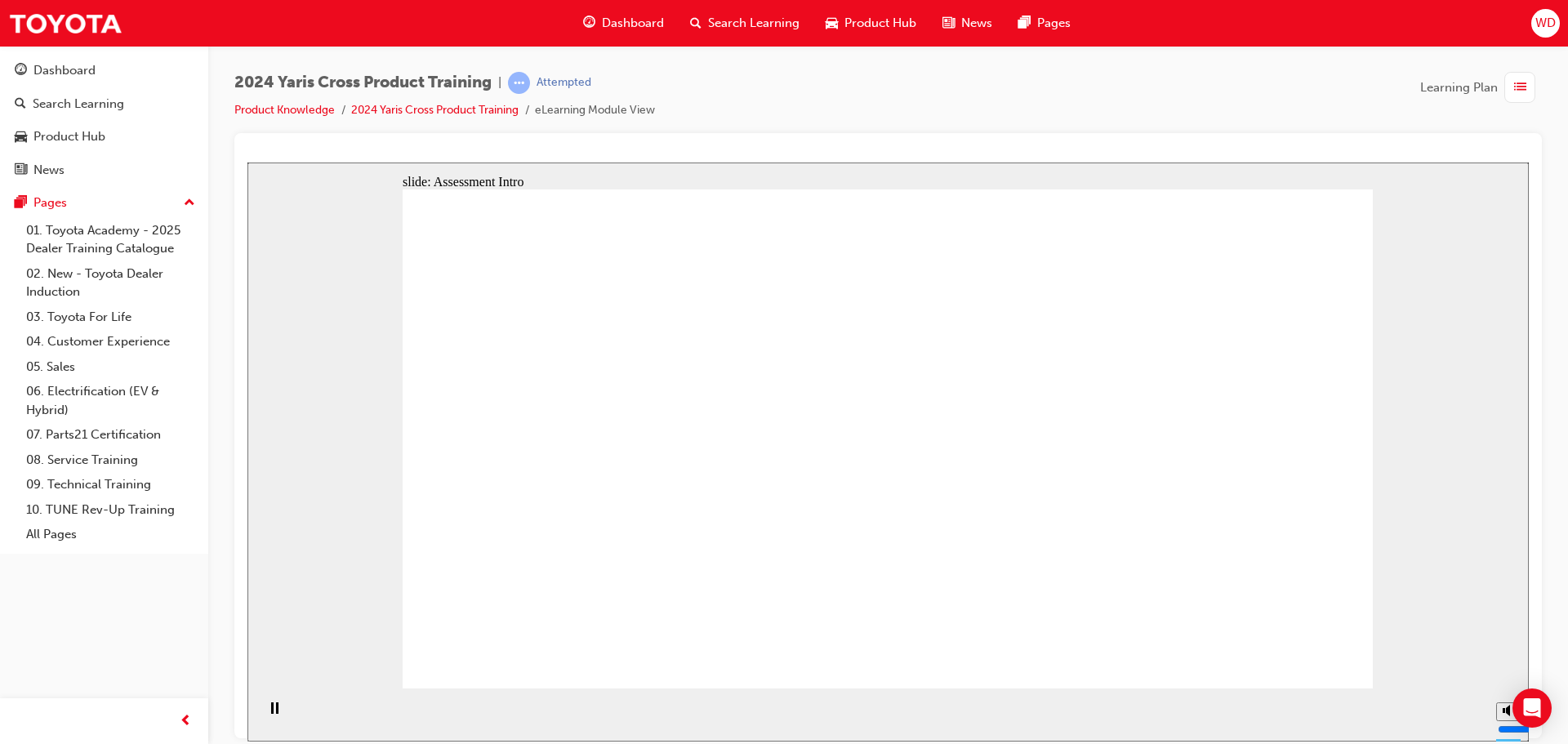
radio input "true"
drag, startPoint x: 1294, startPoint y: 643, endPoint x: 1306, endPoint y: 658, distance: 19.2
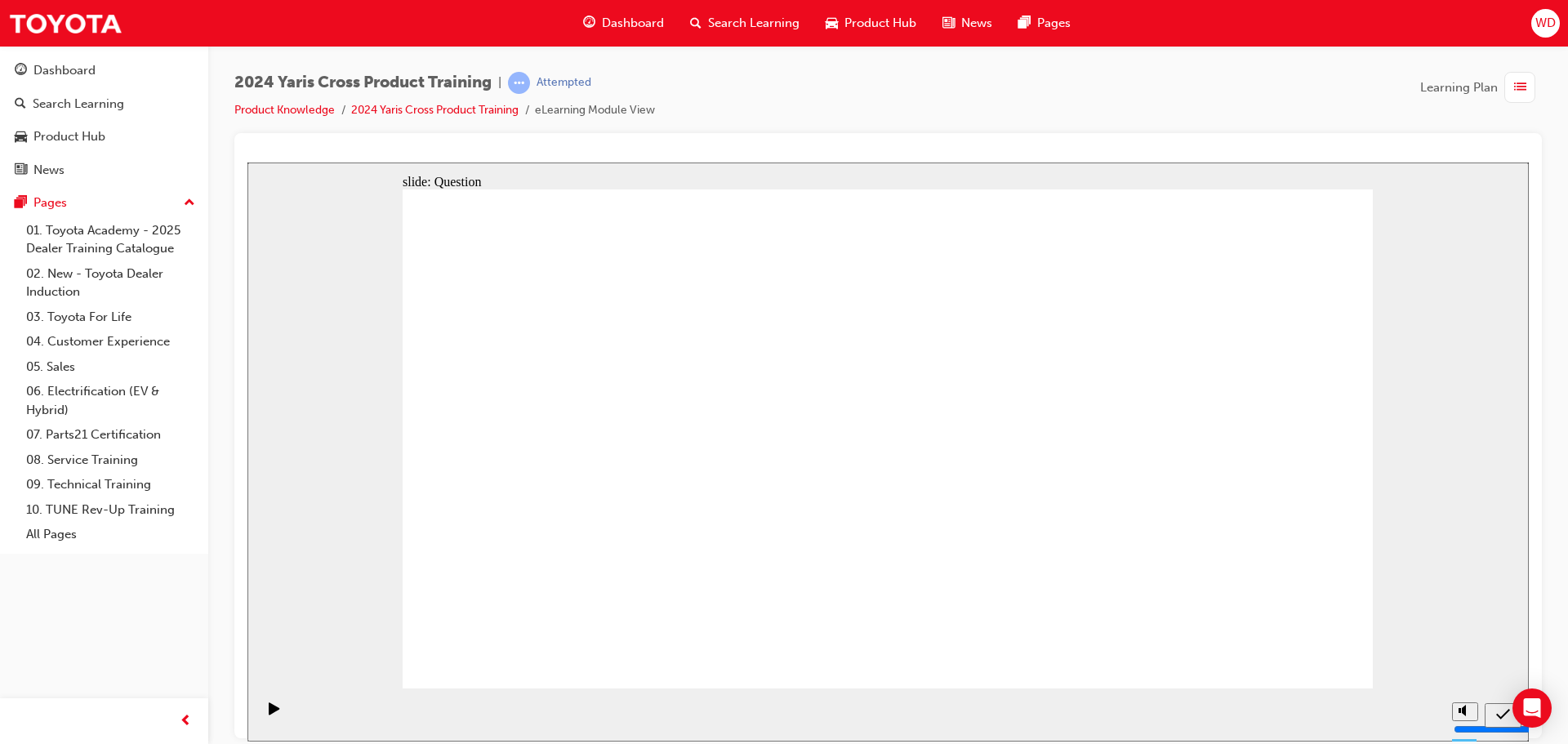
radio input "true"
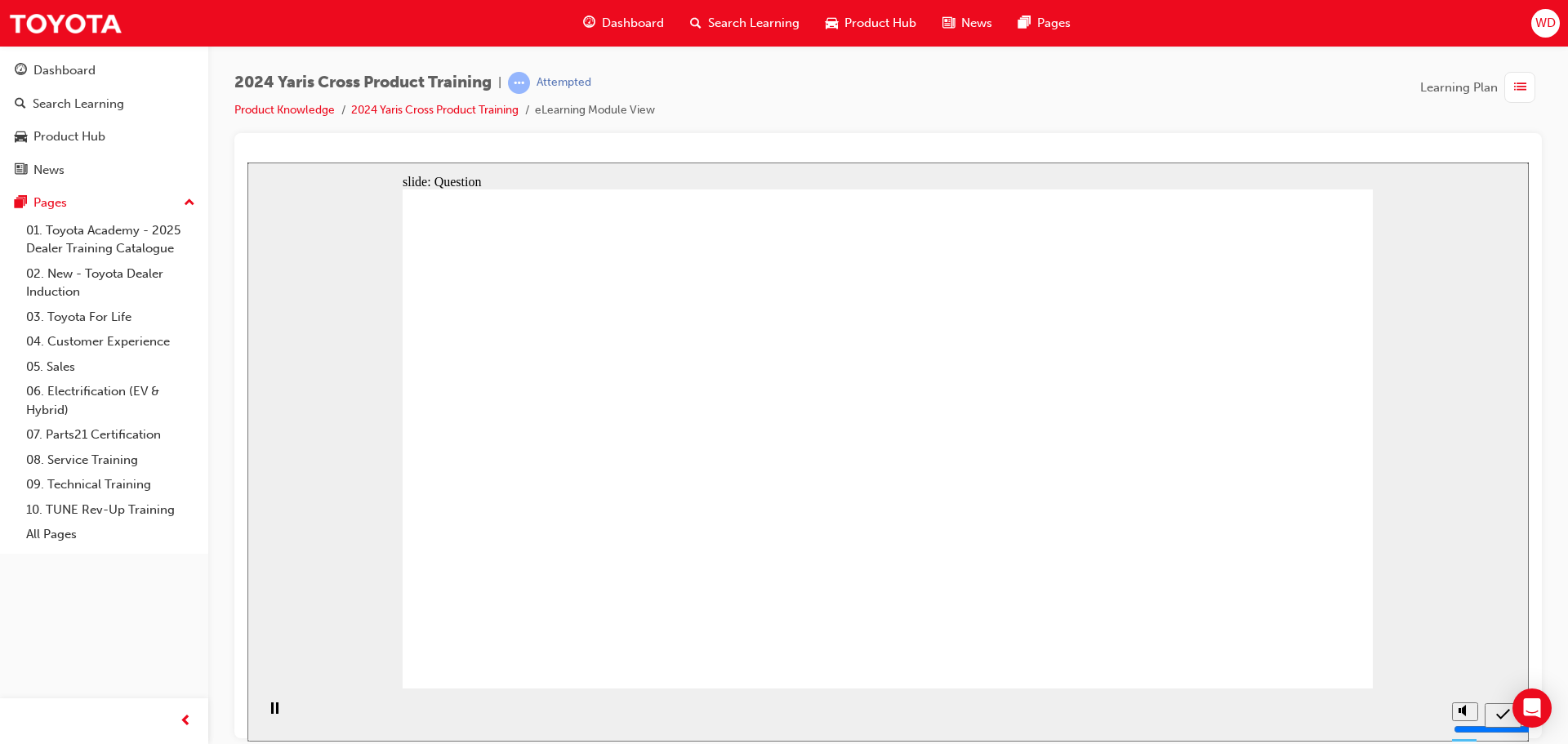
checkbox input "true"
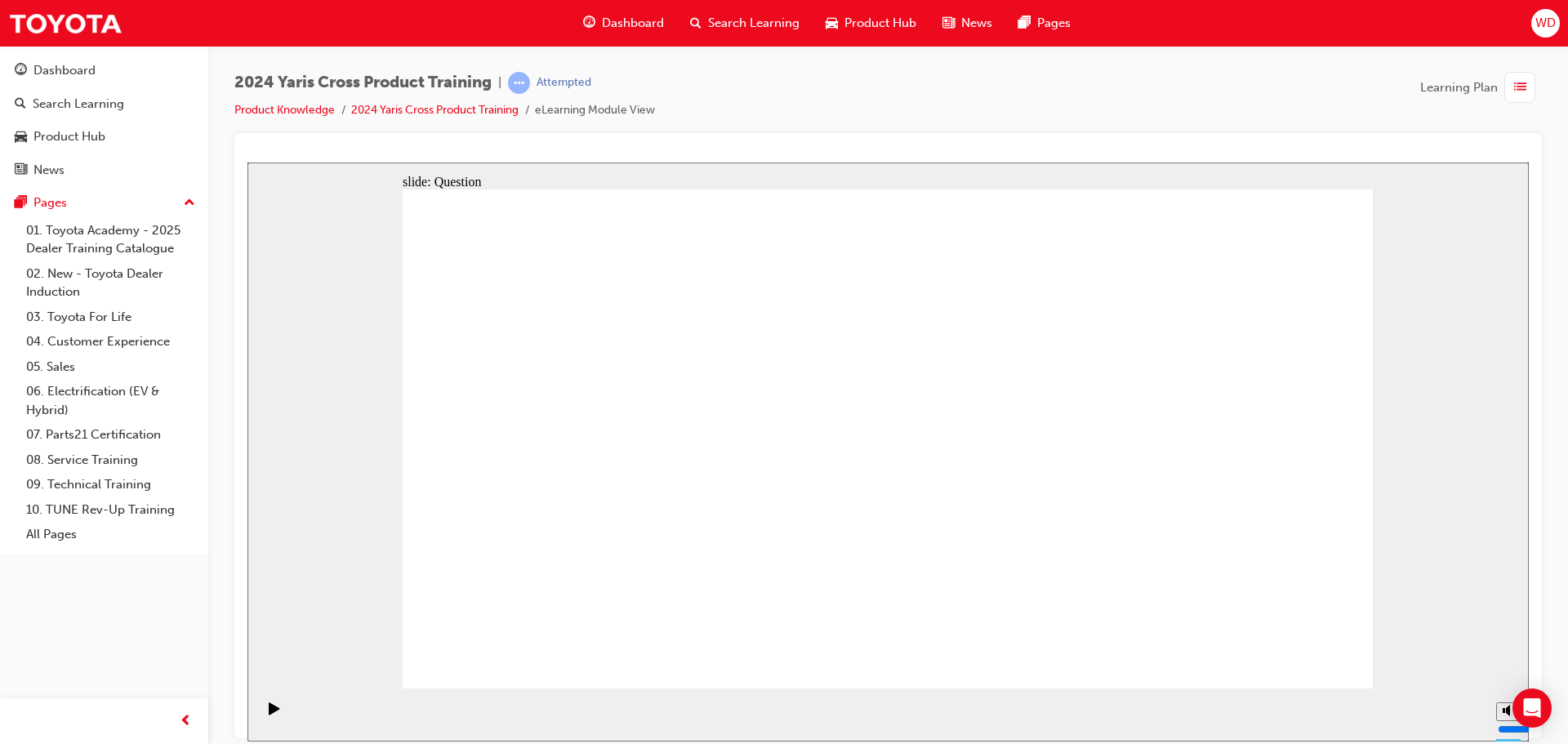
radio input "true"
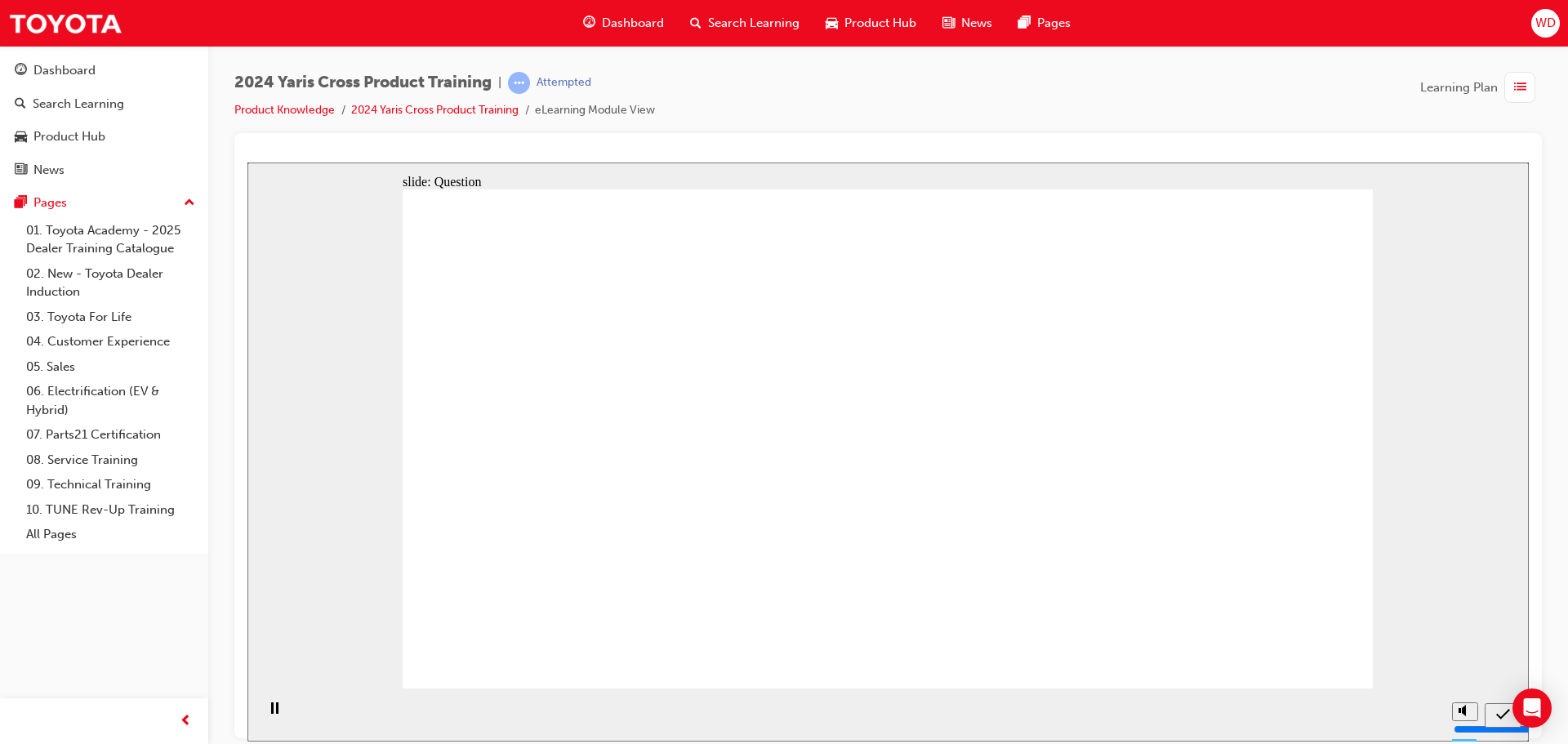
drag, startPoint x: 564, startPoint y: 425, endPoint x: 593, endPoint y: 433, distance: 30.1
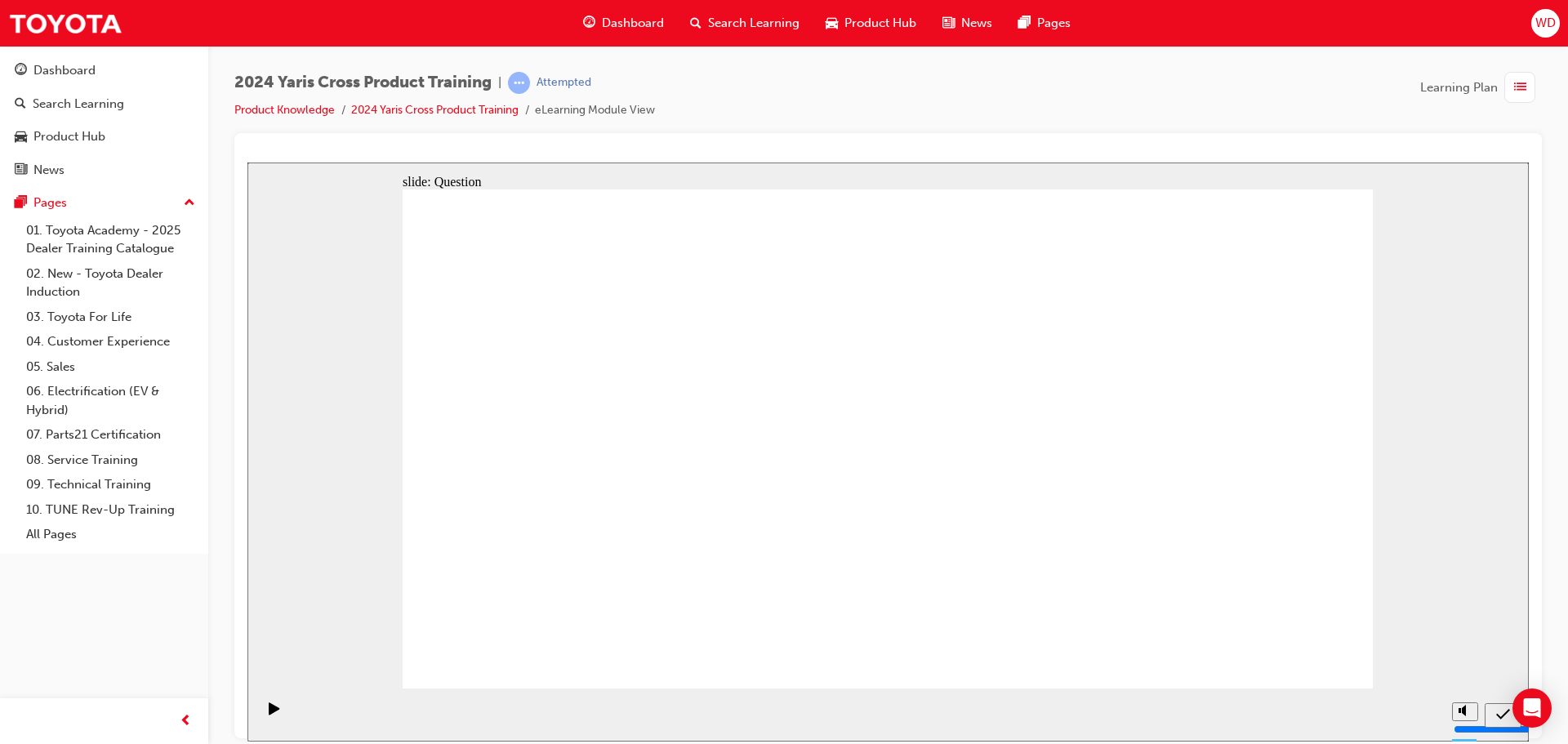
drag, startPoint x: 593, startPoint y: 415, endPoint x: 971, endPoint y: 551, distance: 401.7
drag, startPoint x: 942, startPoint y: 386, endPoint x: 588, endPoint y: 540, distance: 386.0
drag, startPoint x: 757, startPoint y: 388, endPoint x: 1130, endPoint y: 520, distance: 395.7
drag, startPoint x: 1104, startPoint y: 434, endPoint x: 811, endPoint y: 569, distance: 322.6
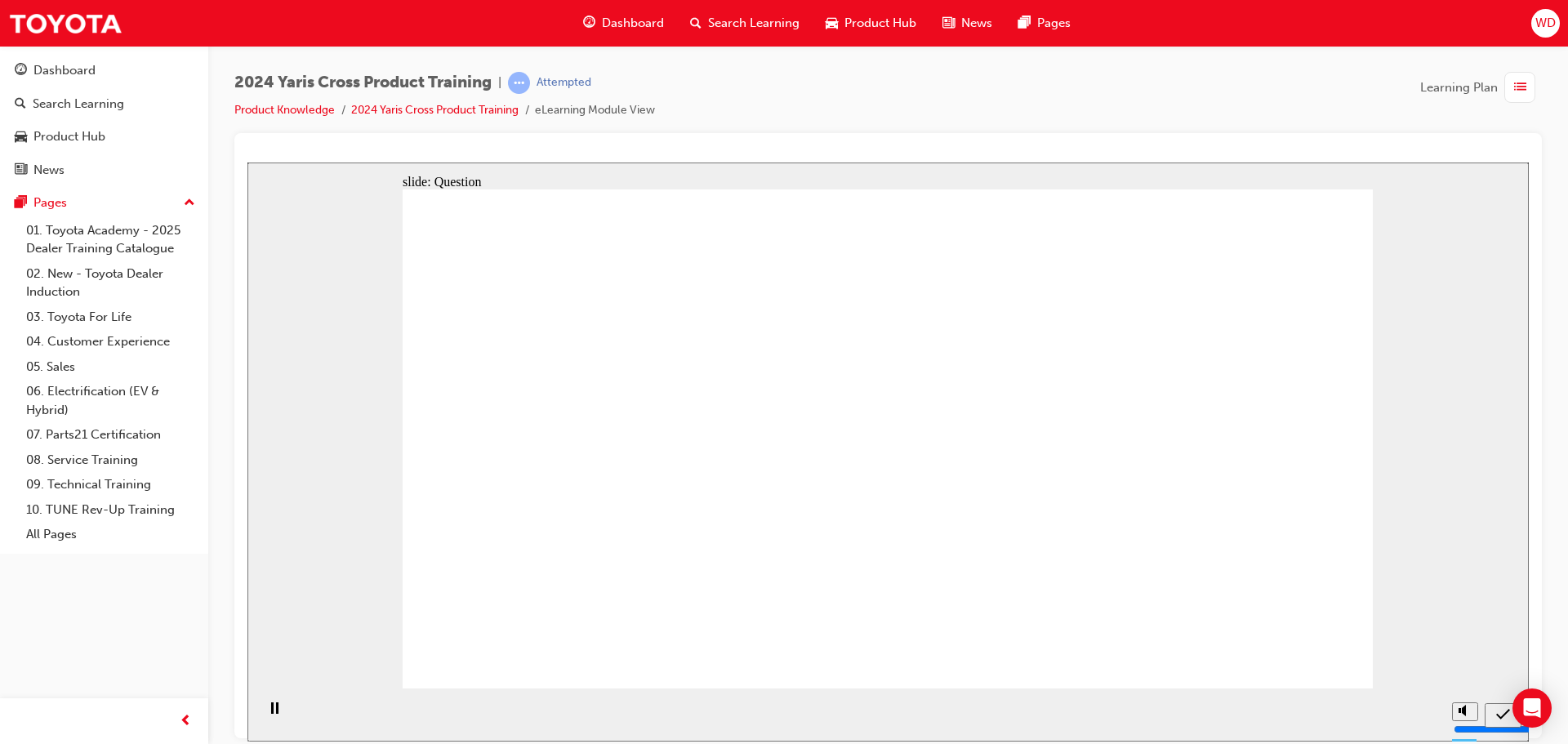
radio input "false"
radio input "true"
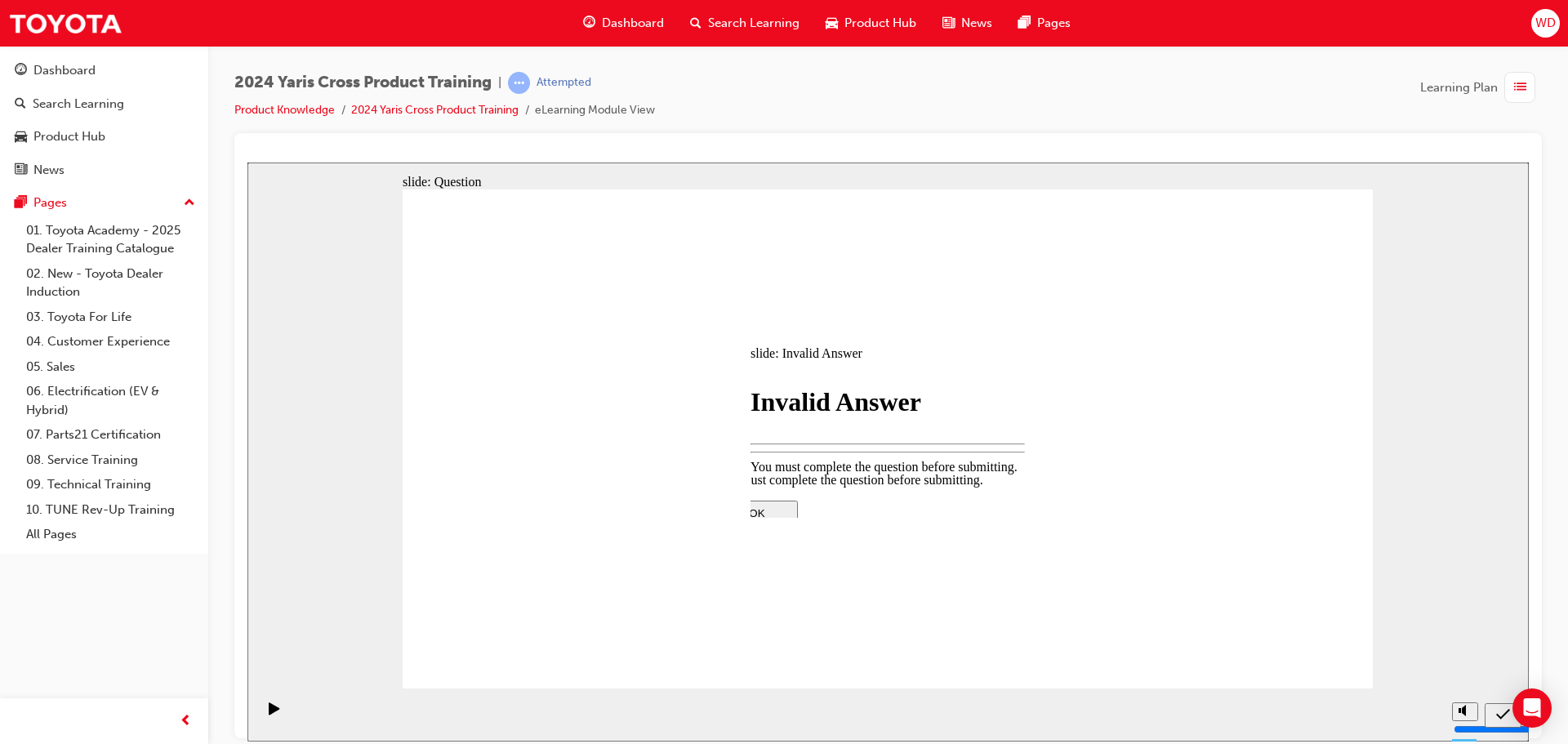
click at [876, 643] on div at bounding box center [887, 643] width 343 height 0
drag, startPoint x: 890, startPoint y: 477, endPoint x: 910, endPoint y: 453, distance: 31.2
radio input "true"
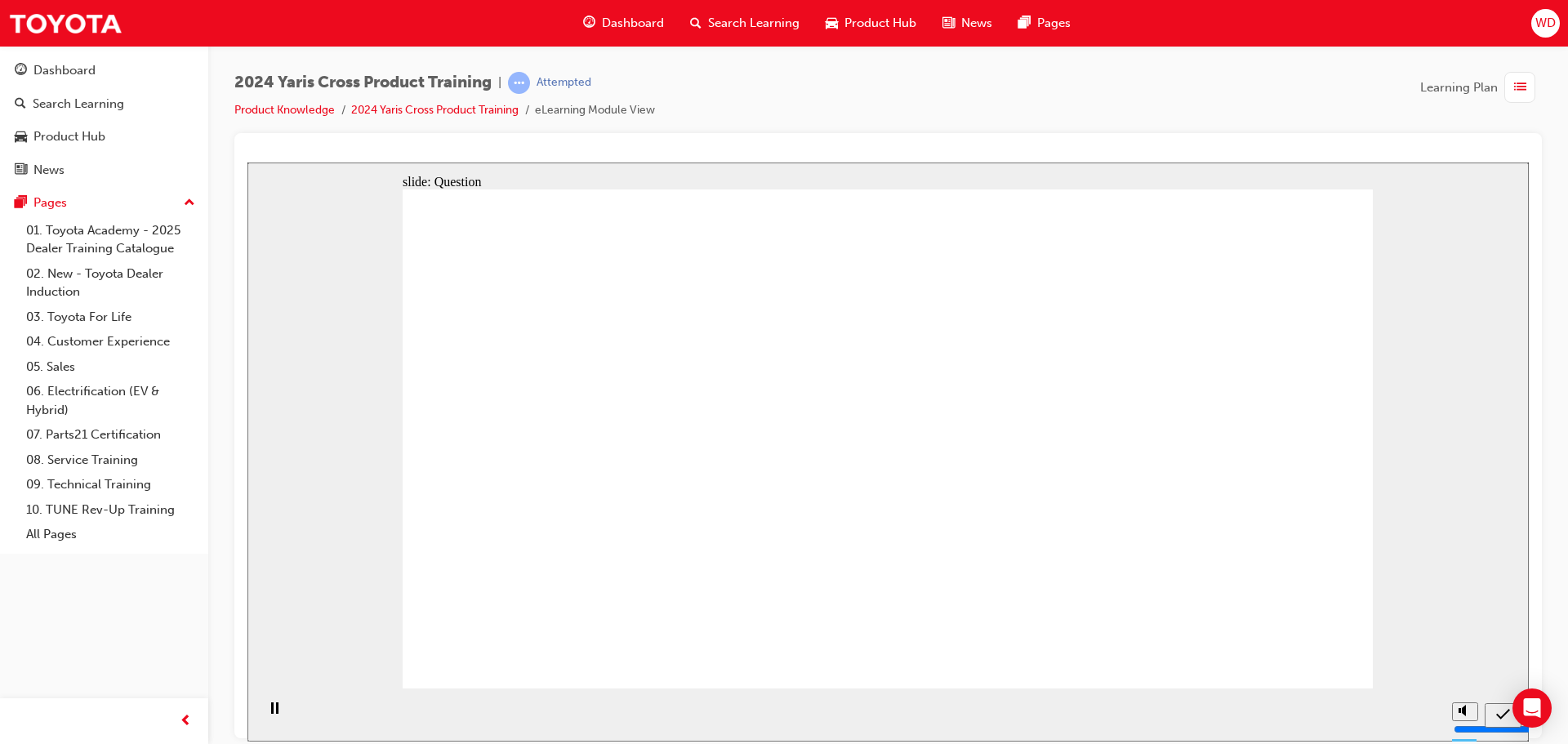
checkbox input "true"
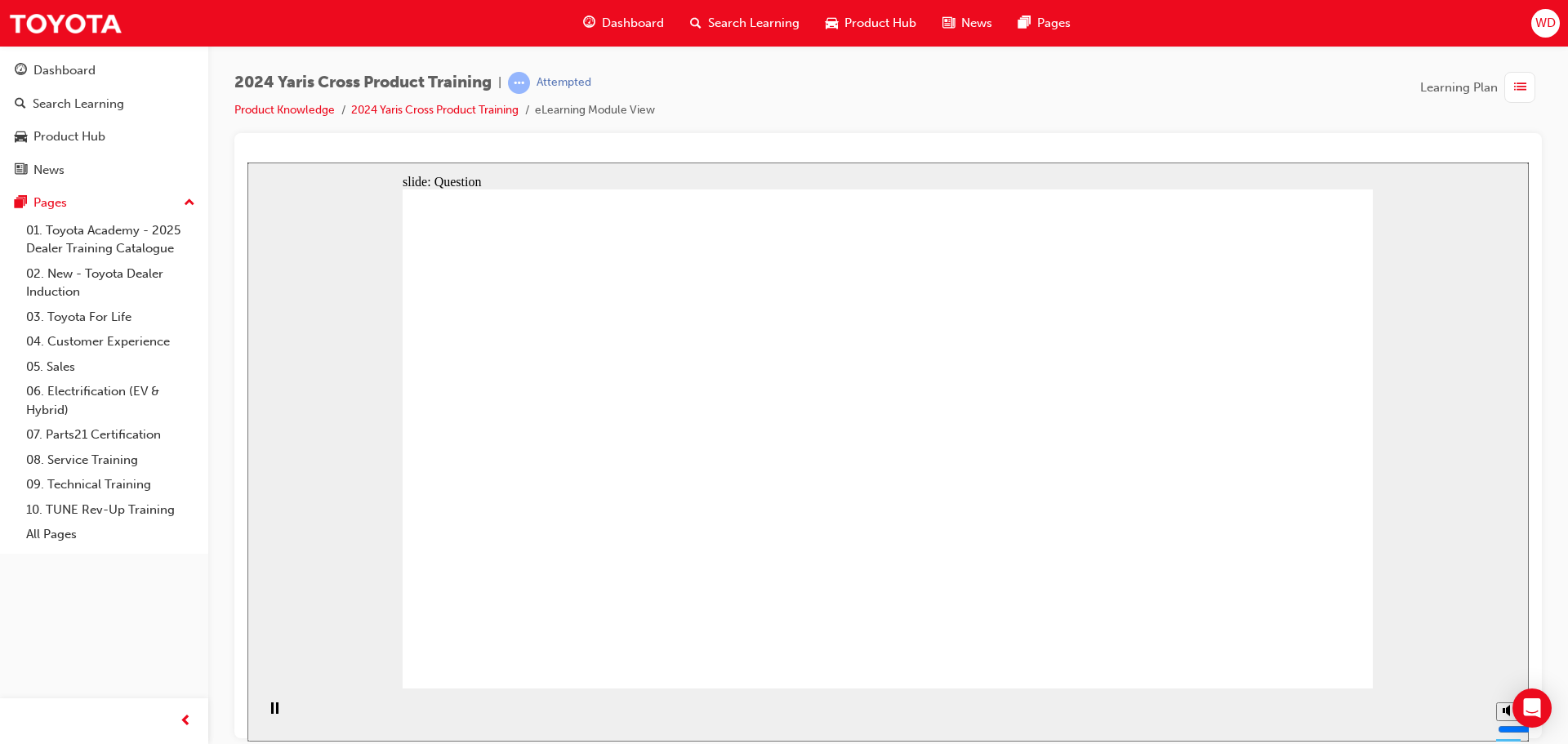
checkbox input "true"
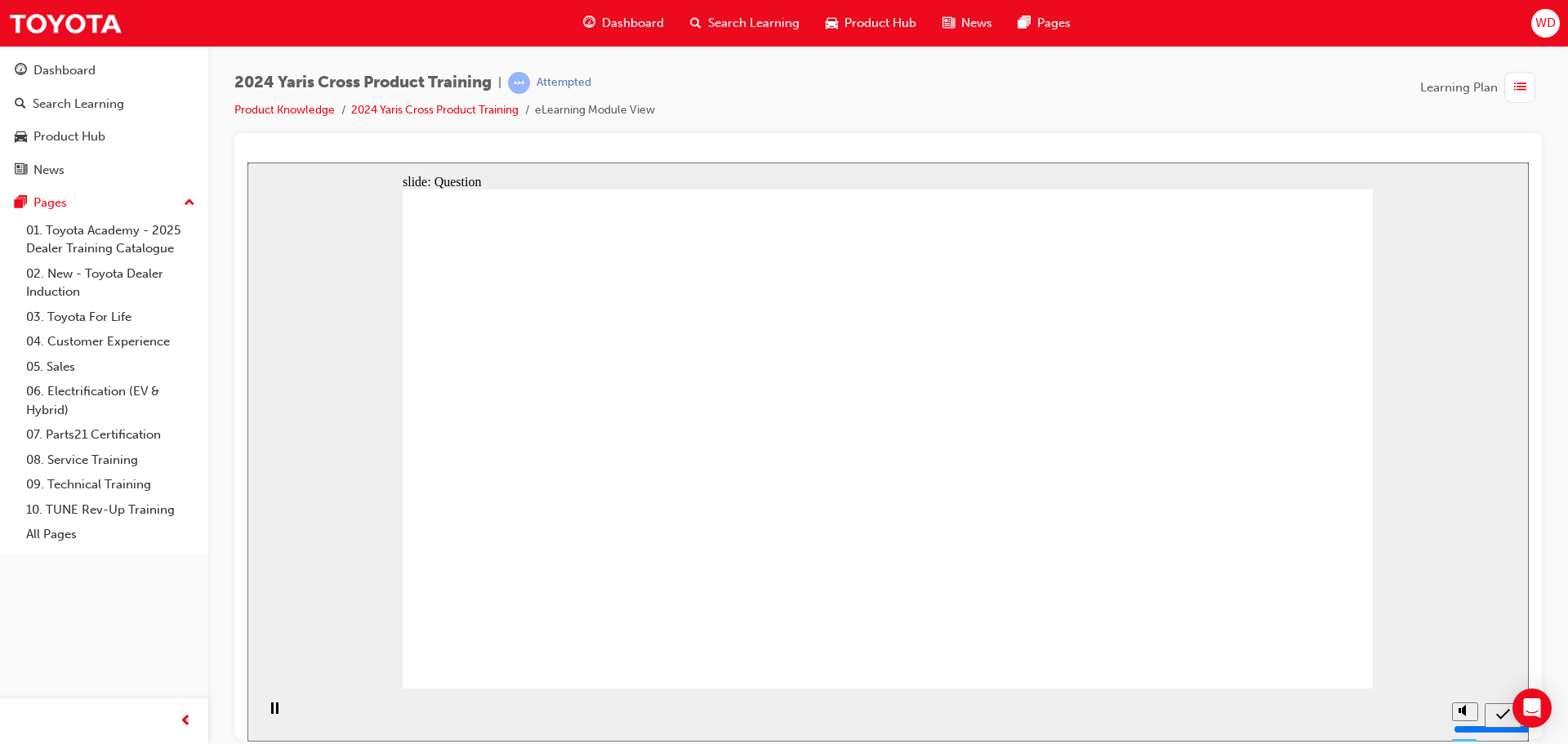
radio input "false"
radio input "true"
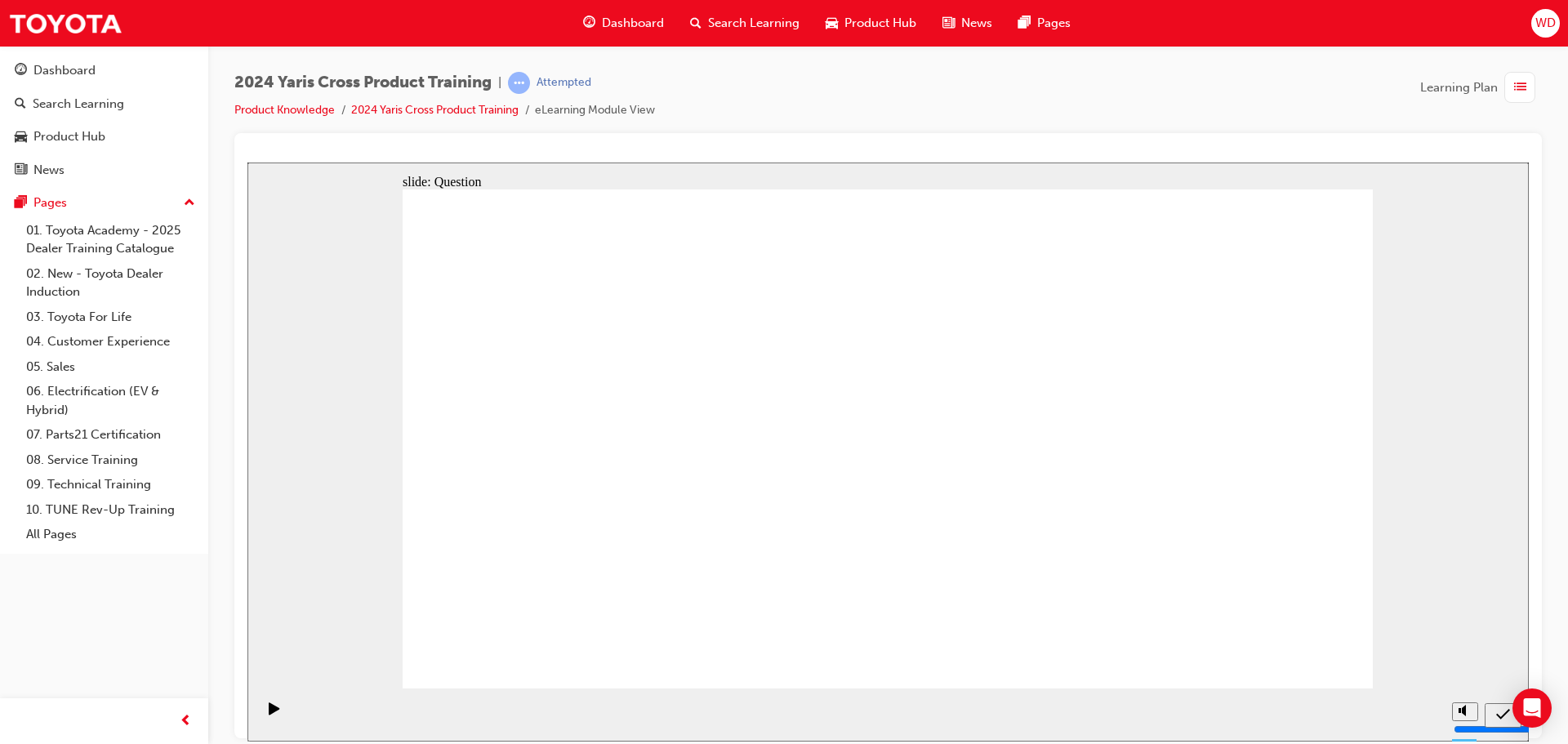
drag, startPoint x: 1321, startPoint y: 633, endPoint x: 1165, endPoint y: 560, distance: 172.2
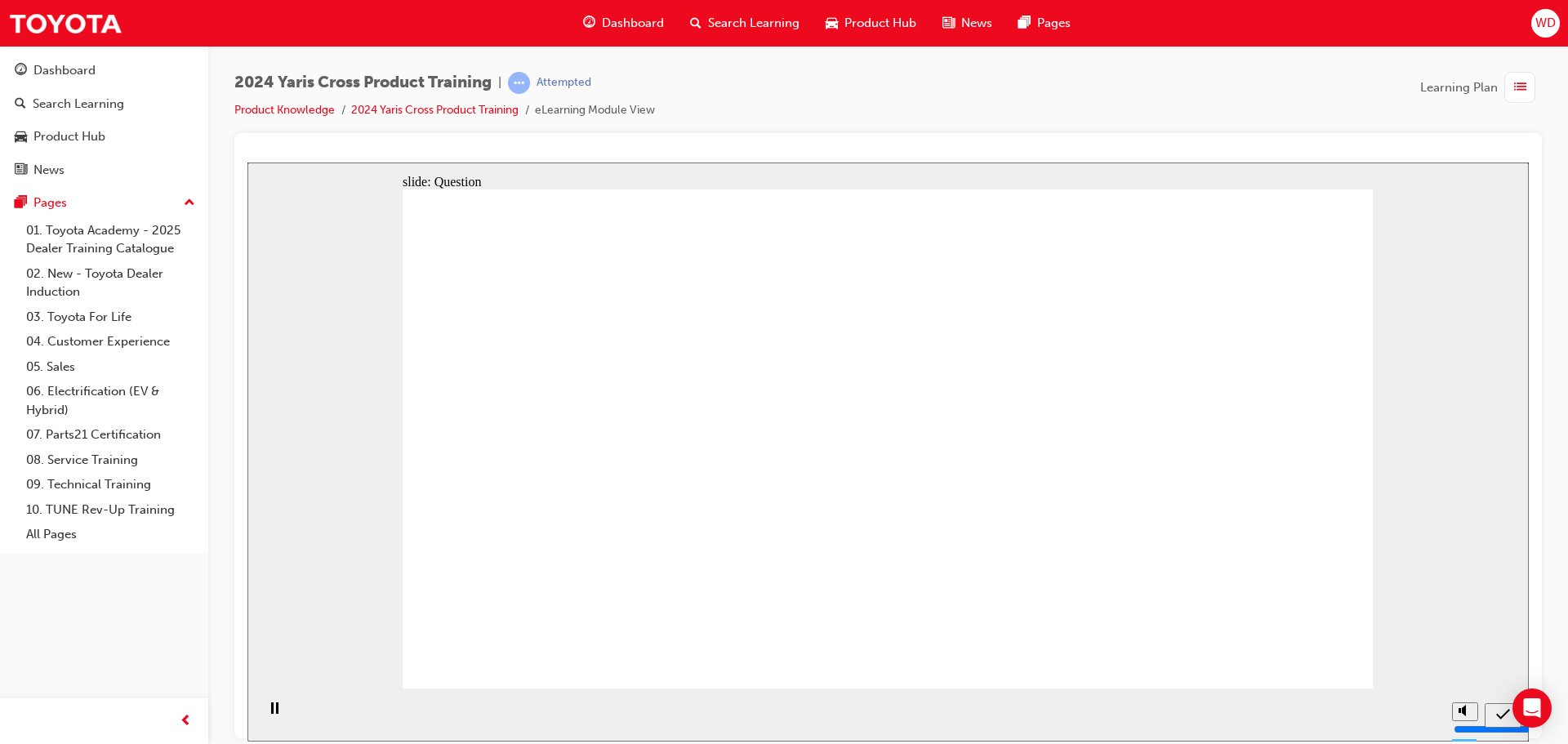
drag, startPoint x: 995, startPoint y: 417, endPoint x: 1036, endPoint y: 651, distance: 237.6
radio input "true"
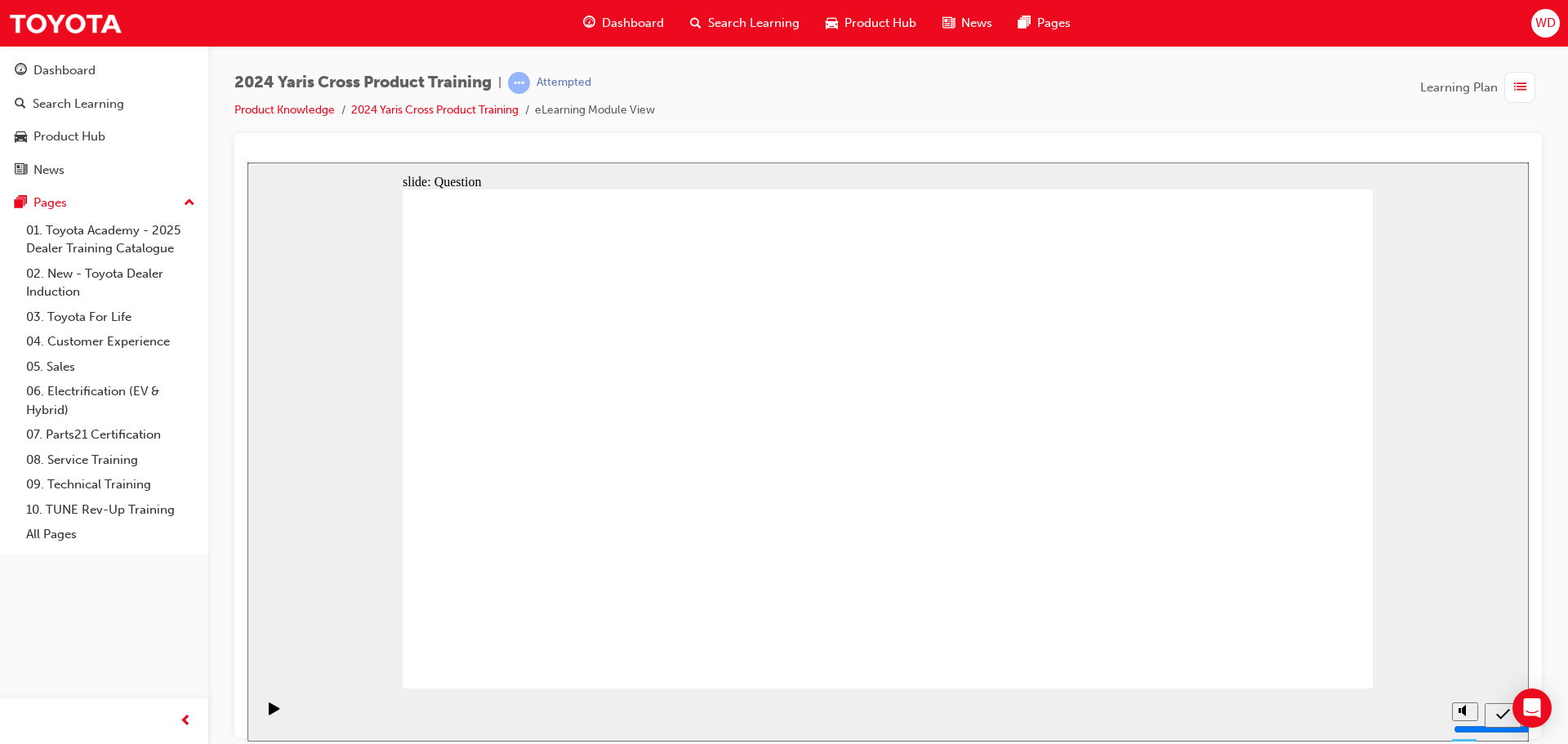
drag, startPoint x: 811, startPoint y: 507, endPoint x: 842, endPoint y: 518, distance: 32.9
radio input "true"
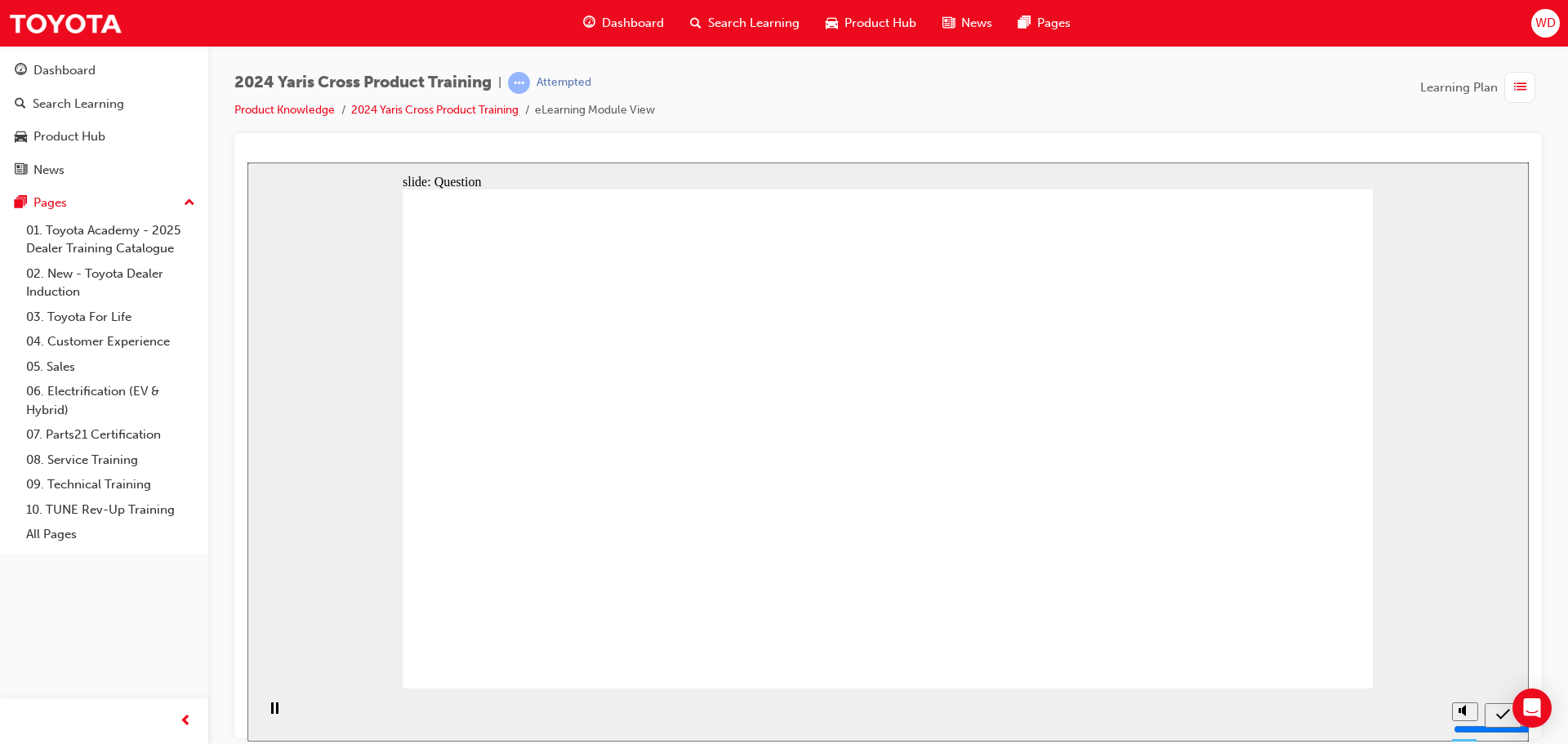
checkbox input "true"
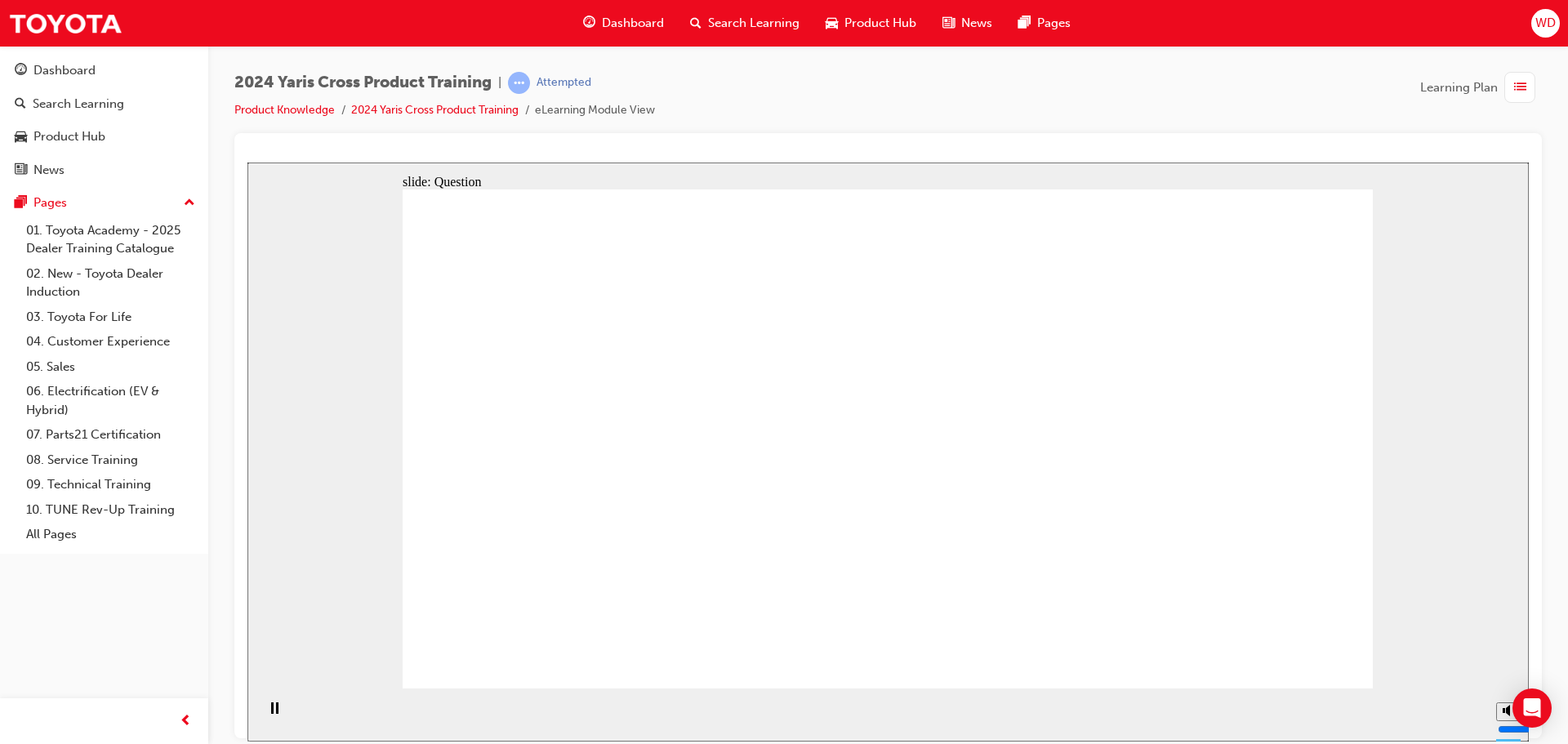
checkbox input "true"
drag, startPoint x: 1285, startPoint y: 667, endPoint x: 1279, endPoint y: 659, distance: 10.0
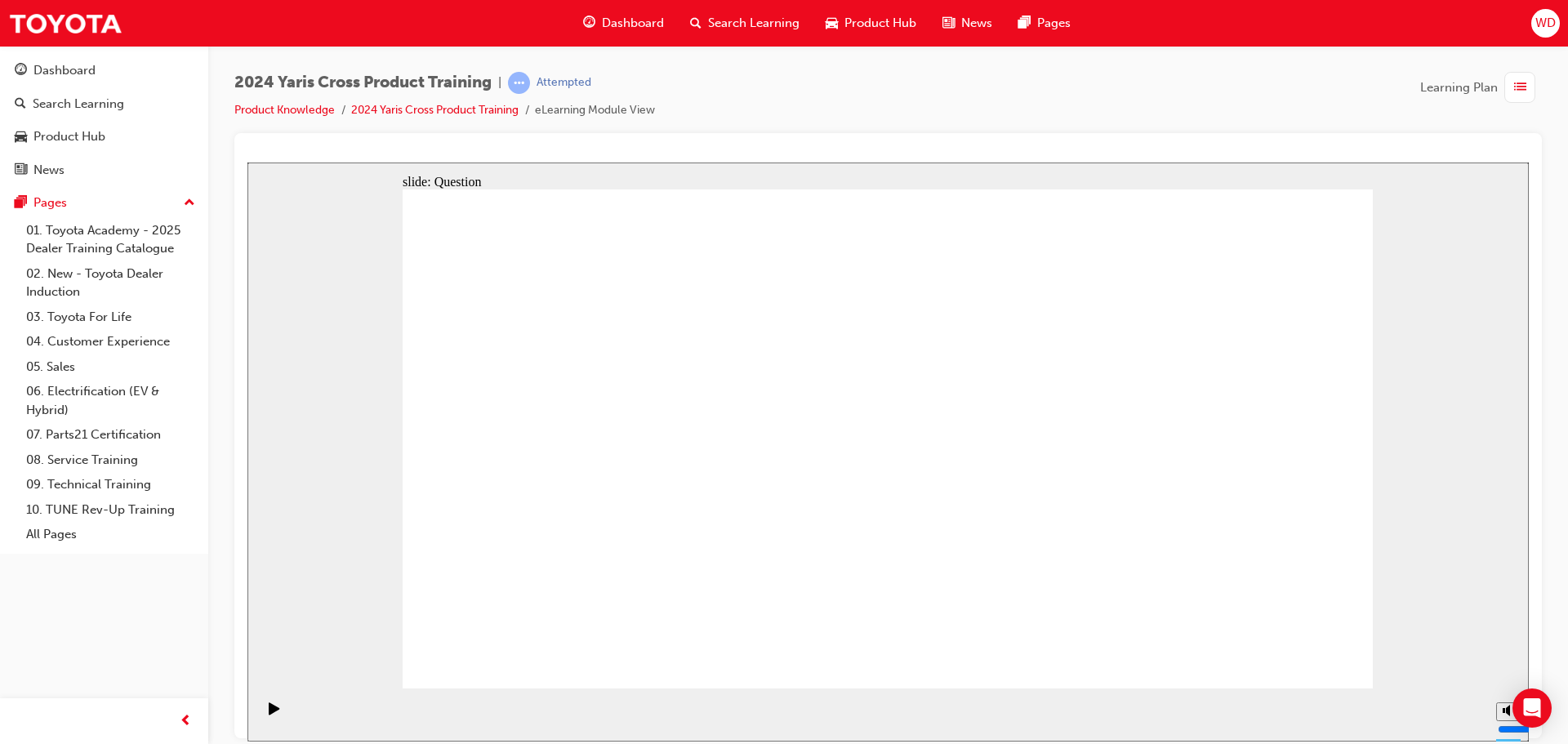
radio input "true"
drag, startPoint x: 957, startPoint y: 488, endPoint x: 962, endPoint y: 517, distance: 29.4
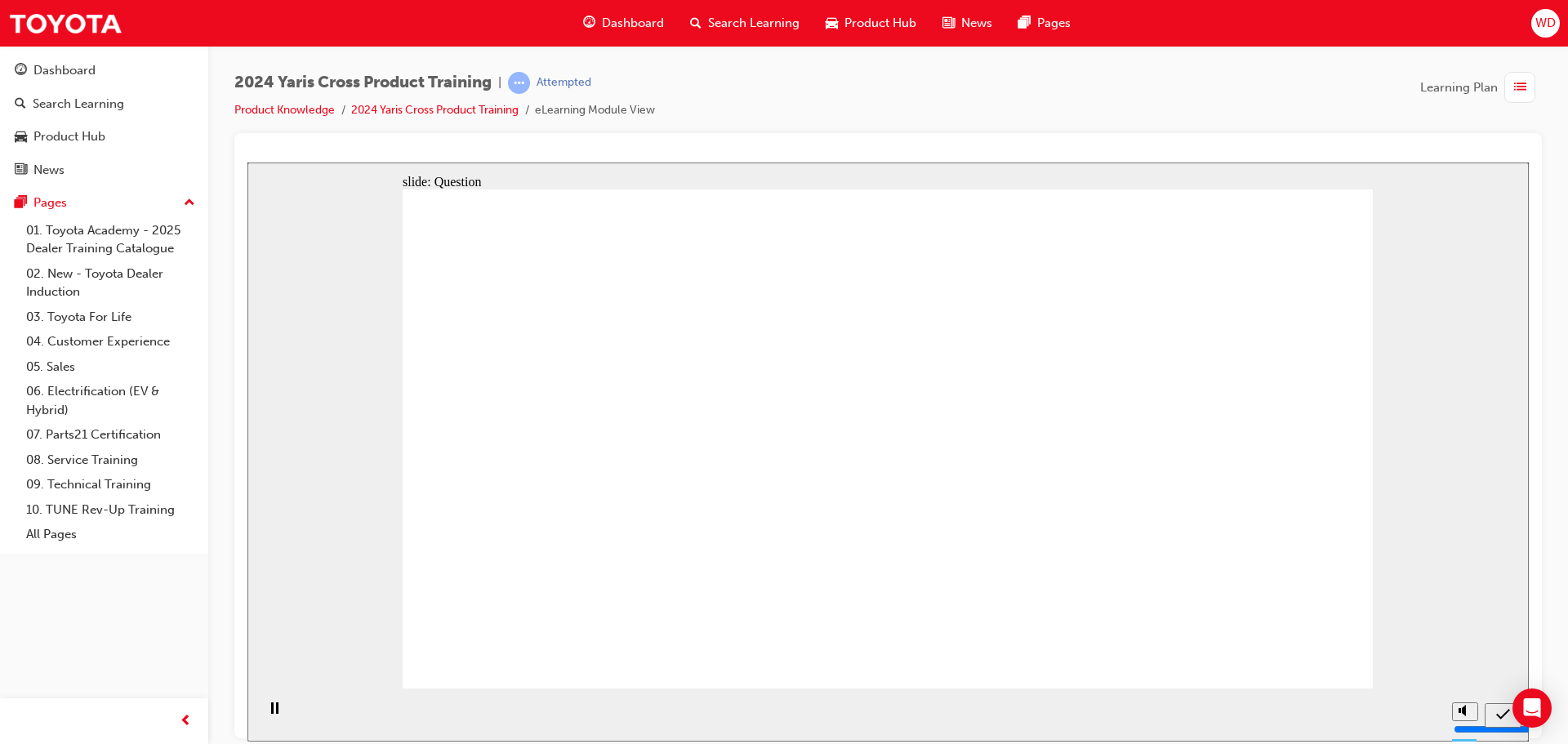
radio input "true"
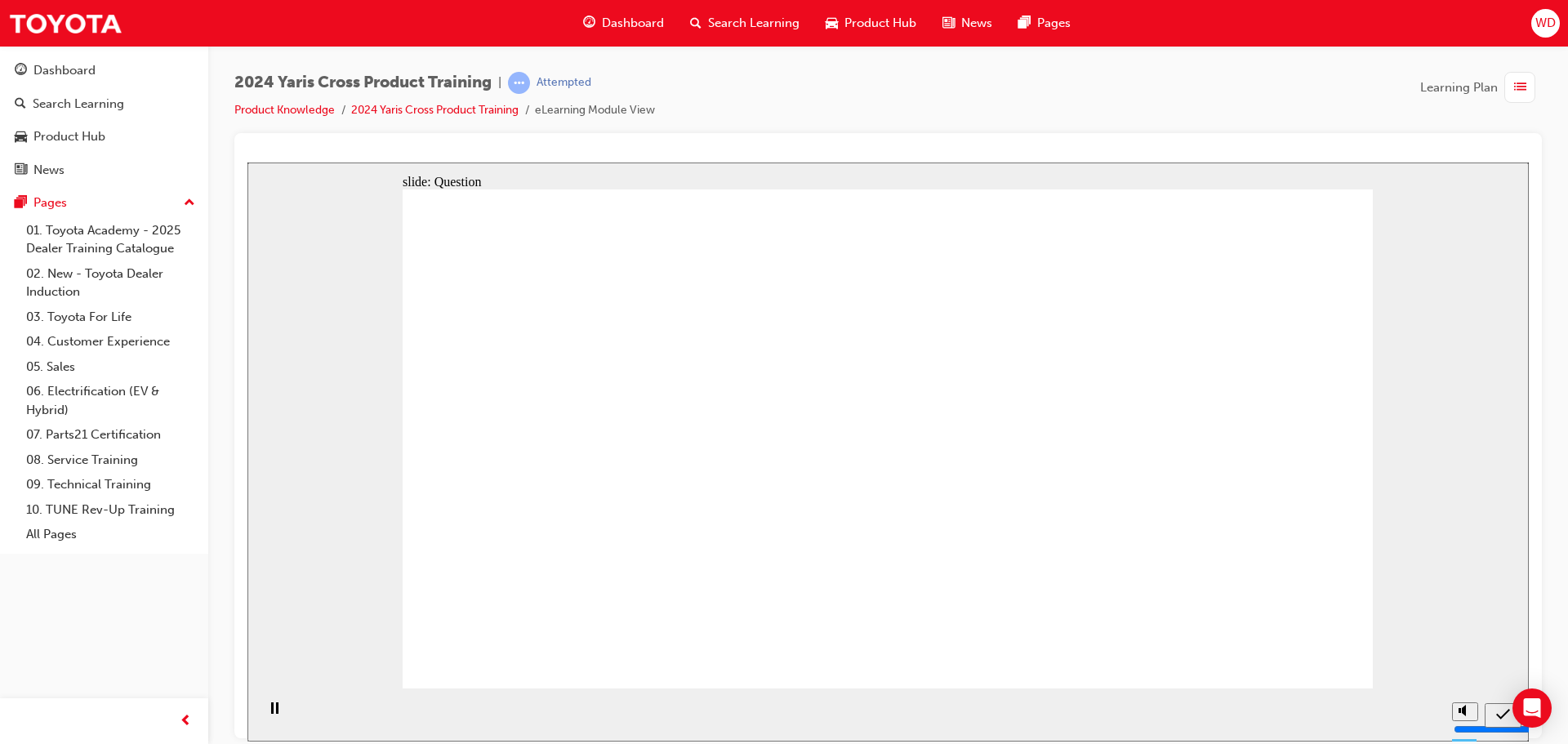
radio input "true"
drag, startPoint x: 1002, startPoint y: 417, endPoint x: 1009, endPoint y: 402, distance: 16.6
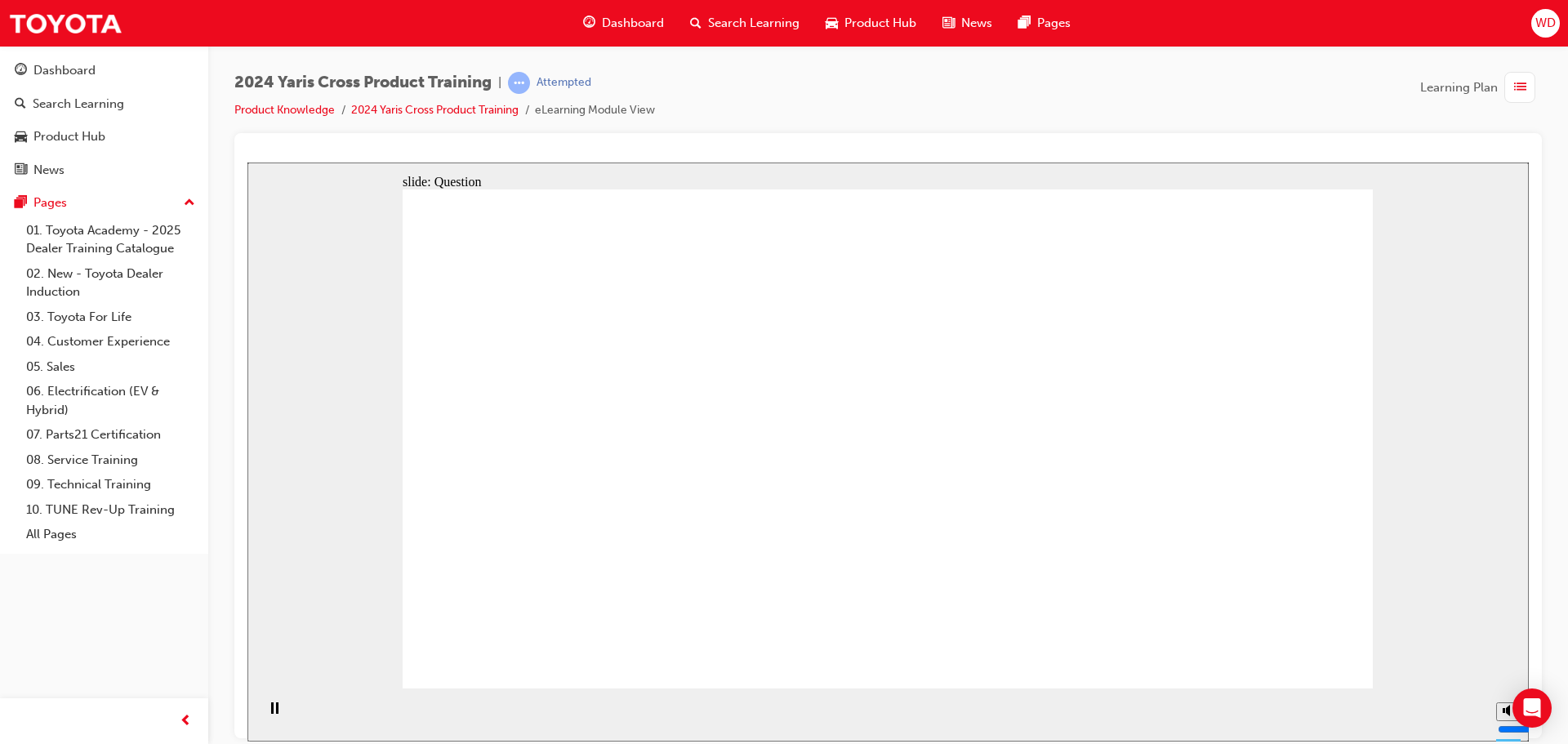
checkbox input "true"
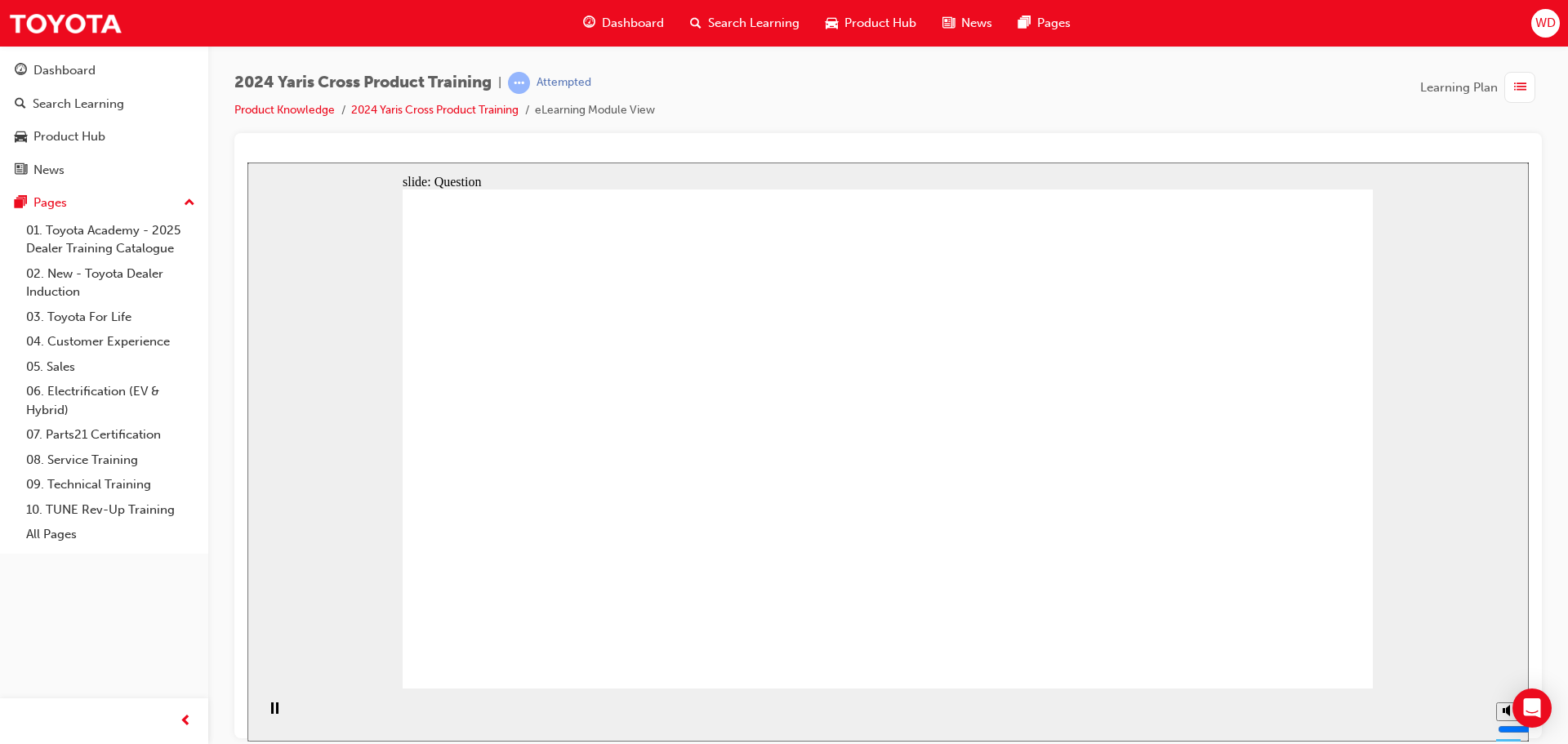
radio input "true"
drag, startPoint x: 593, startPoint y: 378, endPoint x: 979, endPoint y: 522, distance: 412.0
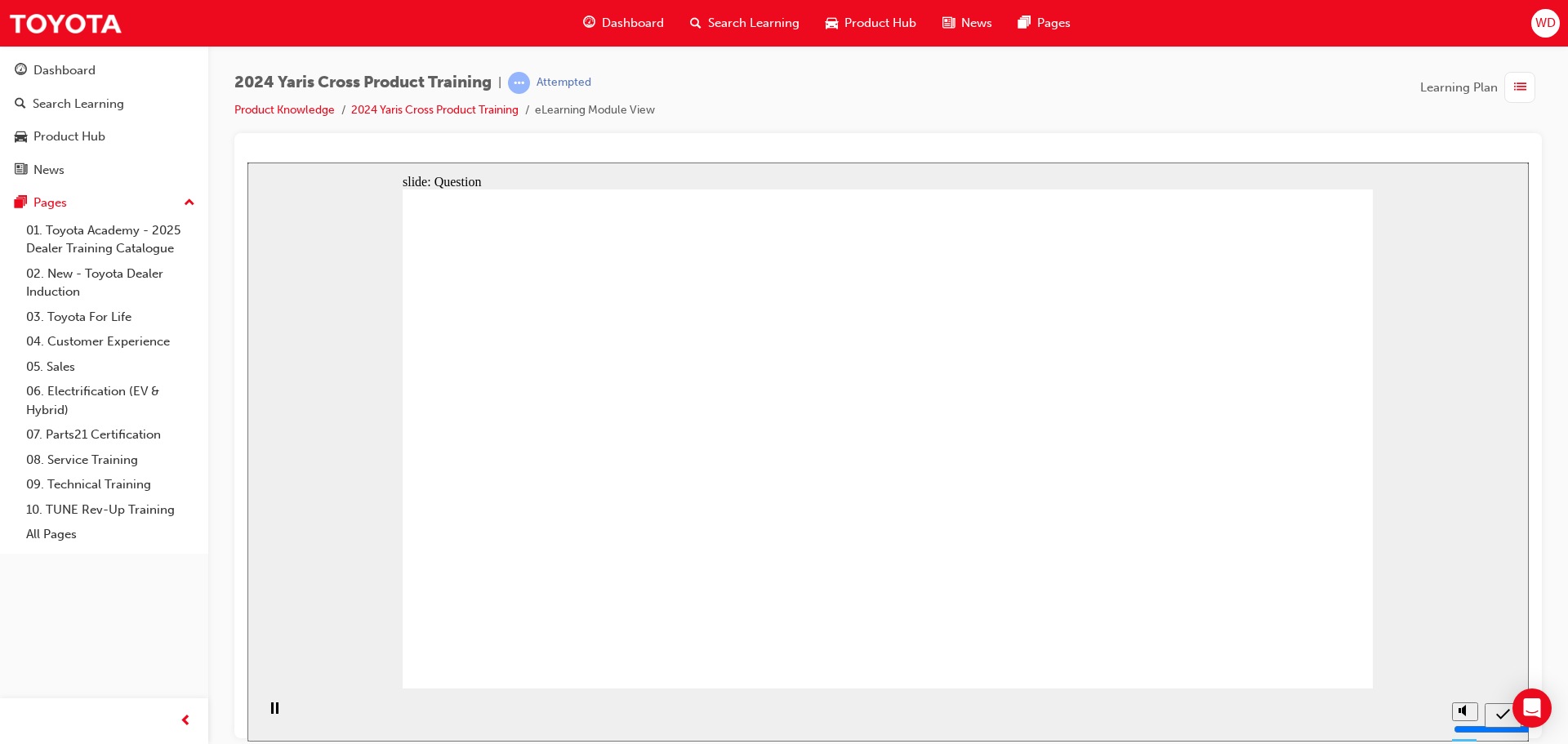
drag, startPoint x: 991, startPoint y: 401, endPoint x: 680, endPoint y: 524, distance: 334.4
drag, startPoint x: 781, startPoint y: 392, endPoint x: 1161, endPoint y: 527, distance: 403.3
drag, startPoint x: 1136, startPoint y: 449, endPoint x: 847, endPoint y: 564, distance: 311.0
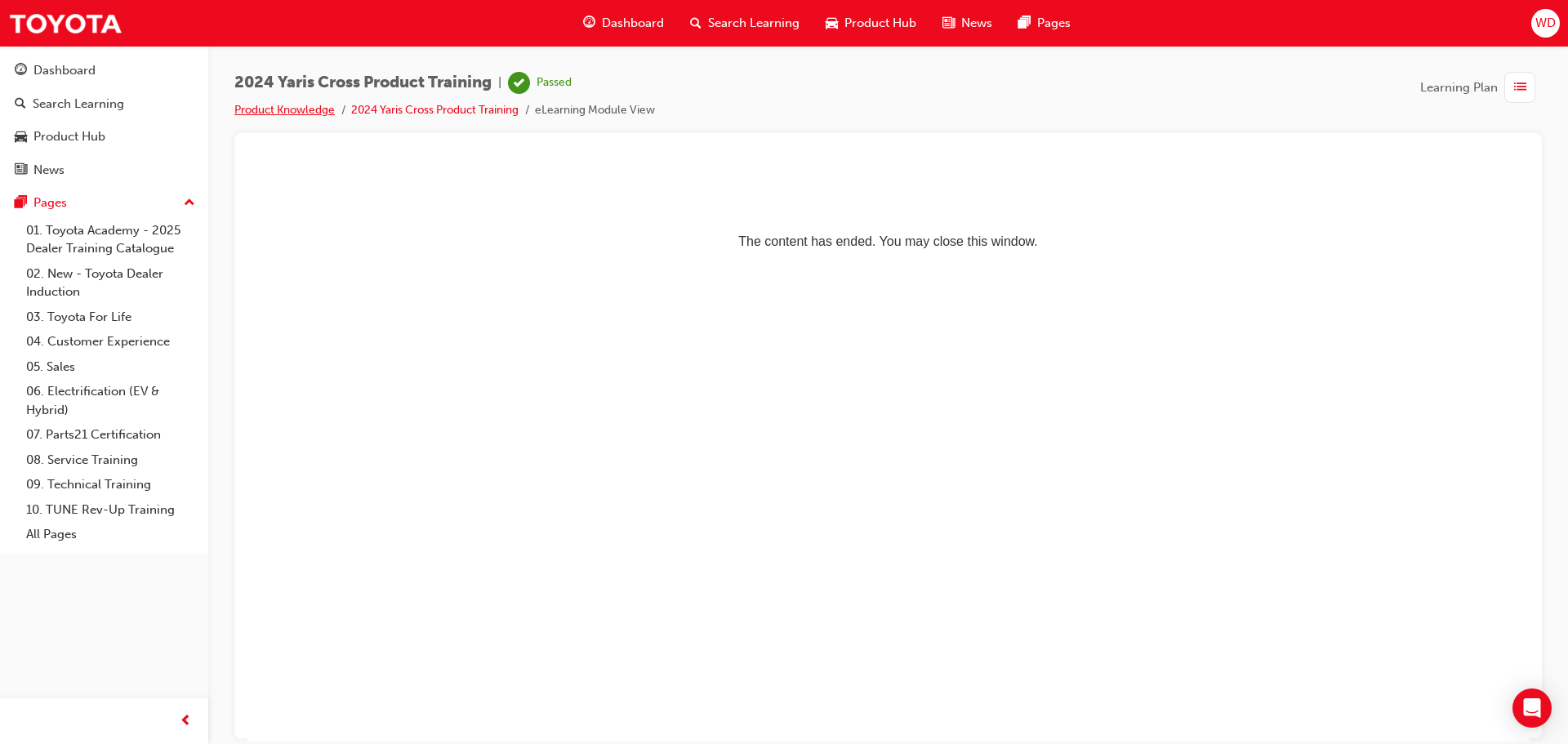
click at [317, 109] on link "Product Knowledge" at bounding box center [284, 109] width 100 height 13
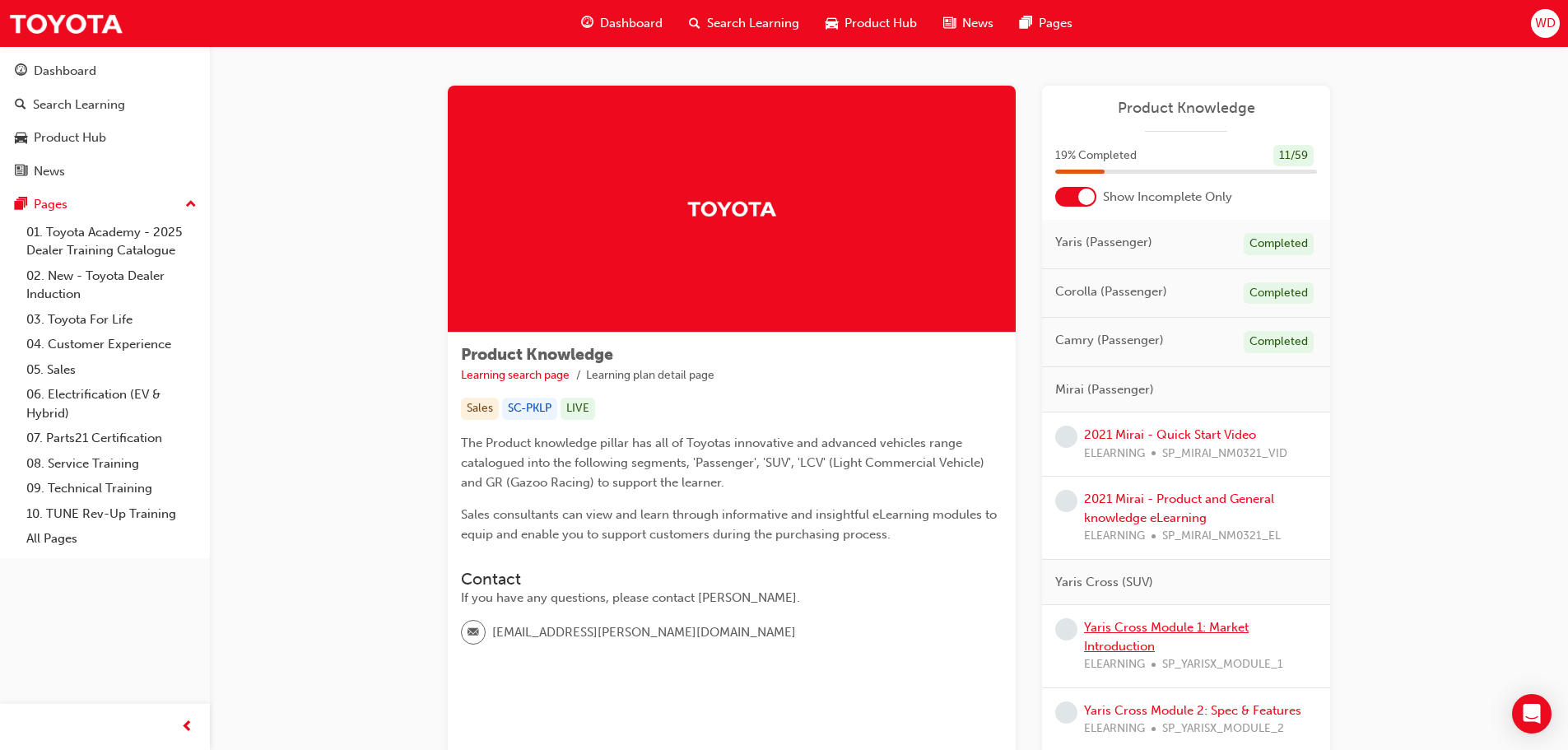
click at [1126, 621] on link "Yaris Cross Module 1: Market Introduction" at bounding box center [1167, 637] width 165 height 34
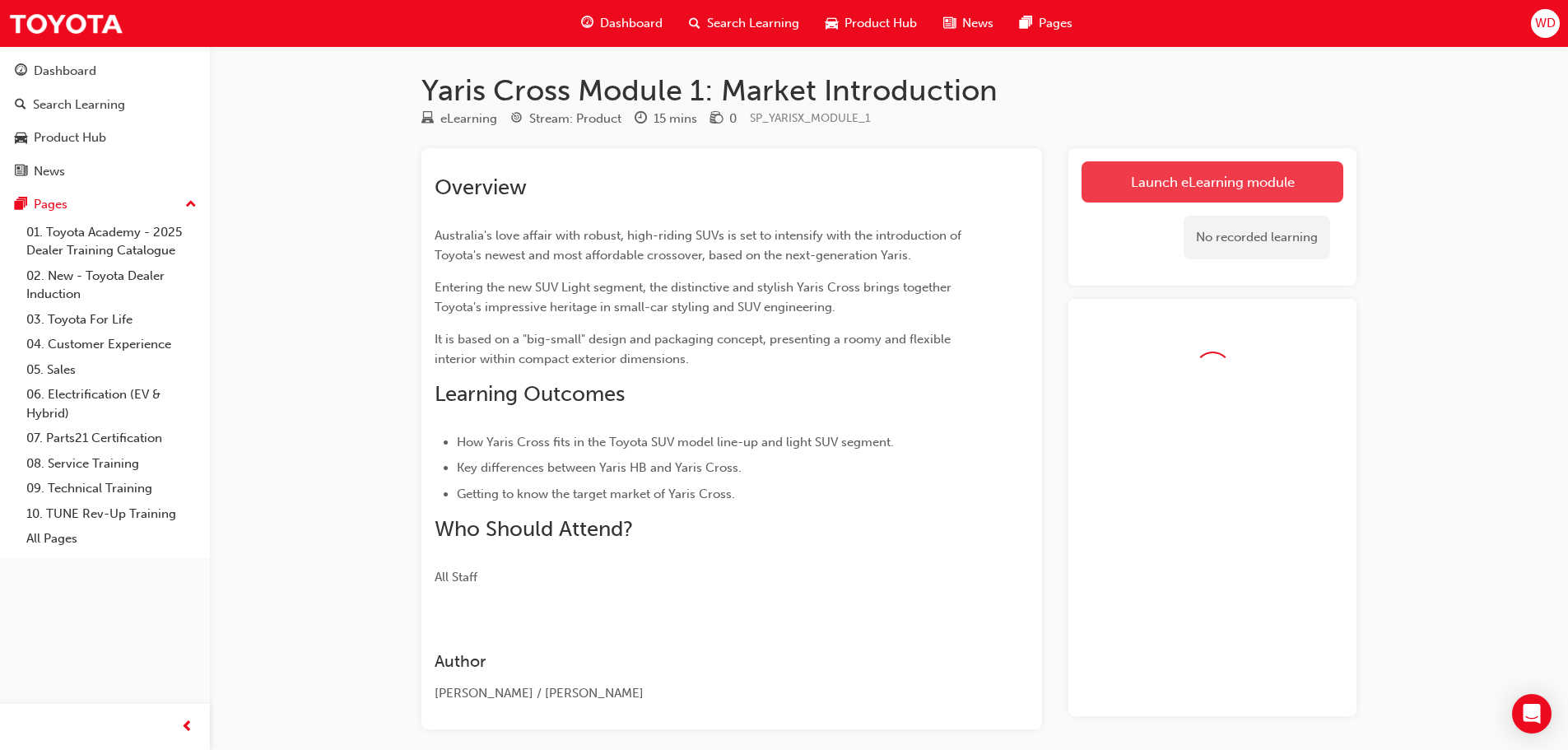
click at [1144, 179] on link "Launch eLearning module" at bounding box center [1212, 182] width 261 height 42
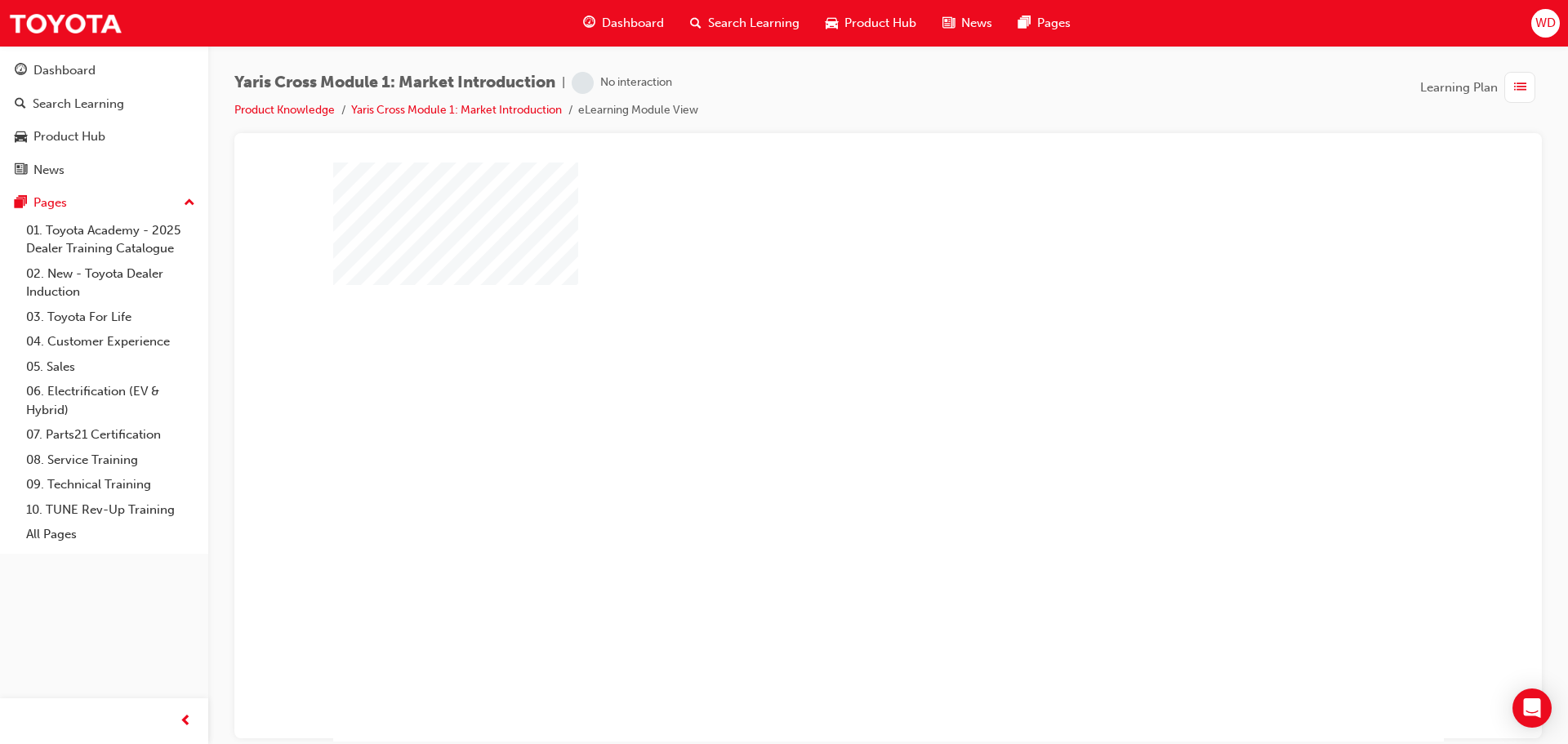
click at [841, 404] on div "play" at bounding box center [841, 404] width 0 height 0
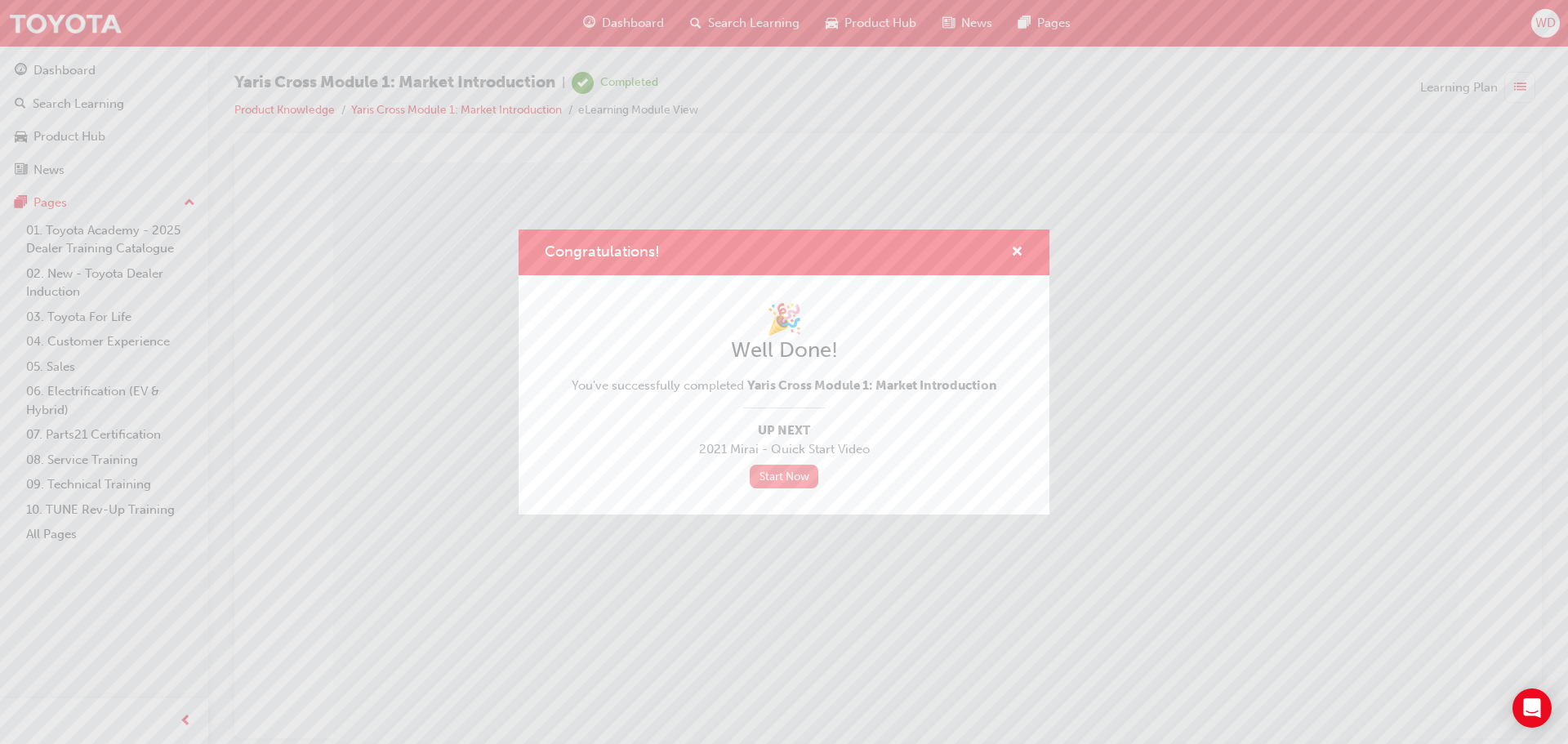
click at [795, 478] on link "Start Now" at bounding box center [784, 476] width 68 height 24
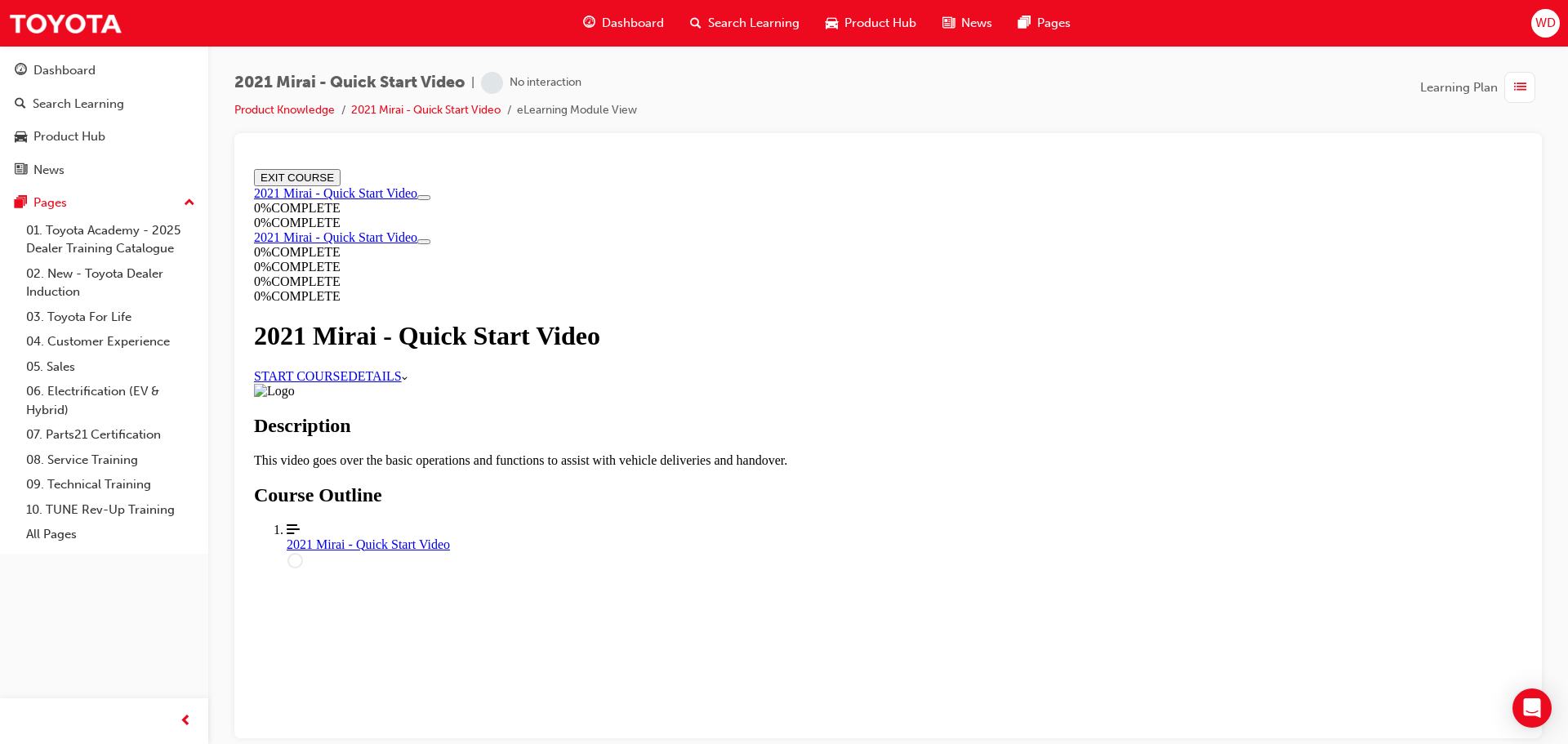
click at [348, 382] on link "START COURSE" at bounding box center [301, 375] width 94 height 13
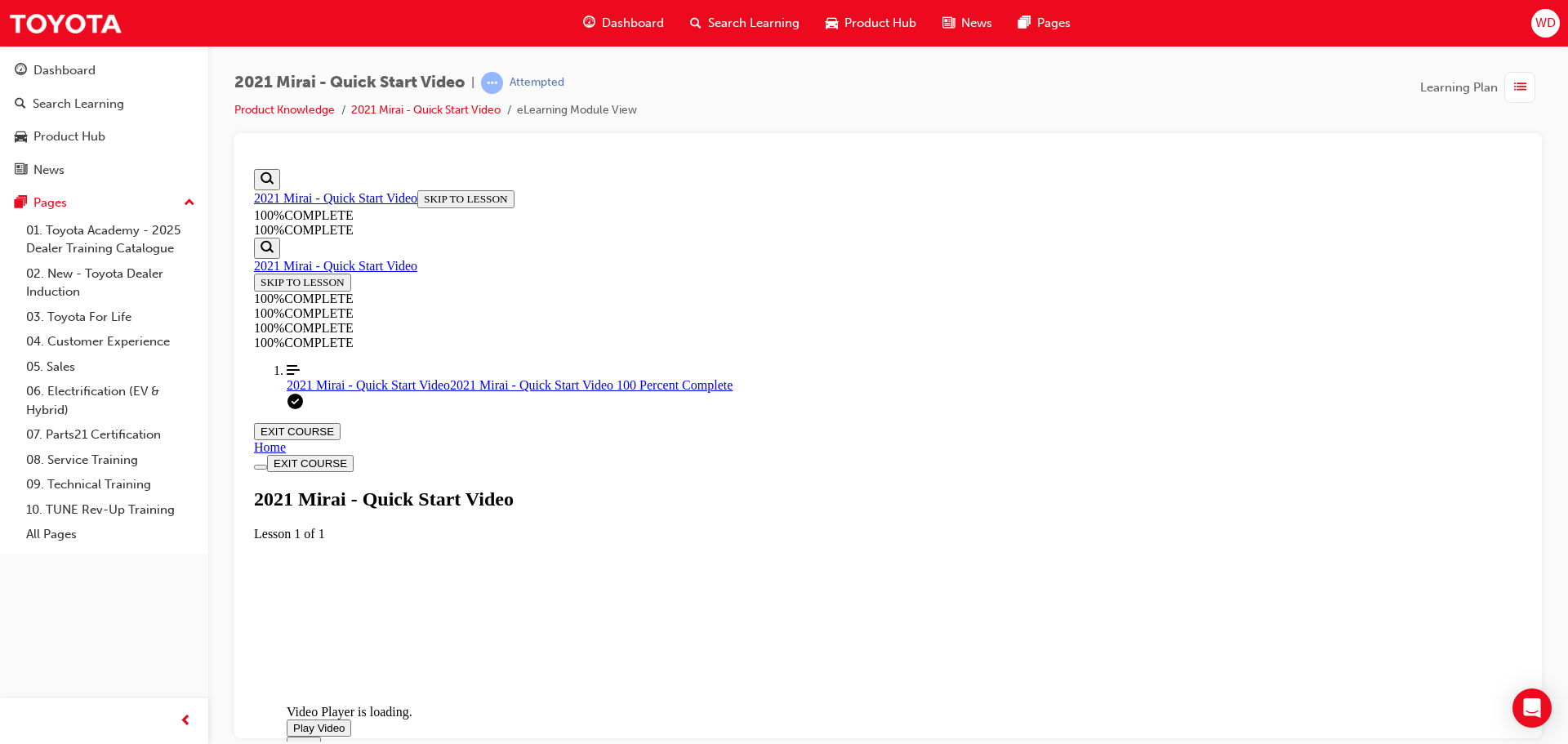
click at [293, 721] on span "Video player. You can use the space bar to toggle playback and arrow keys to sc…" at bounding box center [293, 727] width 0 height 13
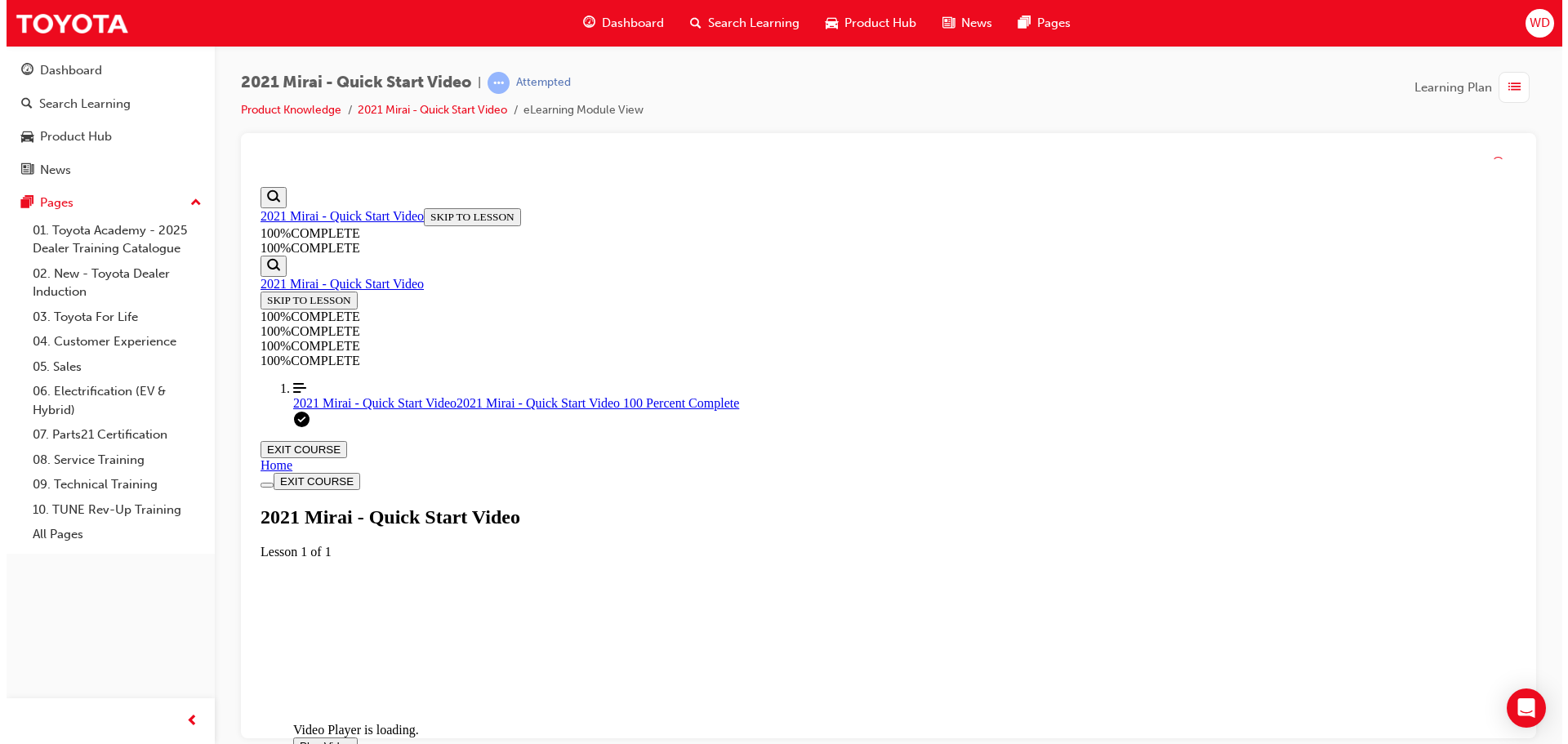
scroll to position [221, 0]
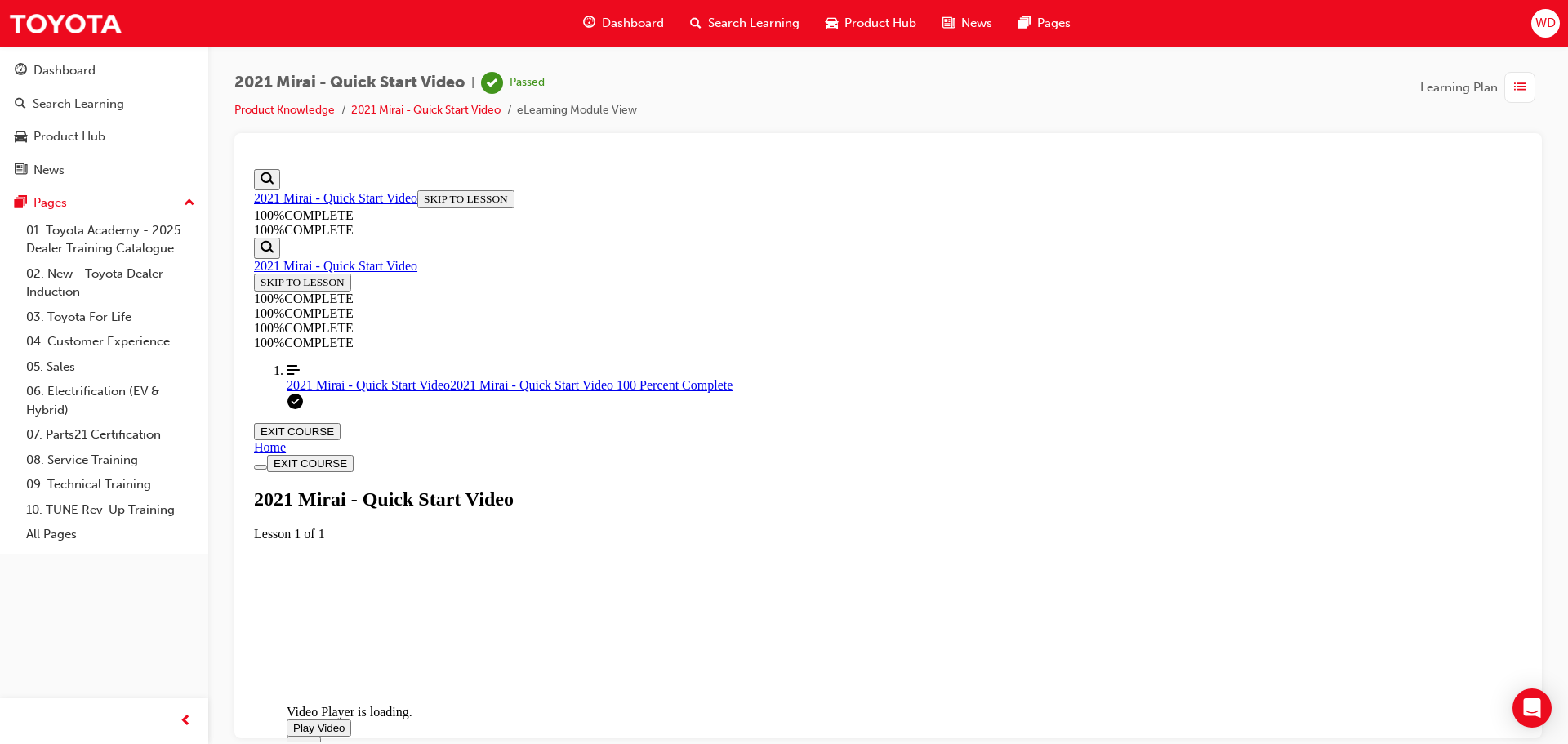
drag, startPoint x: 896, startPoint y: 694, endPoint x: 1139, endPoint y: 718, distance: 244.2
